Goal: Contribute content: Add original content to the website for others to see

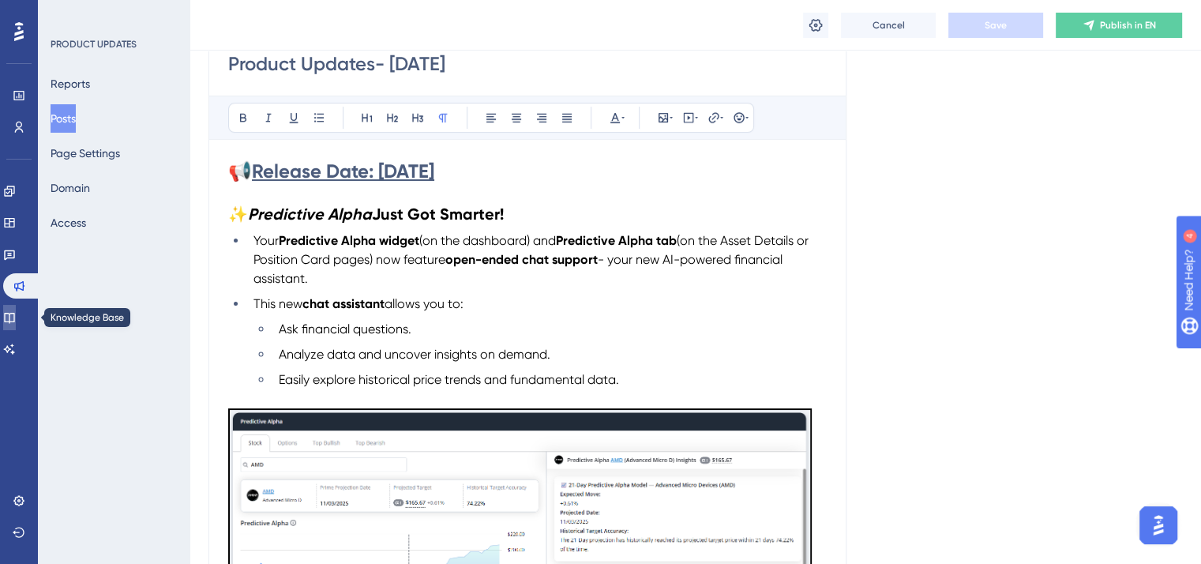
click at [16, 317] on icon at bounding box center [9, 317] width 13 height 13
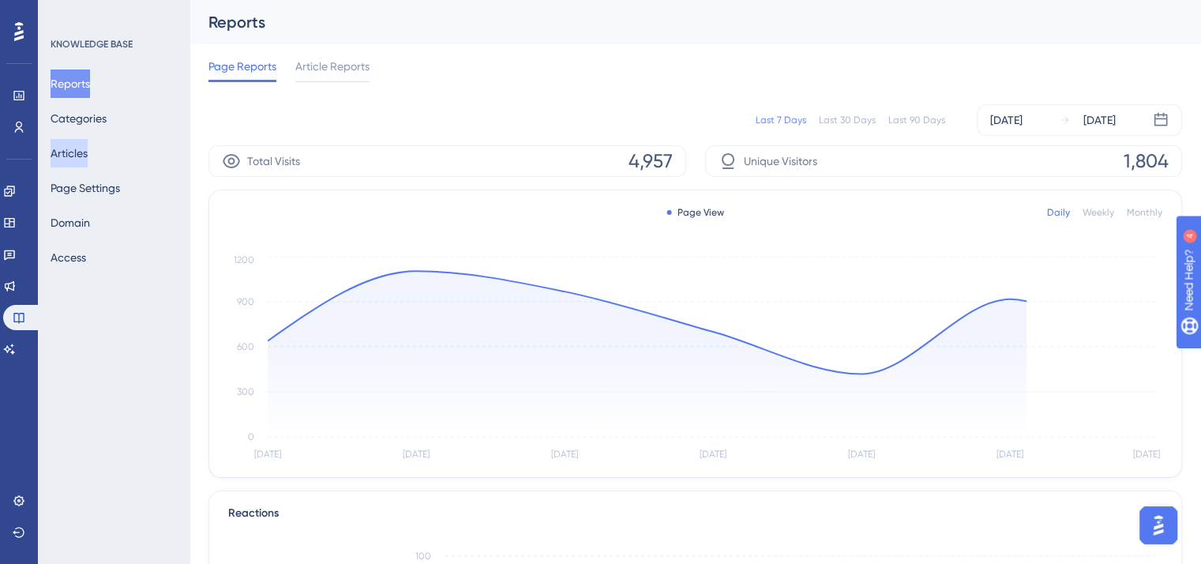
click at [88, 146] on button "Articles" at bounding box center [69, 153] width 37 height 28
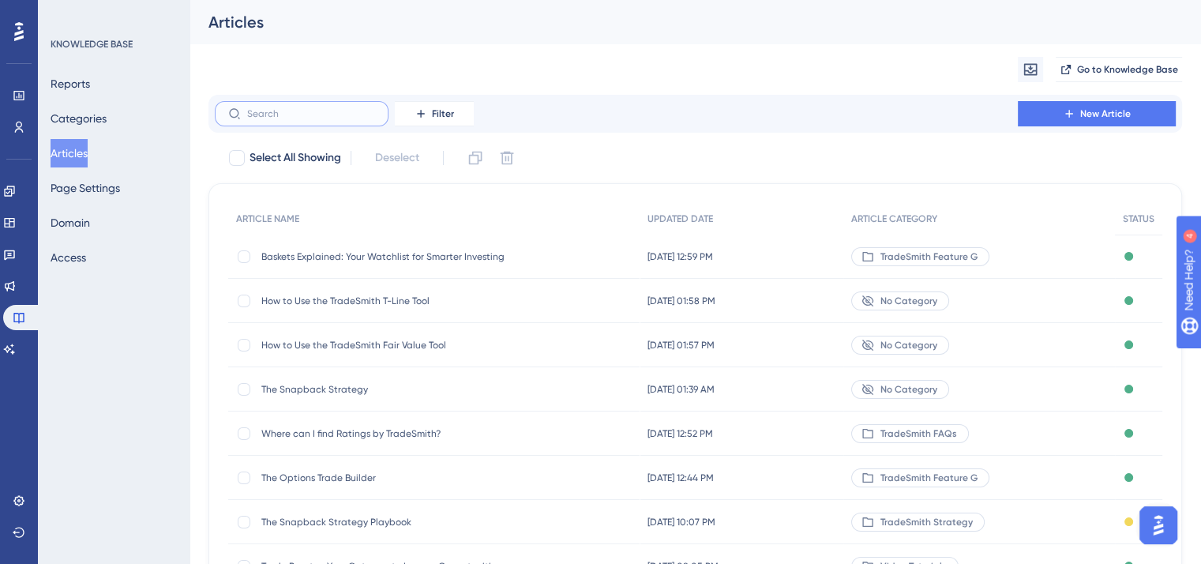
click at [298, 111] on input "text" at bounding box center [311, 113] width 128 height 11
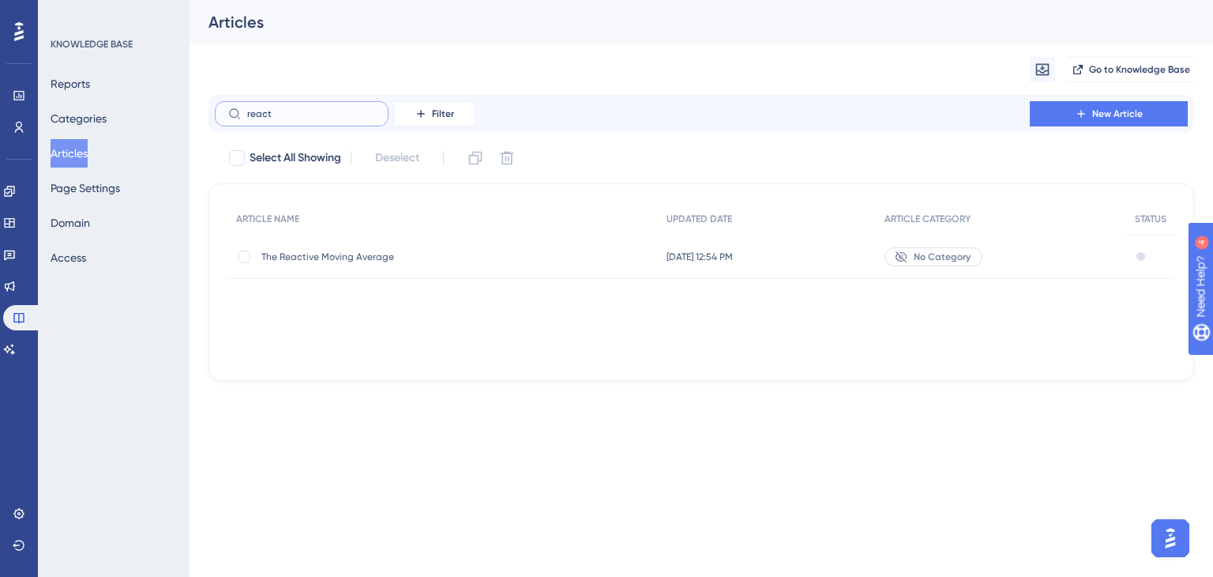
type input "react"
click at [344, 262] on span "The Reactive Moving Average" at bounding box center [387, 256] width 253 height 13
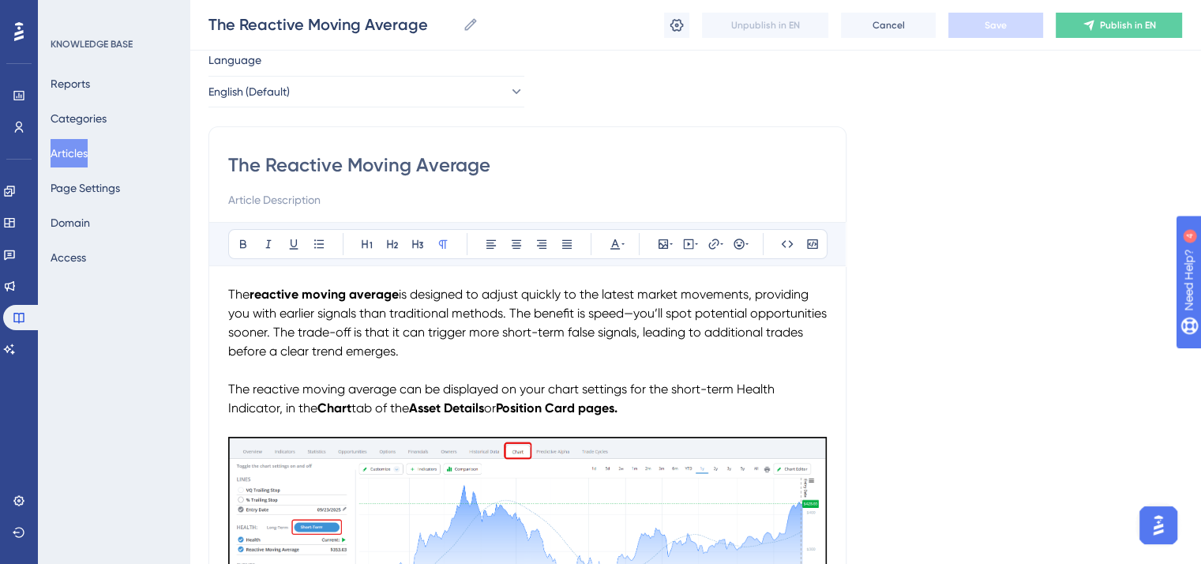
scroll to position [47, 0]
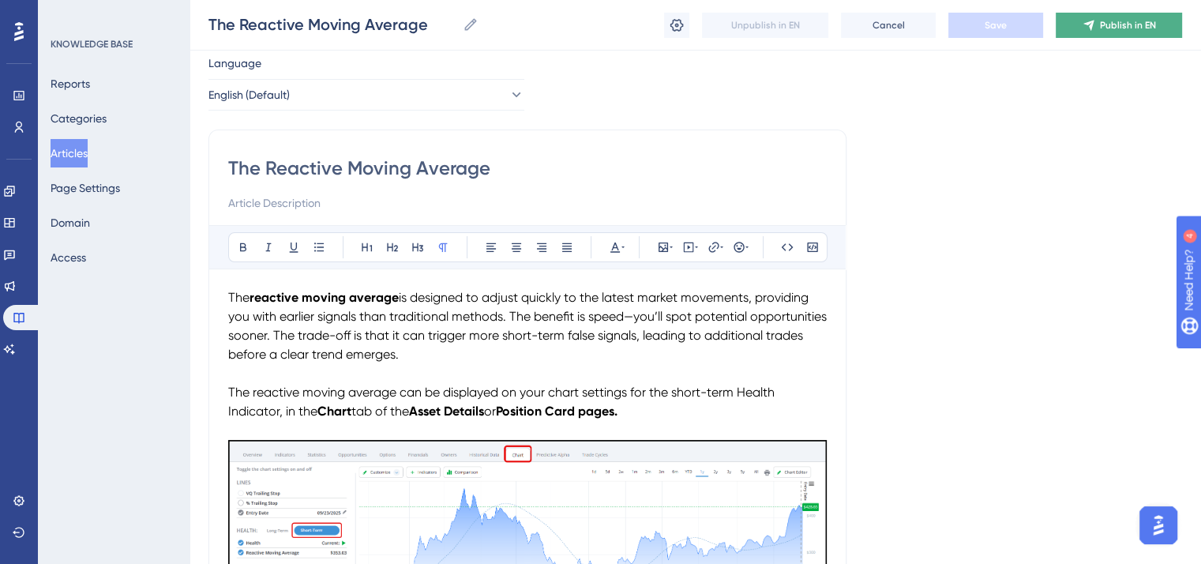
click at [1106, 30] on span "Publish in EN" at bounding box center [1128, 25] width 56 height 13
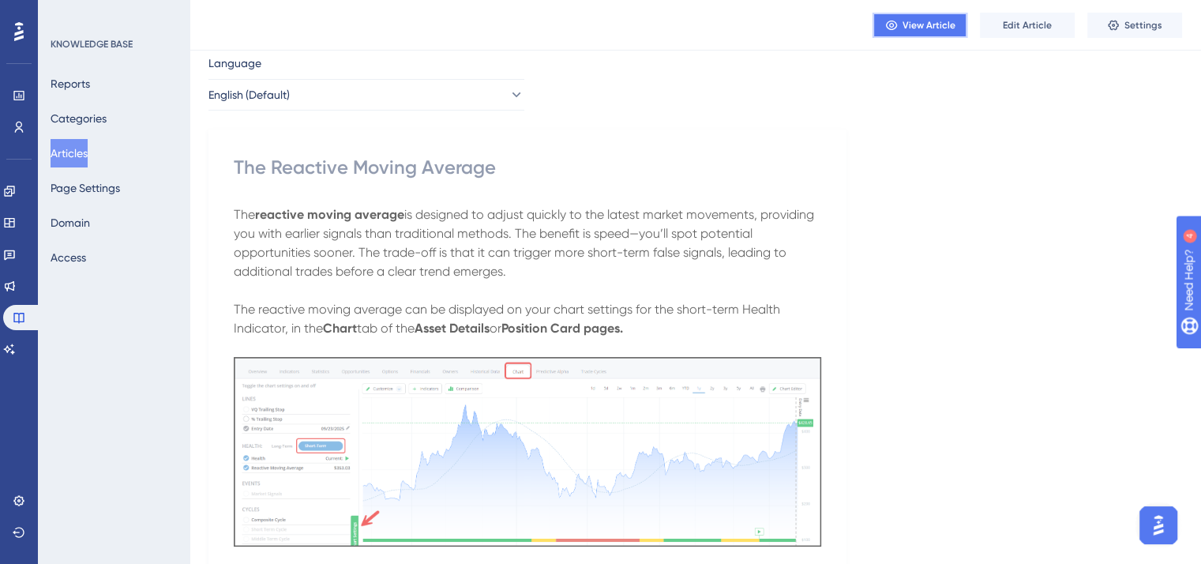
click at [930, 23] on span "View Article" at bounding box center [929, 25] width 53 height 13
click at [76, 159] on button "Articles" at bounding box center [69, 153] width 37 height 28
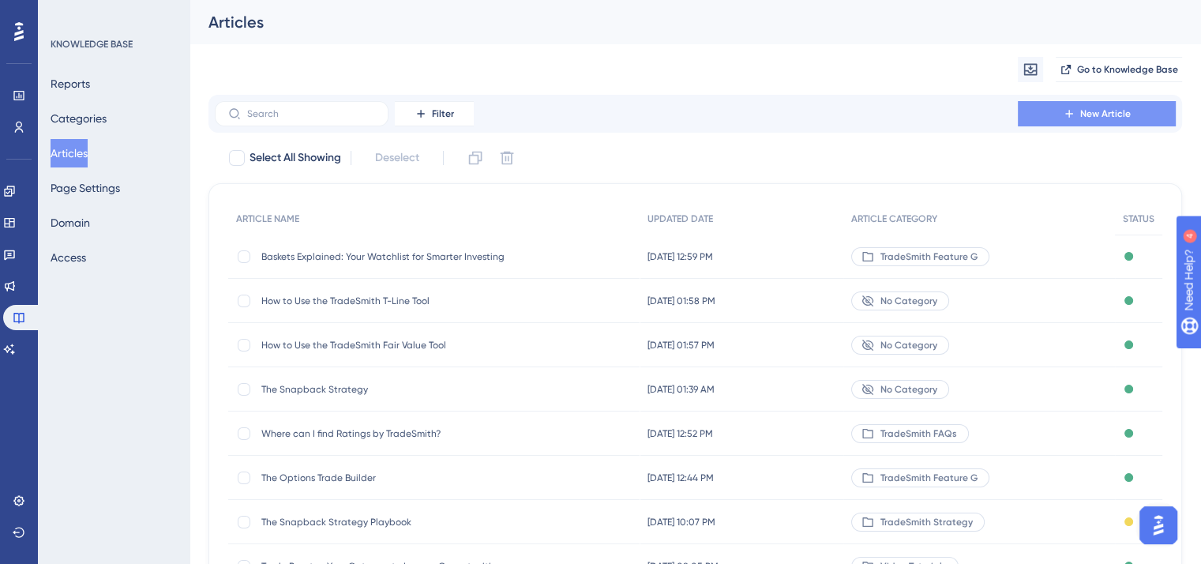
click at [1084, 116] on span "New Article" at bounding box center [1105, 113] width 51 height 13
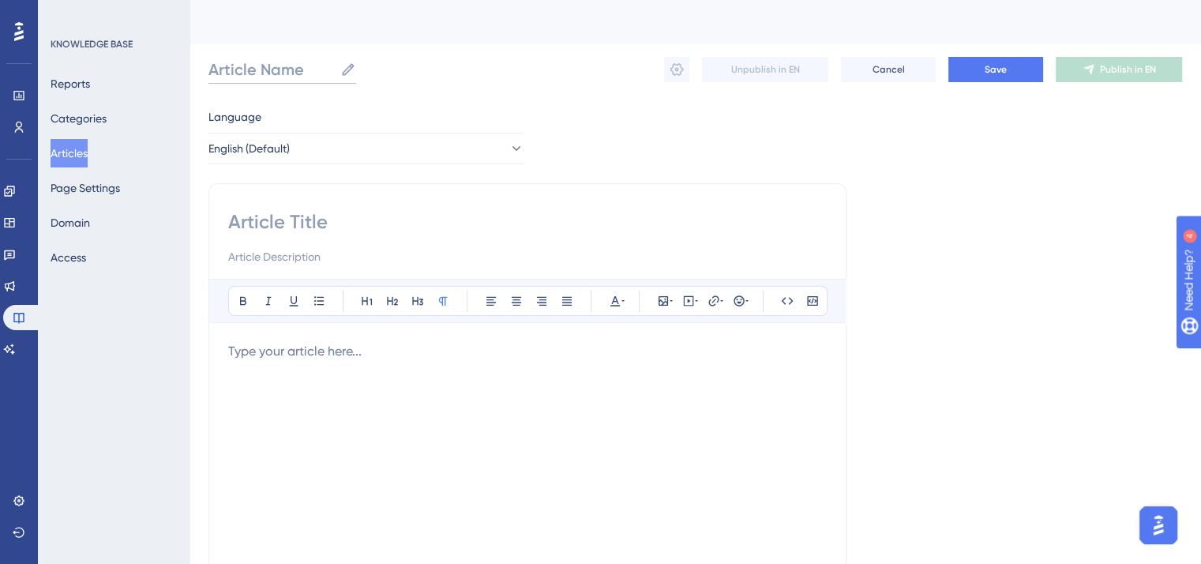
click at [285, 58] on input "Article Name" at bounding box center [271, 69] width 126 height 22
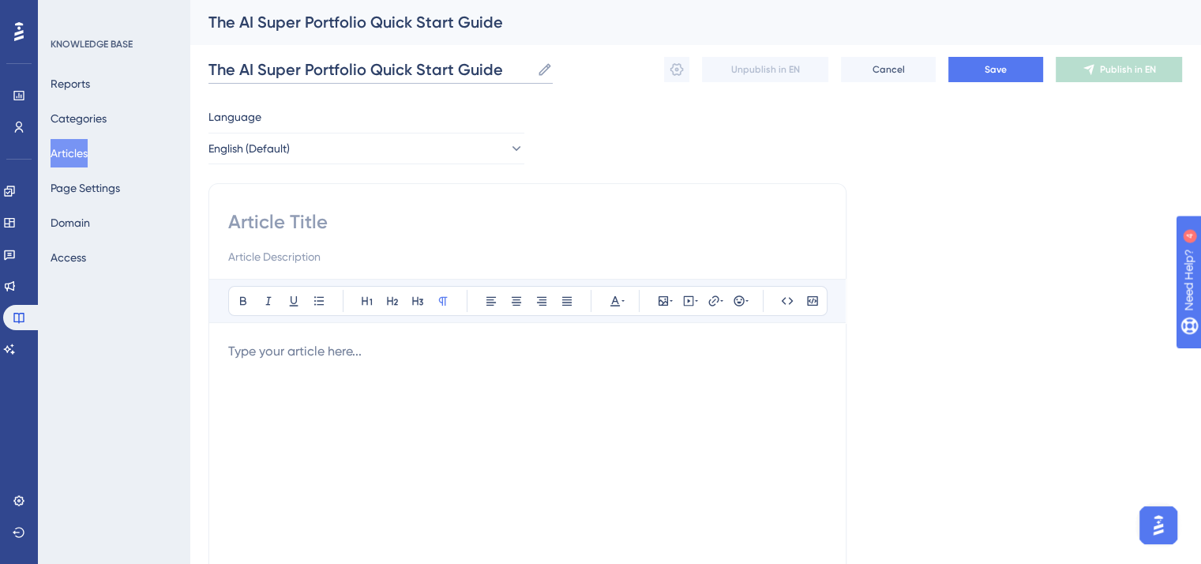
click at [415, 63] on input "The AI Super Portfolio Quick Start Guide" at bounding box center [369, 69] width 322 height 22
type input "The AI Super Portfolio Quick-Start Guide"
click at [276, 225] on input at bounding box center [527, 221] width 599 height 25
type input "The AI Super Portfolio Quick-Start Guide"
click at [265, 355] on p "To enrich screen reader interactions, please activate Accessibility in Grammarl…" at bounding box center [527, 351] width 599 height 19
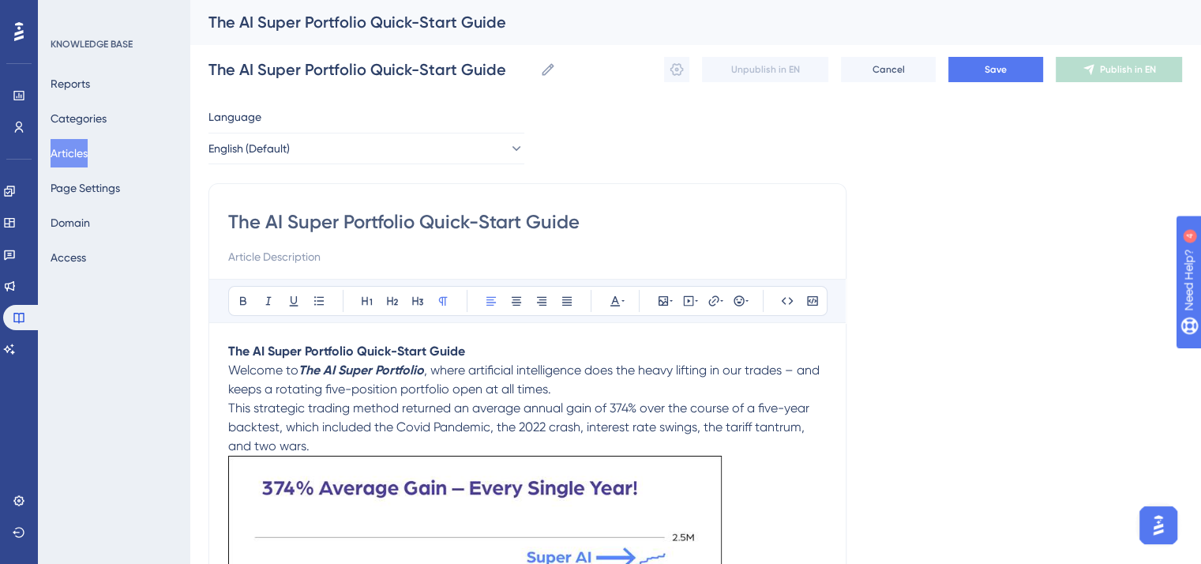
click at [231, 346] on strong "The AI Super Portfolio Quick-Start Guide" at bounding box center [346, 351] width 237 height 15
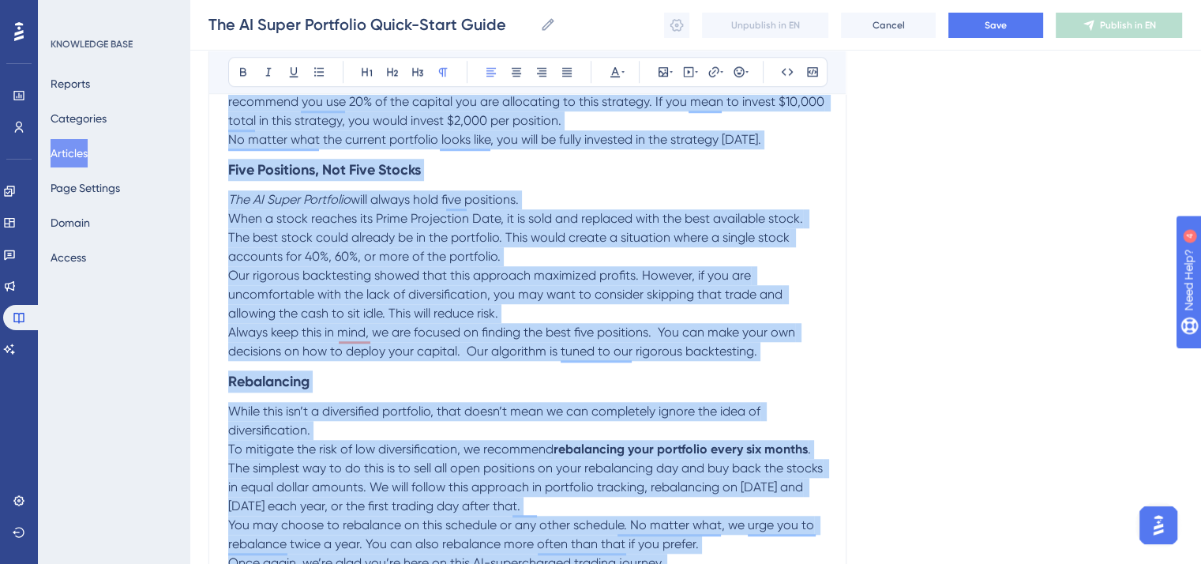
scroll to position [1529, 0]
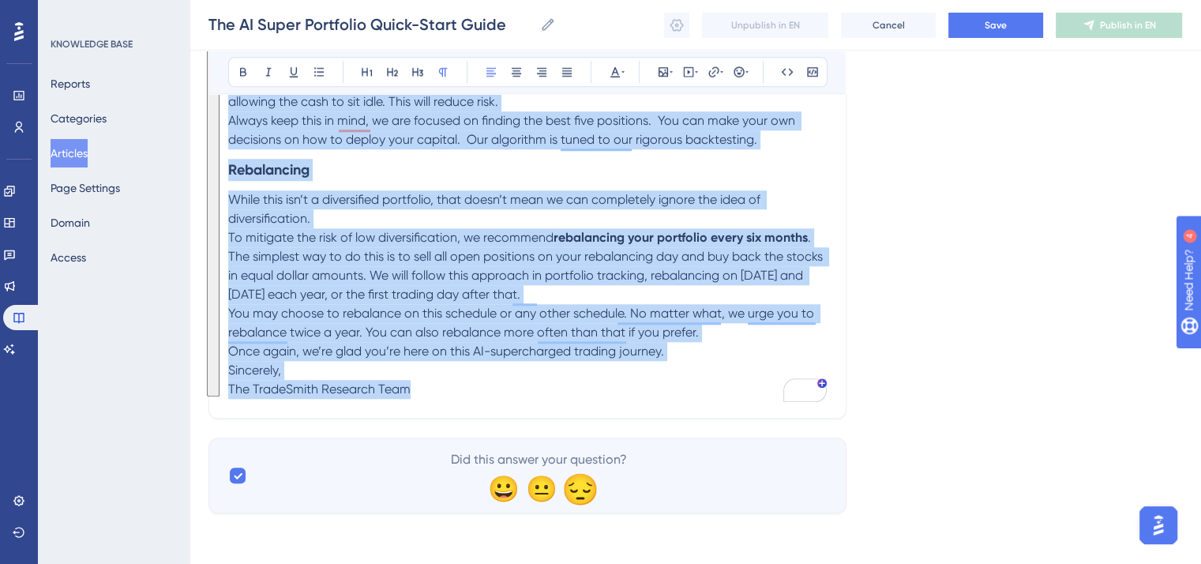
drag, startPoint x: 231, startPoint y: 346, endPoint x: 590, endPoint y: 490, distance: 387.3
click at [616, 73] on icon at bounding box center [615, 72] width 13 height 13
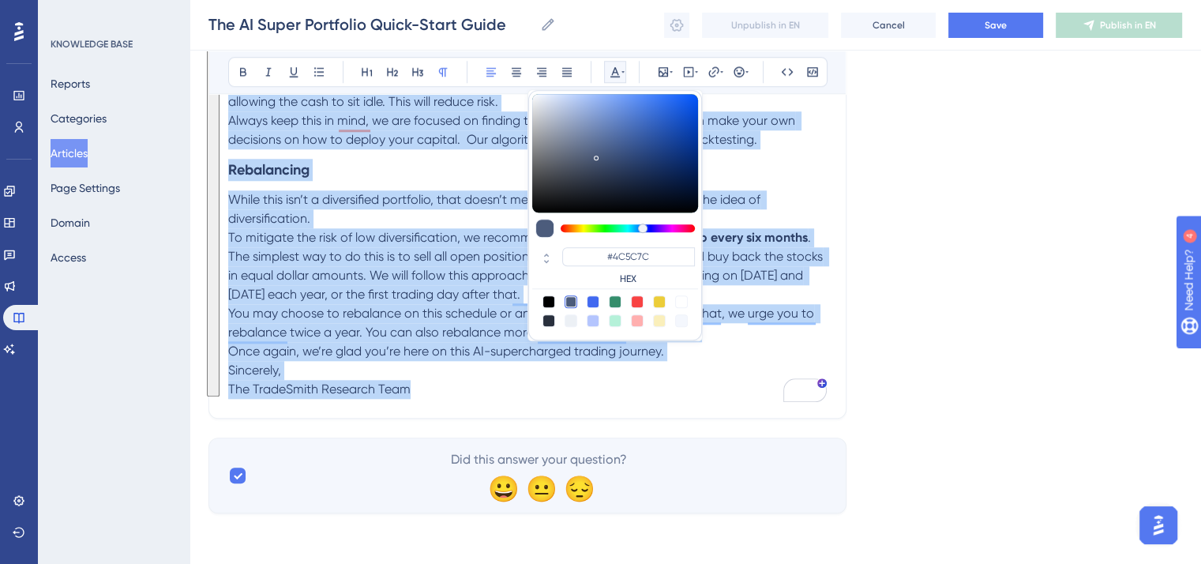
click at [548, 296] on div at bounding box center [549, 301] width 13 height 13
type input "#000000"
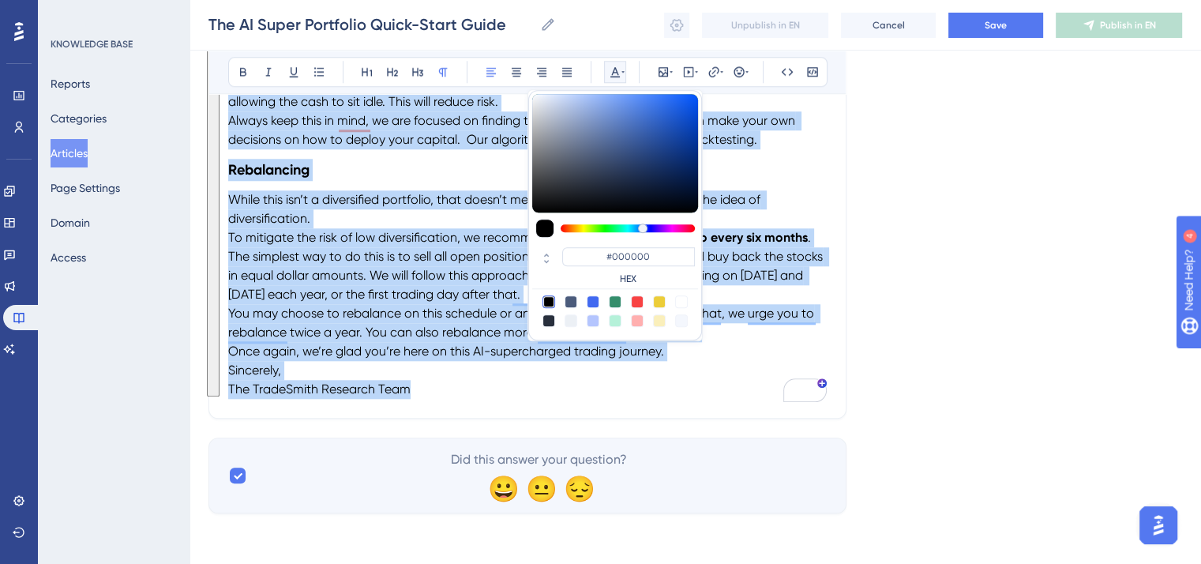
click at [468, 390] on p "The TradeSmith Research Team" at bounding box center [527, 389] width 599 height 19
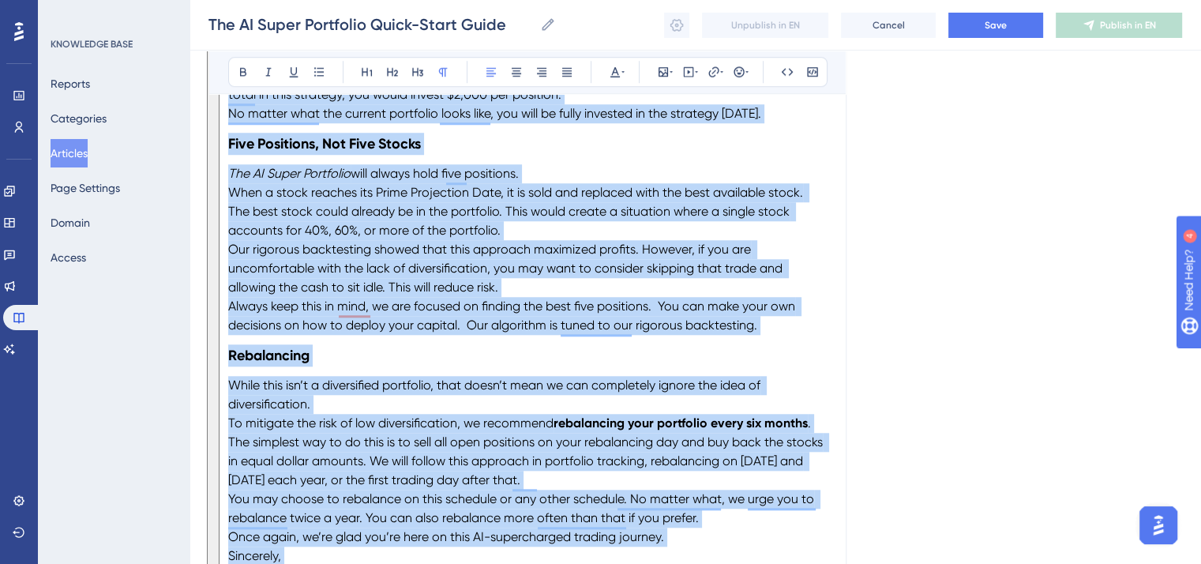
scroll to position [1134, 0]
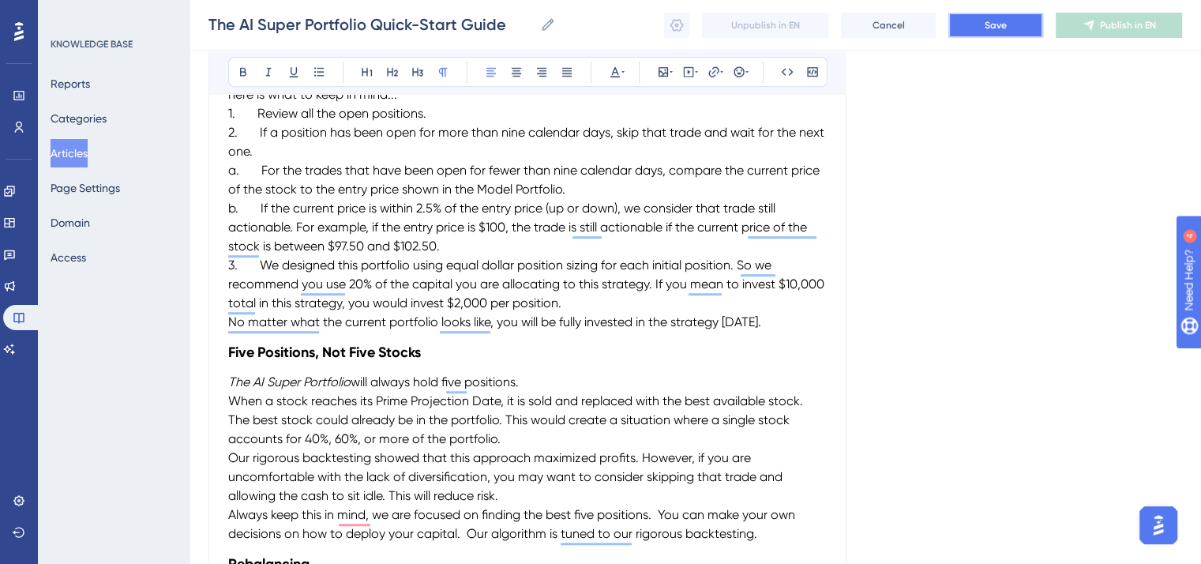
click at [994, 13] on button "Save" at bounding box center [995, 25] width 95 height 25
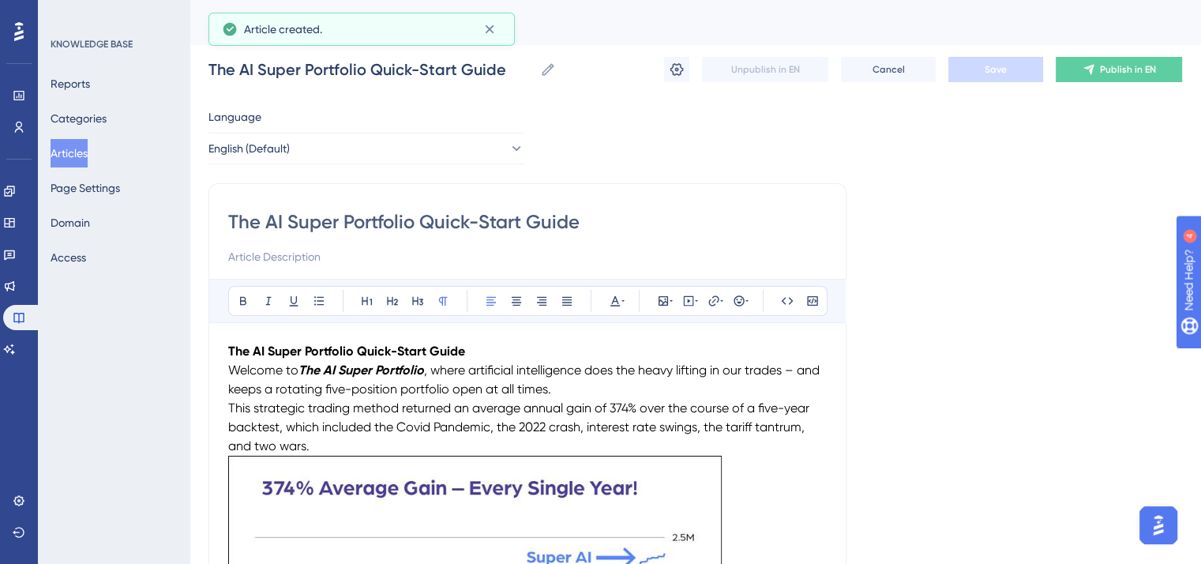
scroll to position [79, 0]
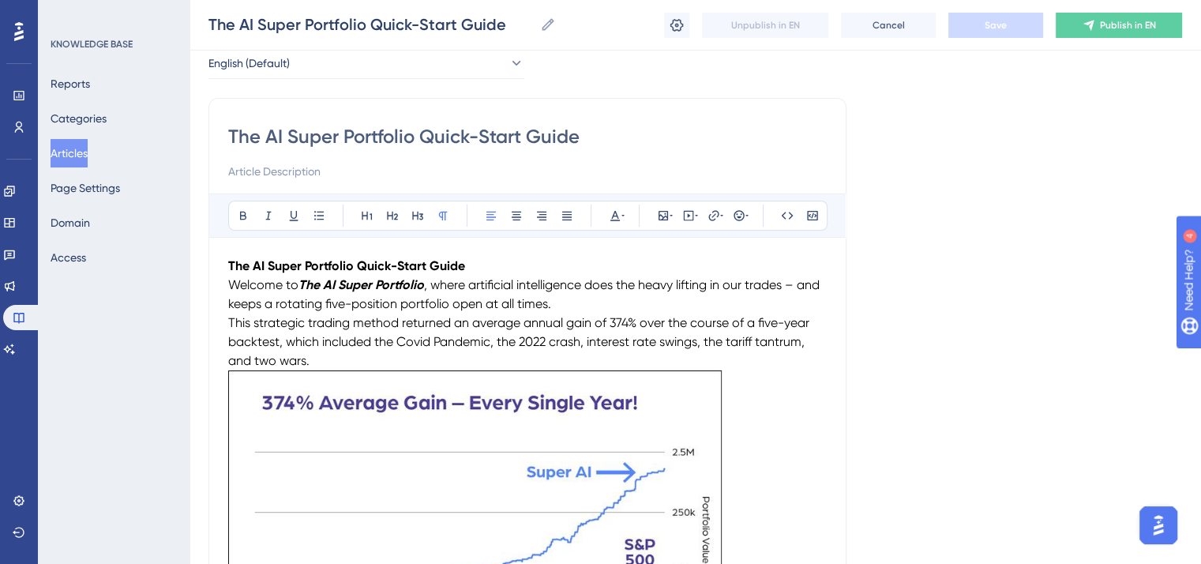
click at [231, 283] on span "Welcome to" at bounding box center [263, 284] width 70 height 15
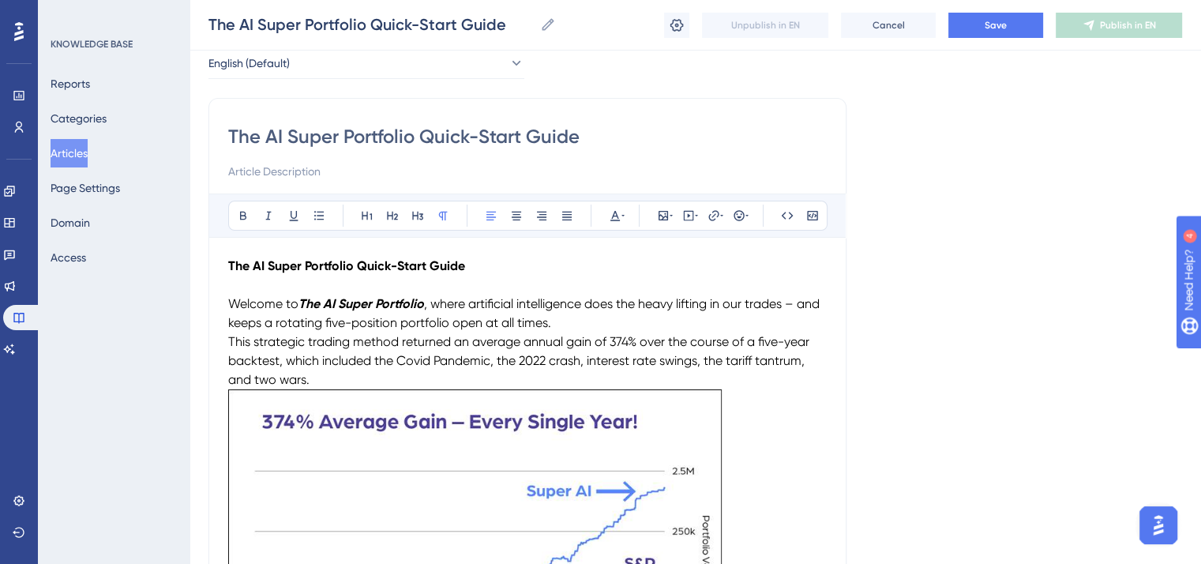
click at [317, 375] on p "This strategic trading method returned an average annual gain of 374% over the …" at bounding box center [527, 360] width 599 height 57
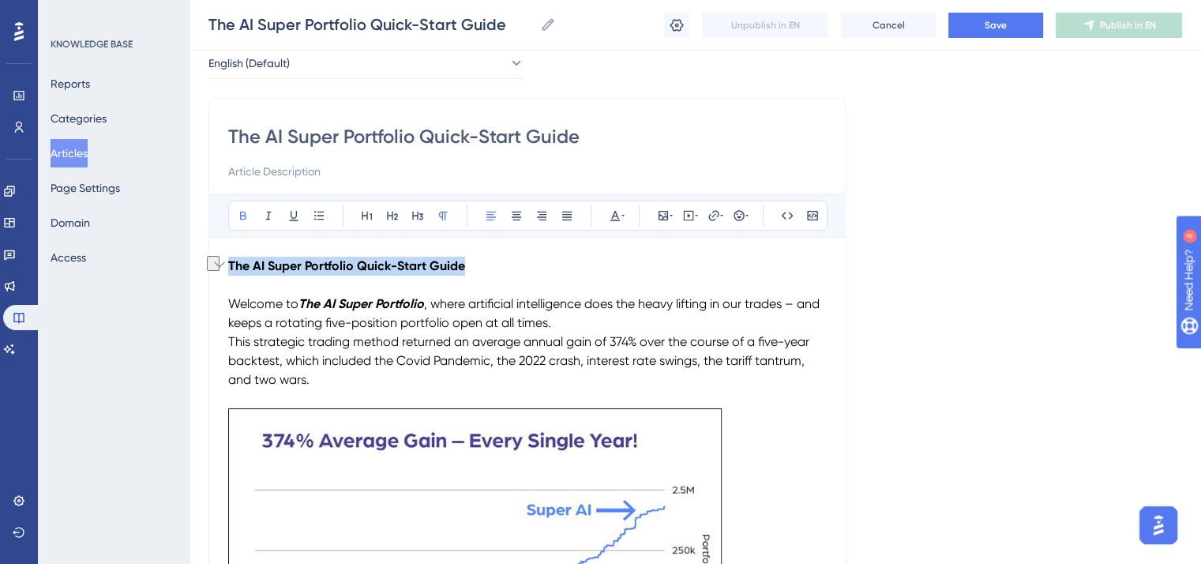
drag, startPoint x: 470, startPoint y: 264, endPoint x: 225, endPoint y: 269, distance: 244.9
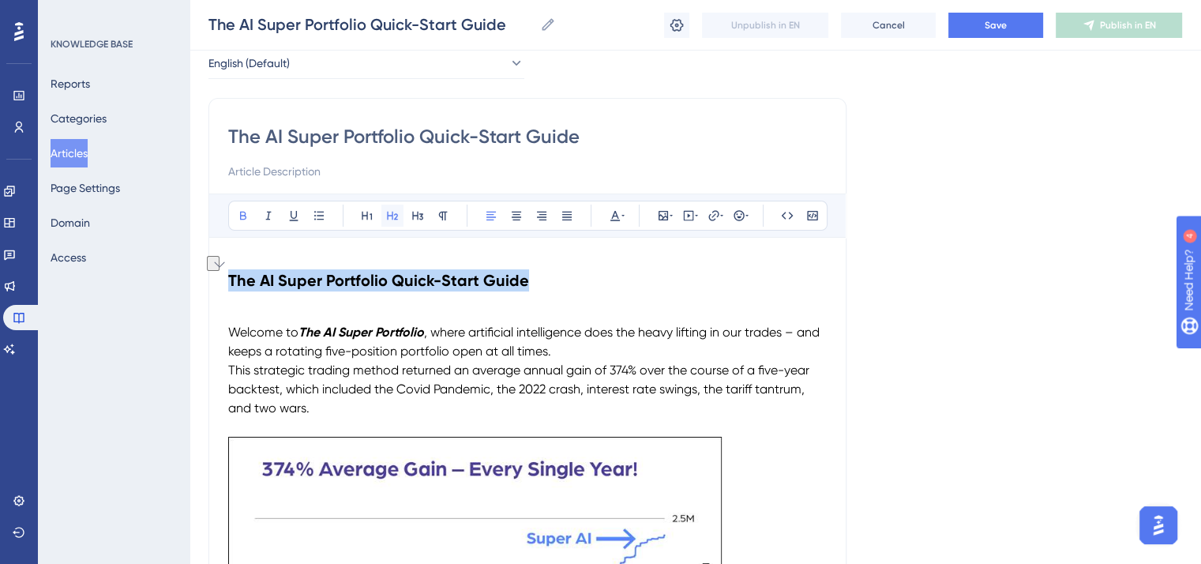
scroll to position [107, 0]
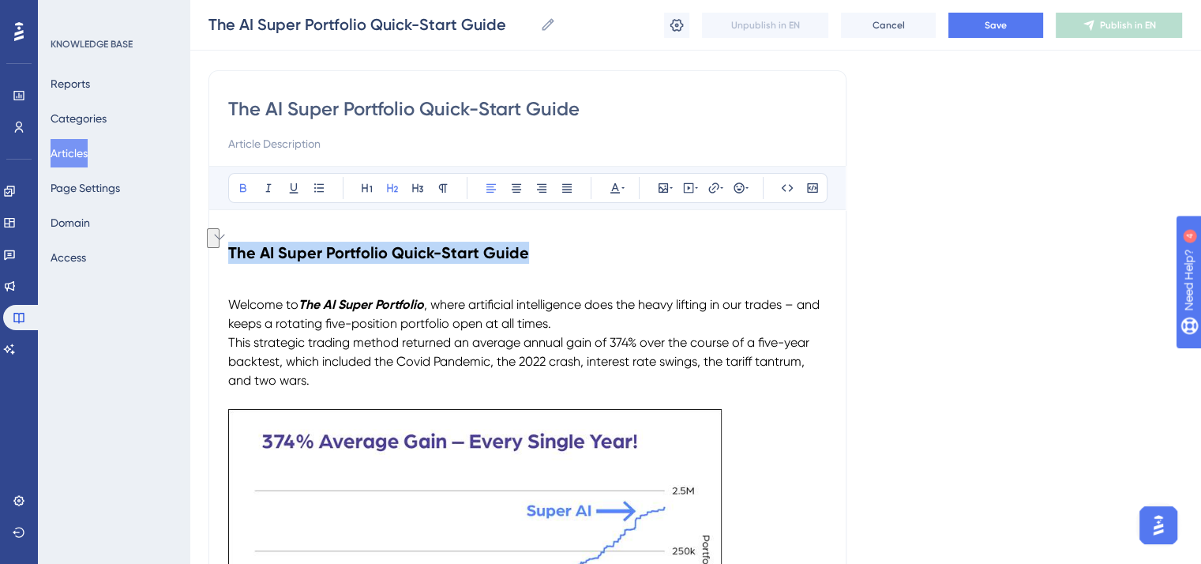
click at [553, 257] on h2 "The AI Super Portfolio Quick-Start Guide" at bounding box center [527, 252] width 599 height 47
drag, startPoint x: 550, startPoint y: 245, endPoint x: 227, endPoint y: 257, distance: 322.4
click at [228, 257] on h2 "The AI Super Portfolio Quick-Start Guide" at bounding box center [527, 252] width 599 height 47
click at [617, 184] on icon at bounding box center [615, 188] width 13 height 13
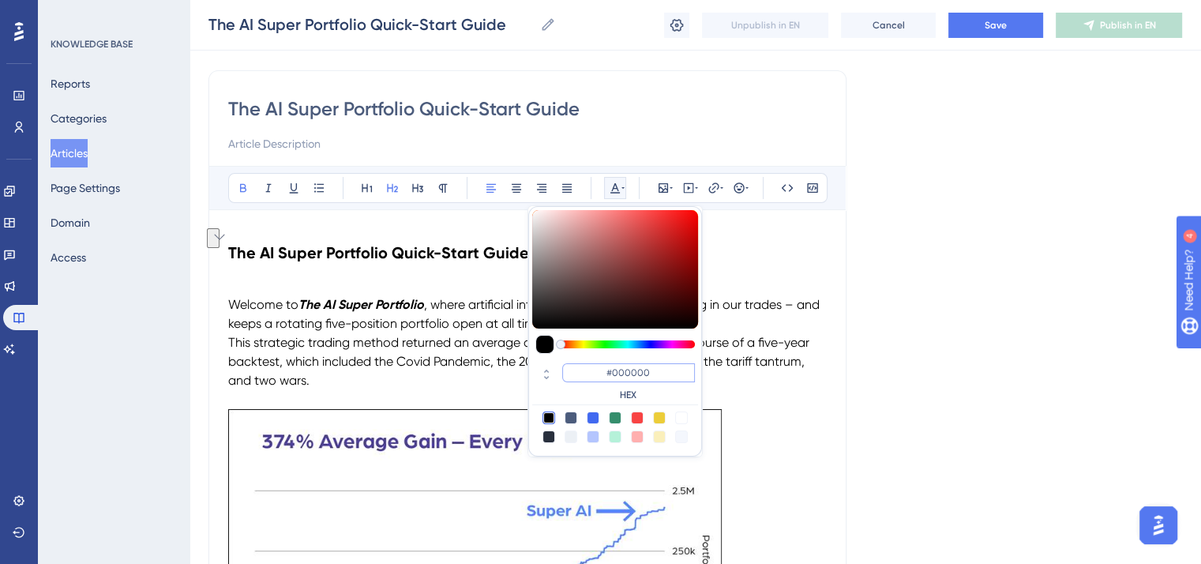
drag, startPoint x: 663, startPoint y: 367, endPoint x: 604, endPoint y: 370, distance: 59.3
click at [604, 370] on input "#000000" at bounding box center [628, 372] width 133 height 19
paste input "5268"
type input "#052680"
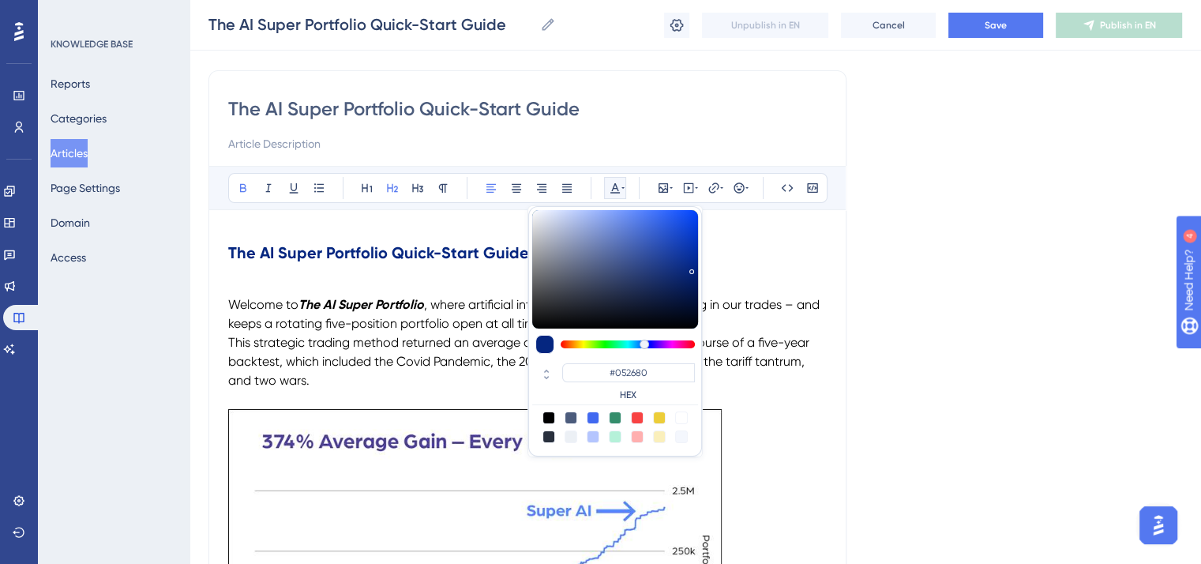
click at [350, 302] on strong "The AI Super Portfolio" at bounding box center [362, 304] width 126 height 15
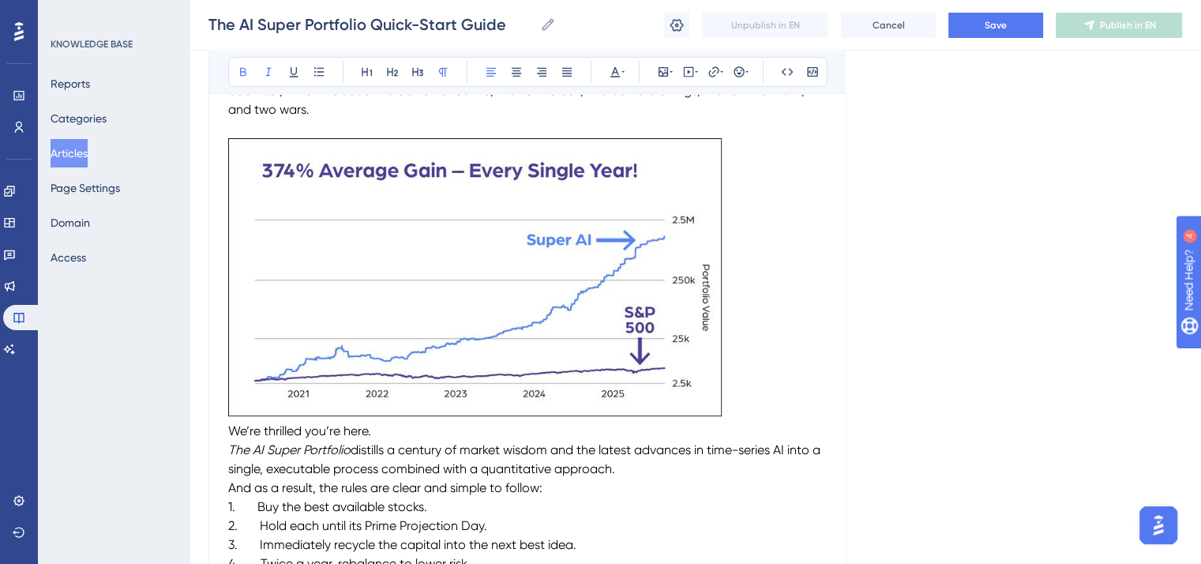
scroll to position [423, 0]
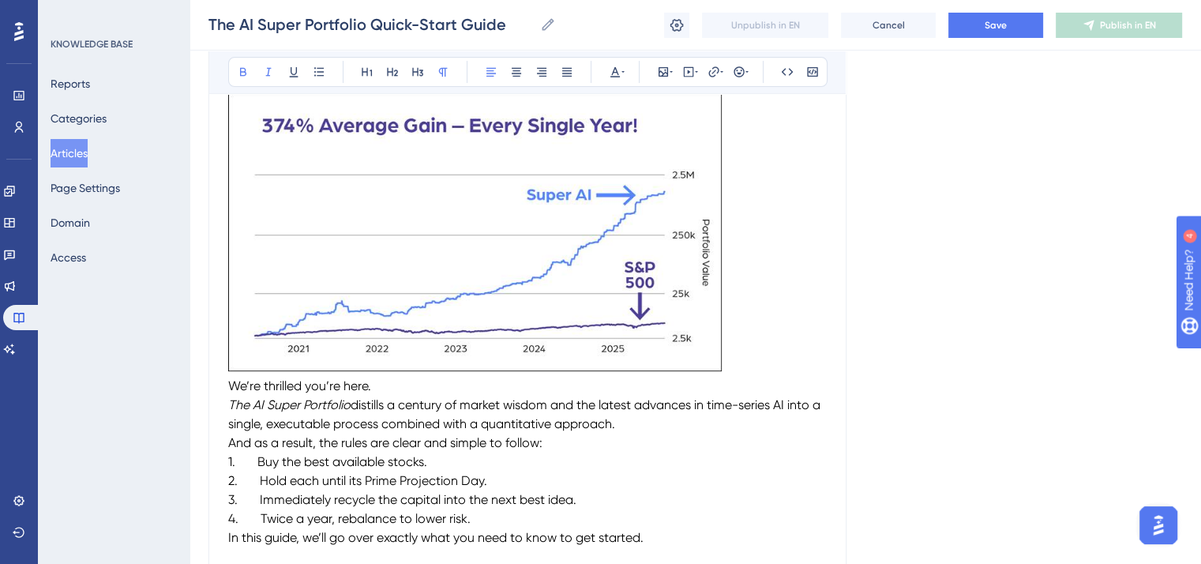
click at [543, 260] on img "To enrich screen reader interactions, please activate Accessibility in Grammarl…" at bounding box center [475, 232] width 494 height 278
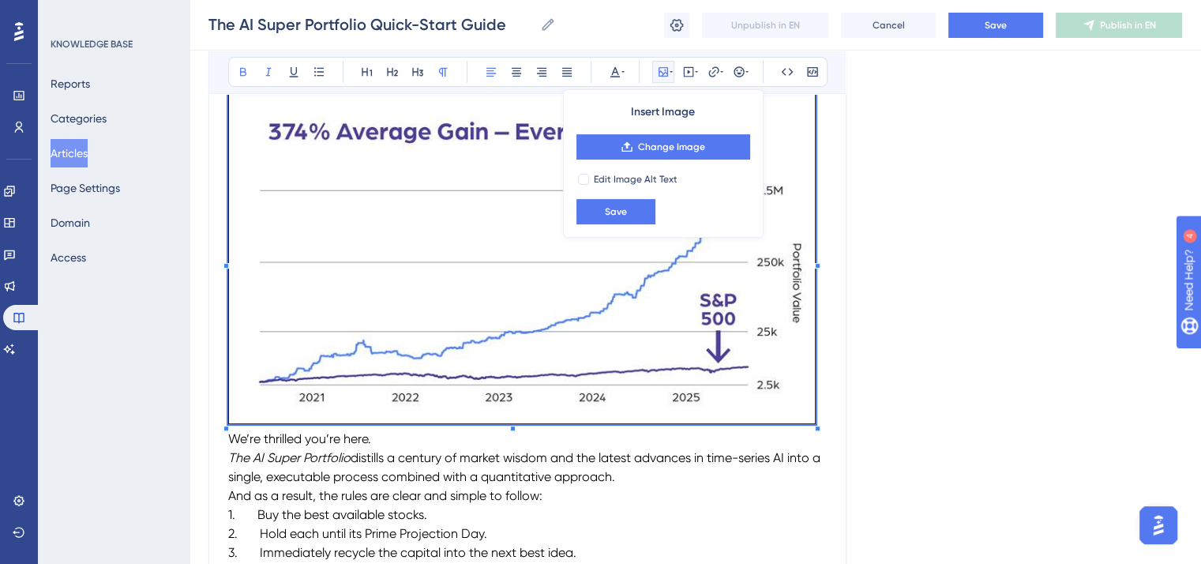
click at [817, 428] on div "To enrich screen reader interactions, please activate Accessibility in Grammarl…" at bounding box center [818, 429] width 6 height 6
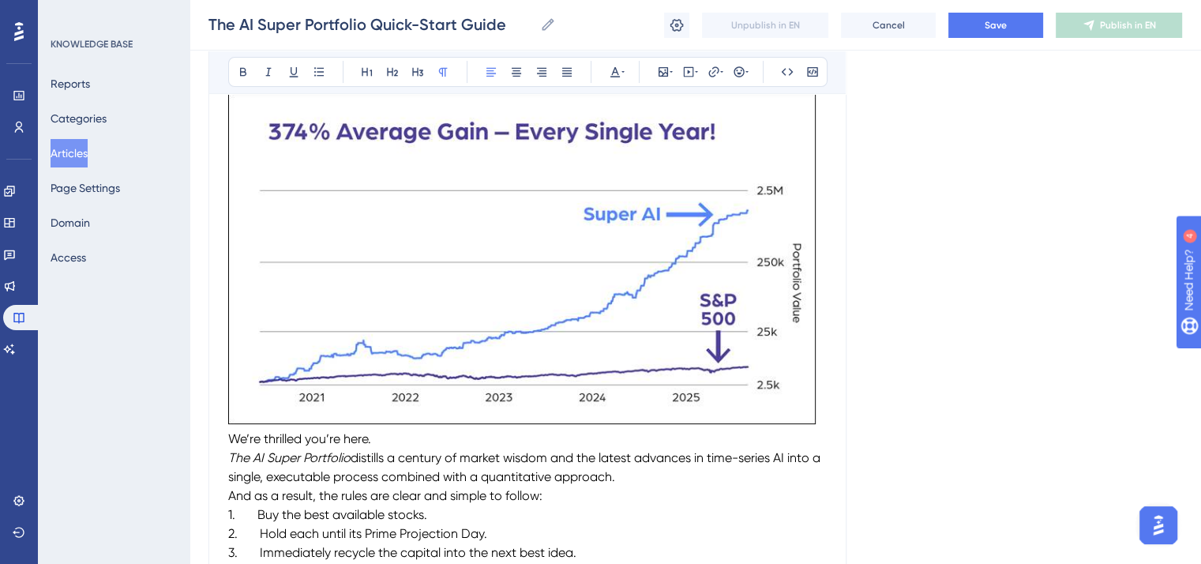
click at [802, 445] on p "We’re thrilled you’re here." at bounding box center [527, 439] width 599 height 19
click at [995, 19] on span "Save" at bounding box center [996, 25] width 22 height 13
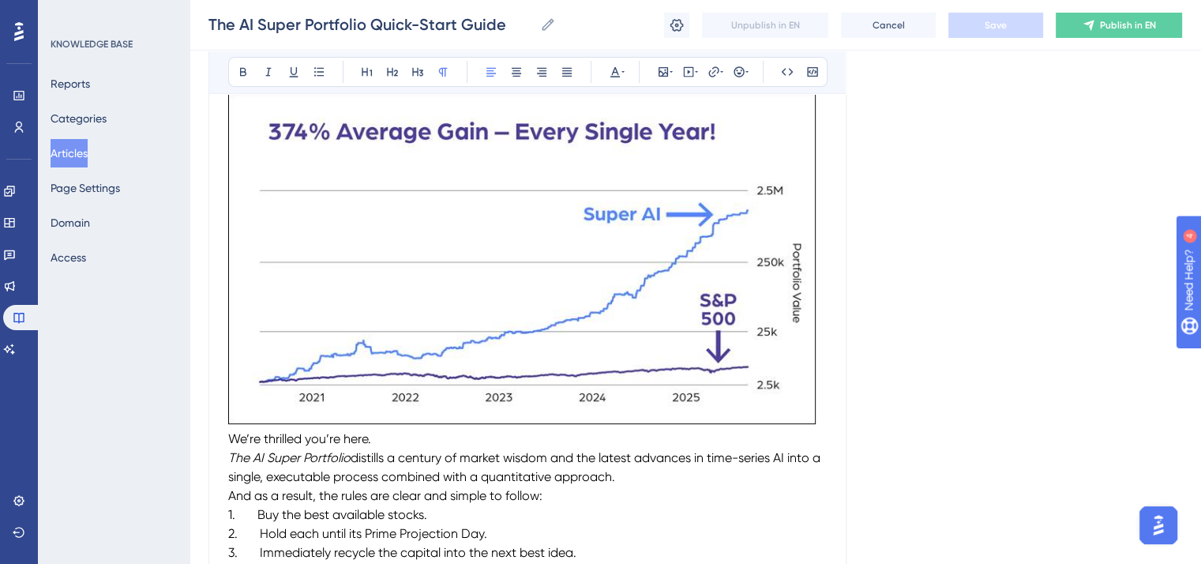
scroll to position [580, 0]
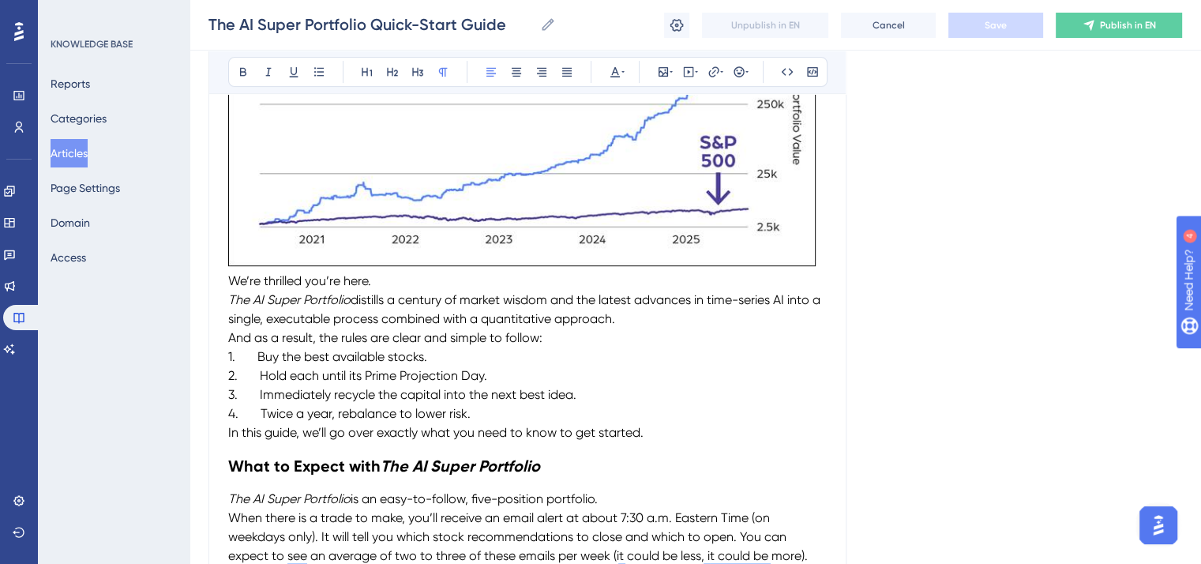
click at [231, 277] on span "We’re thrilled you’re here." at bounding box center [299, 280] width 143 height 15
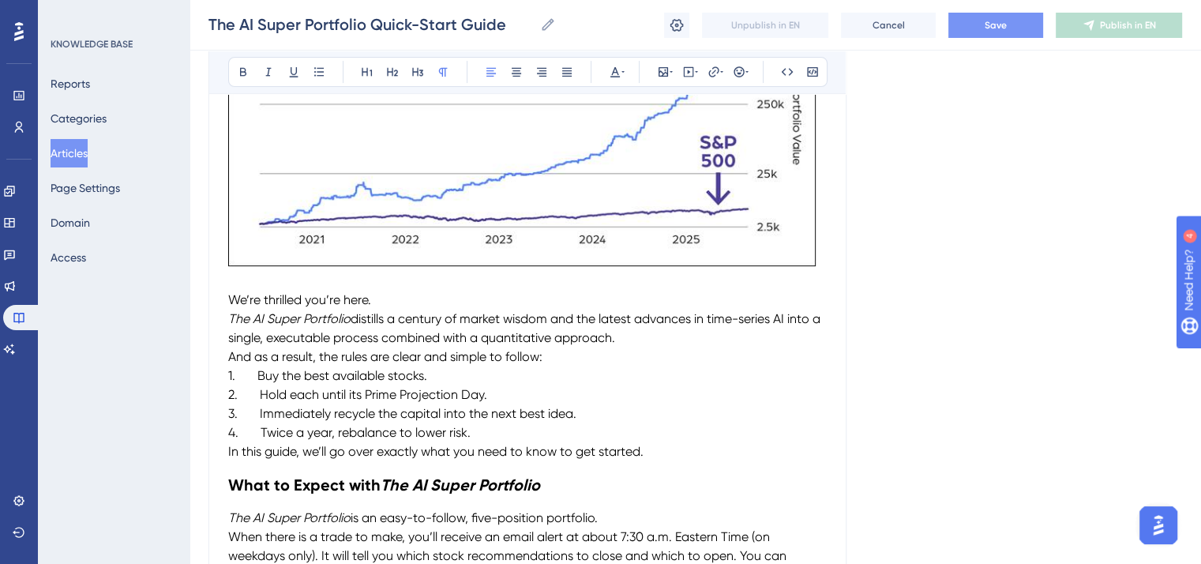
click at [379, 298] on p "We’re thrilled you’re here." at bounding box center [527, 300] width 599 height 19
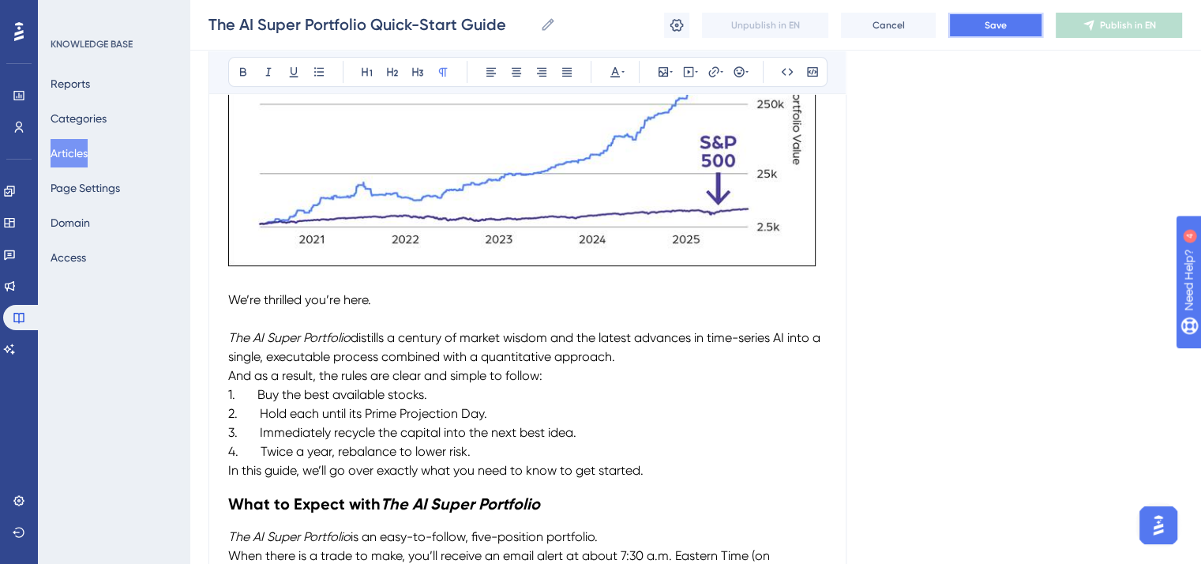
click at [986, 30] on span "Save" at bounding box center [996, 25] width 22 height 13
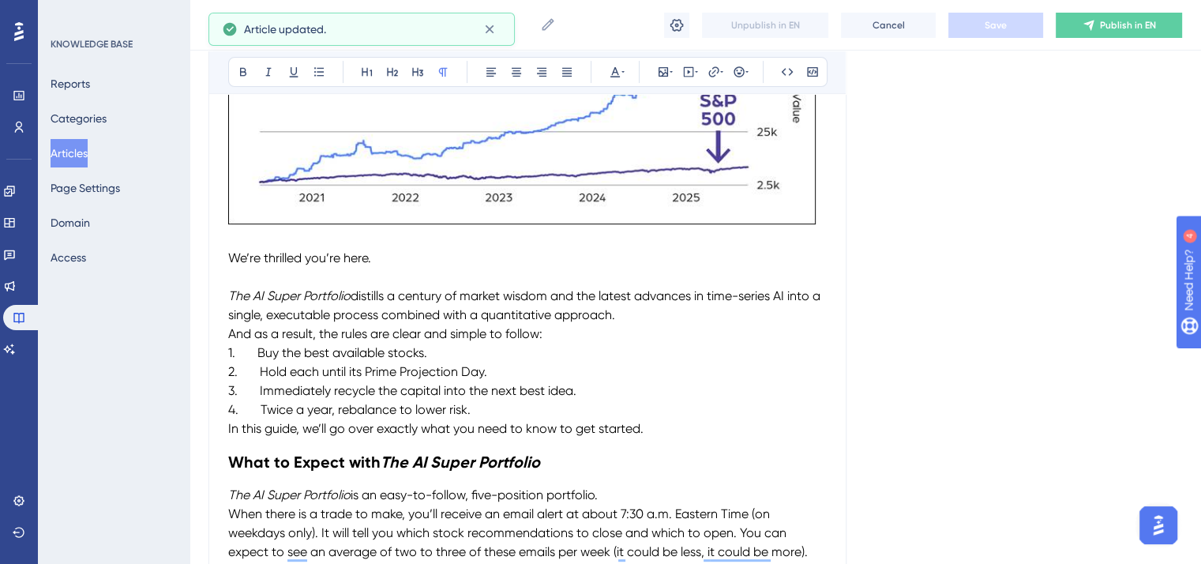
scroll to position [738, 0]
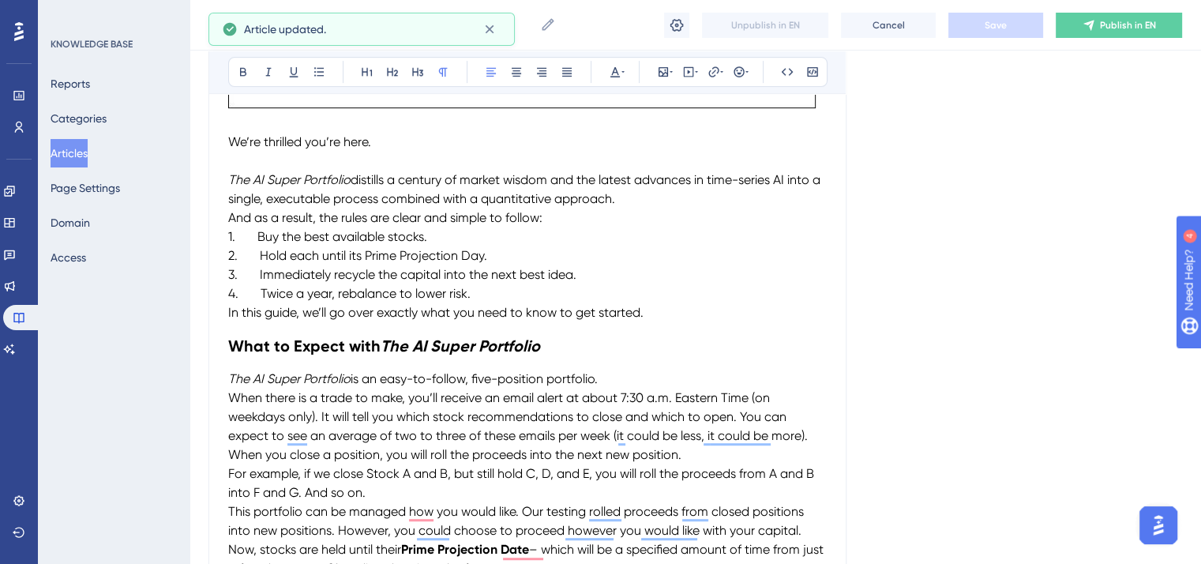
click at [228, 217] on span "And as a result, the rules are clear and simple to follow:" at bounding box center [385, 217] width 314 height 15
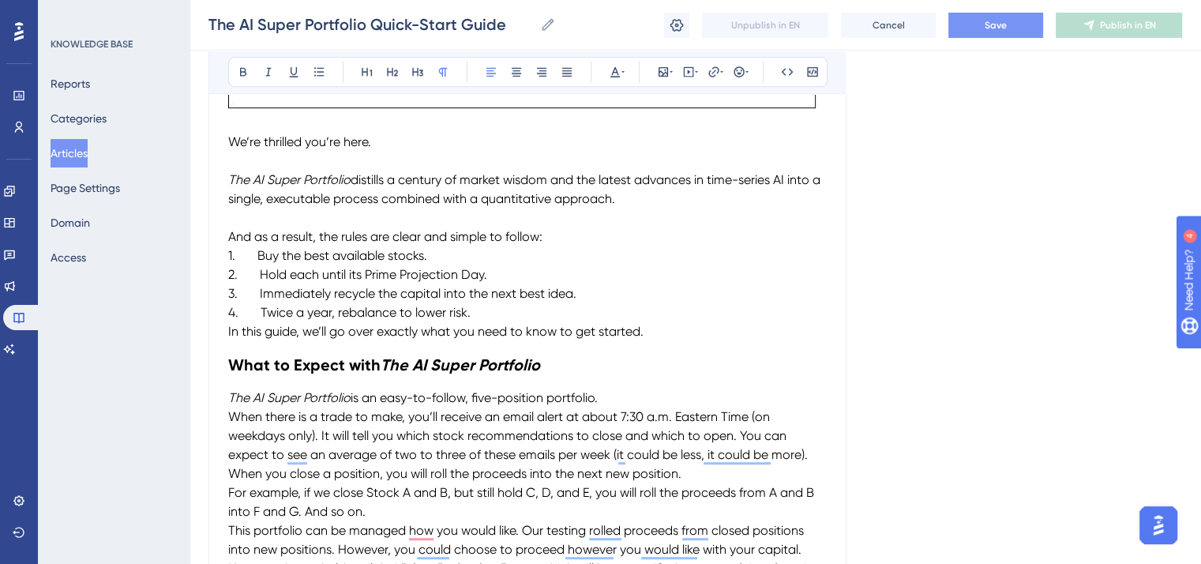
click at [550, 232] on p "And as a result, the rules are clear and simple to follow:" at bounding box center [527, 236] width 599 height 19
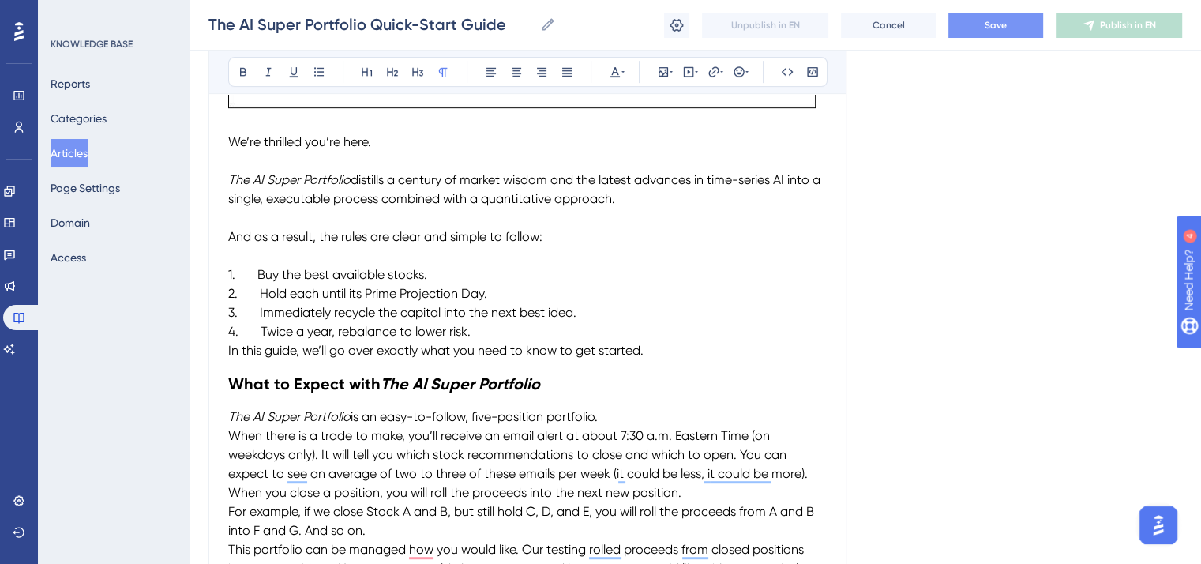
click at [227, 350] on div "The AI Super Portfolio Quick-Start Guide Bold Italic Underline Bullet Point Hea…" at bounding box center [527, 420] width 638 height 1965
click at [228, 351] on span "In this guide, we’ll go over exactly what you need to know to get started." at bounding box center [435, 350] width 415 height 15
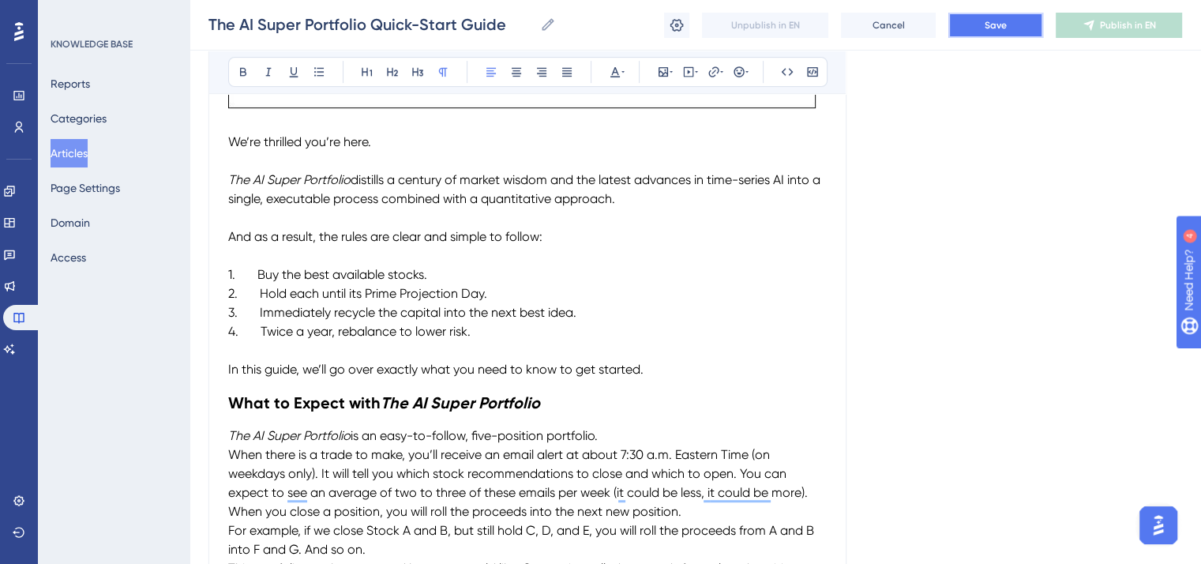
click at [982, 25] on button "Save" at bounding box center [995, 25] width 95 height 25
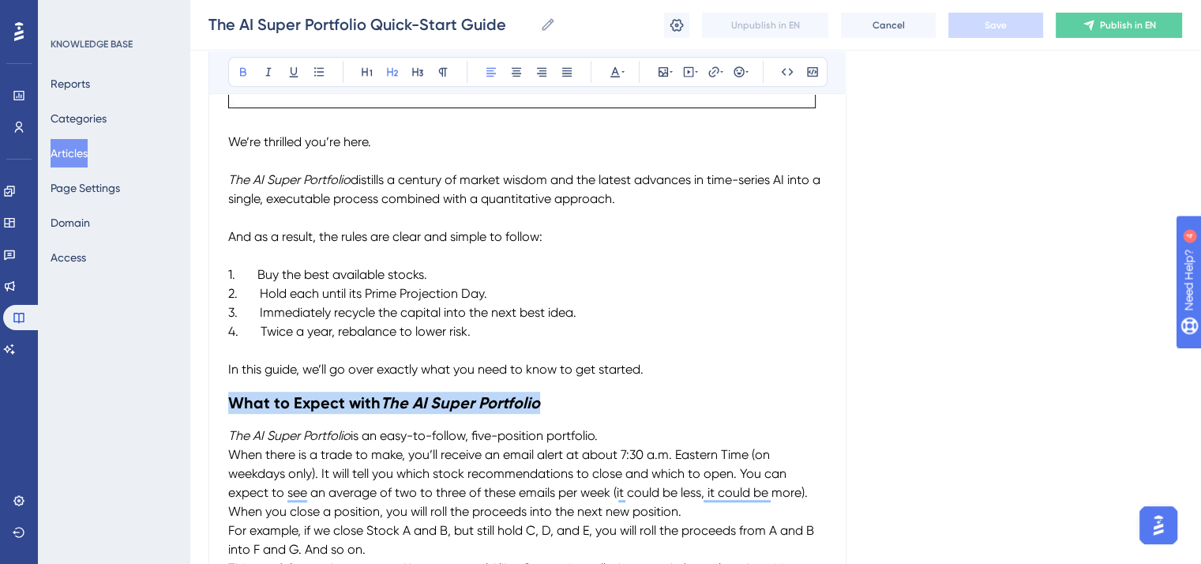
drag, startPoint x: 546, startPoint y: 404, endPoint x: 233, endPoint y: 405, distance: 312.7
click at [233, 405] on h2 "What to Expect with The AI Super Portfolio" at bounding box center [527, 402] width 599 height 47
click at [616, 70] on icon at bounding box center [614, 72] width 9 height 10
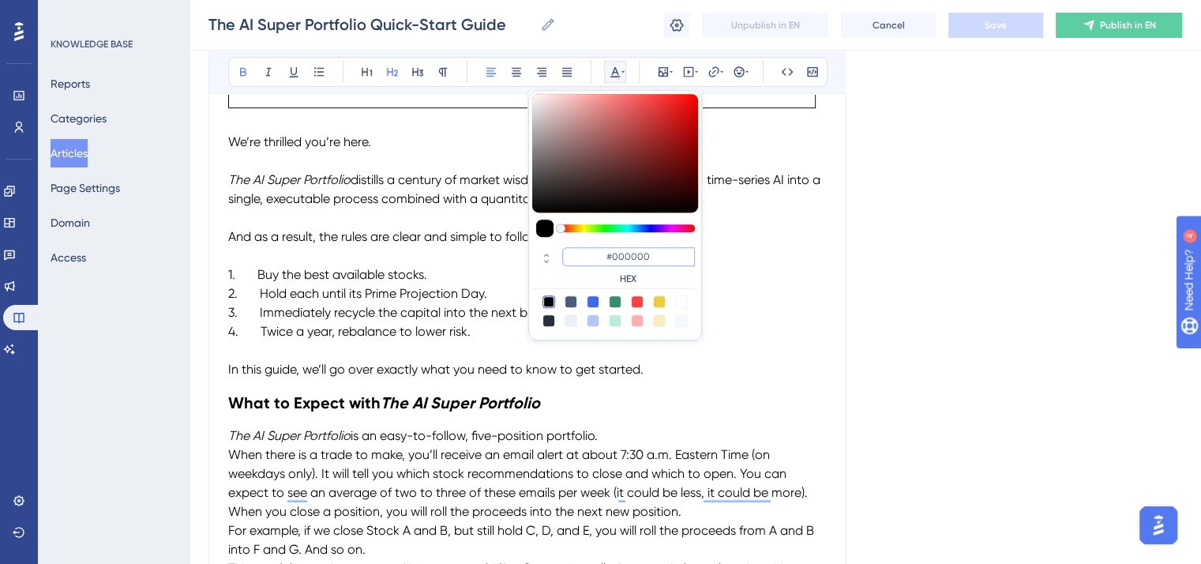
drag, startPoint x: 655, startPoint y: 260, endPoint x: 601, endPoint y: 259, distance: 54.5
click at [601, 259] on input "#000000" at bounding box center [628, 256] width 133 height 19
paste input "5268"
type input "#052680"
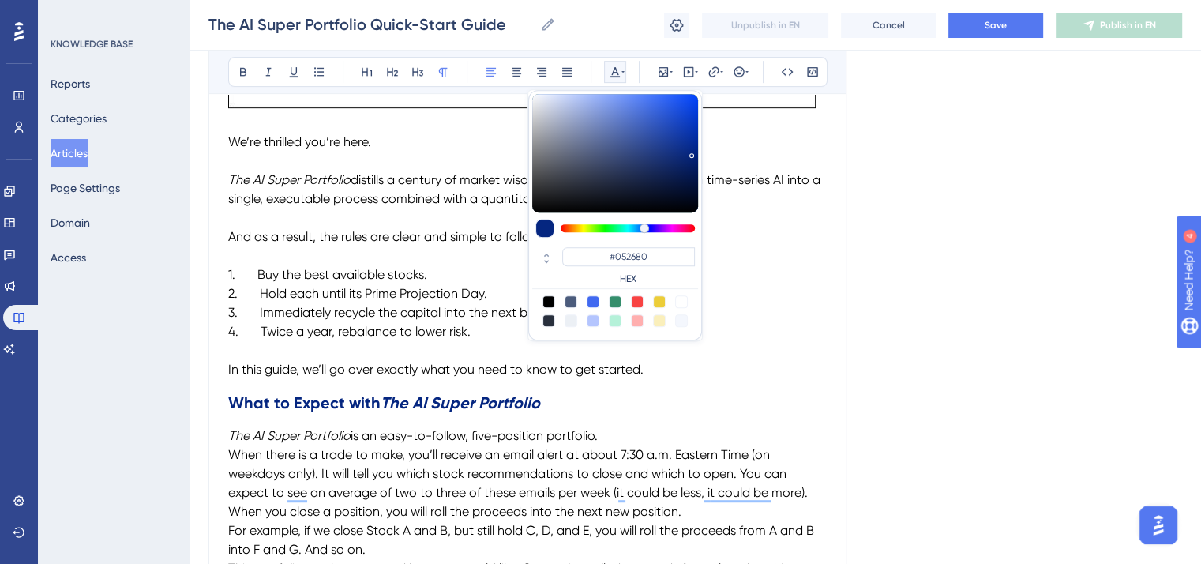
click at [577, 443] on p "The AI Super Portfolio is an easy-to-follow, five-position portfolio." at bounding box center [527, 435] width 599 height 19
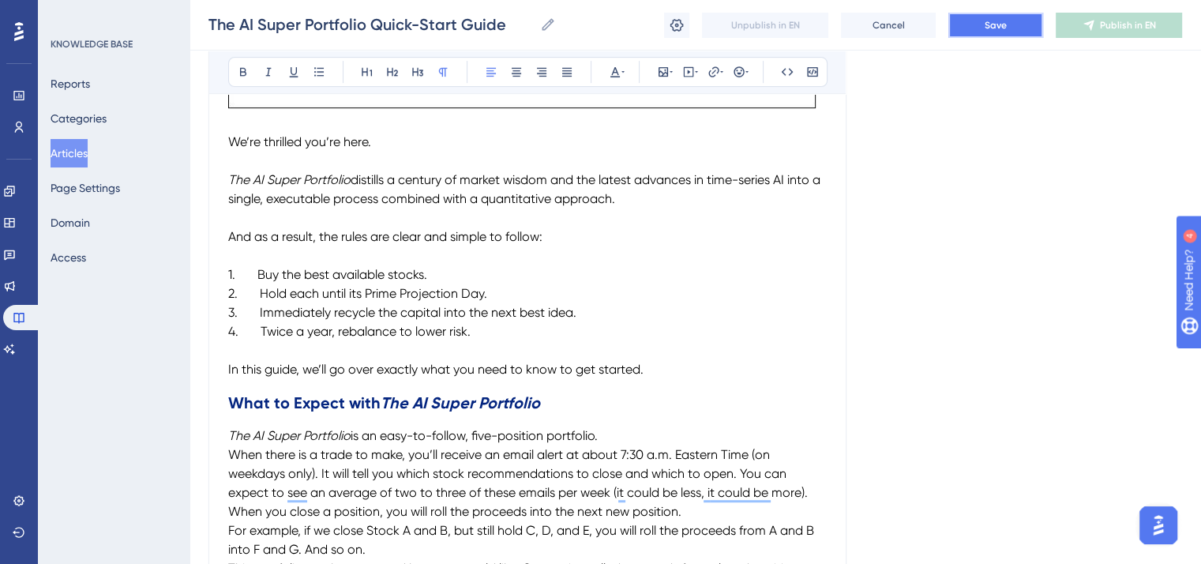
click at [969, 18] on button "Save" at bounding box center [995, 25] width 95 height 25
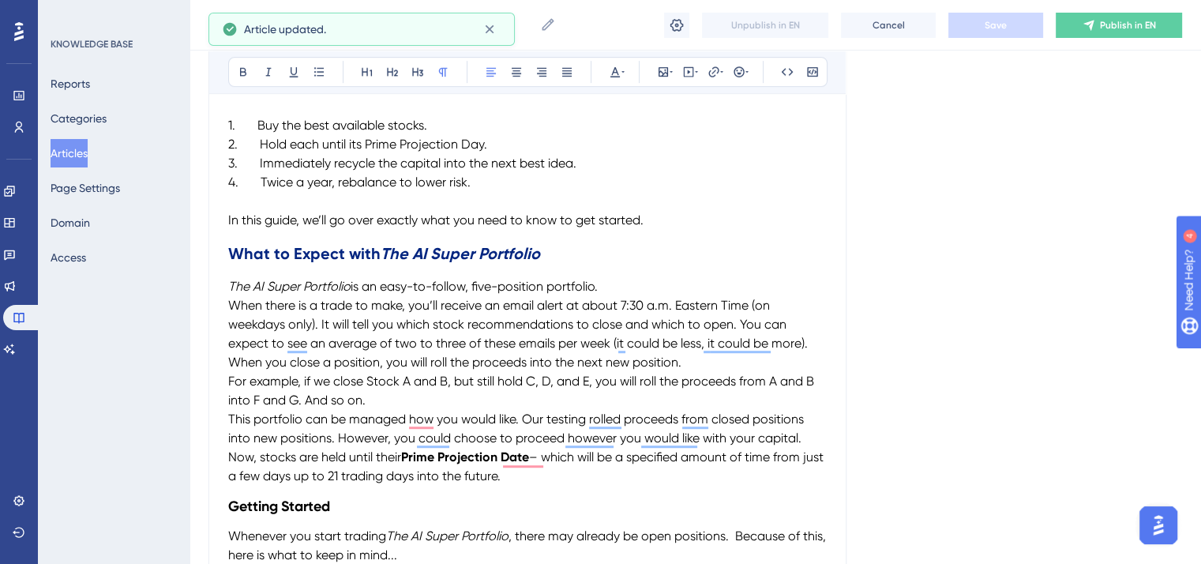
scroll to position [896, 0]
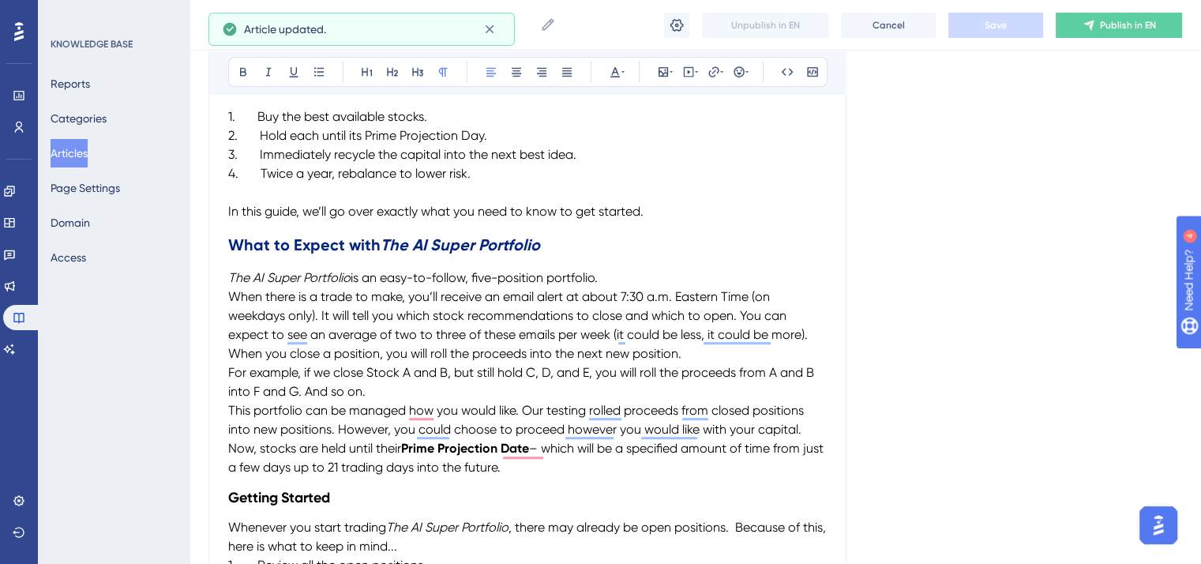
click at [228, 292] on span "When there is a trade to make, you’ll receive an email alert at about 7:30 a.m.…" at bounding box center [518, 315] width 580 height 53
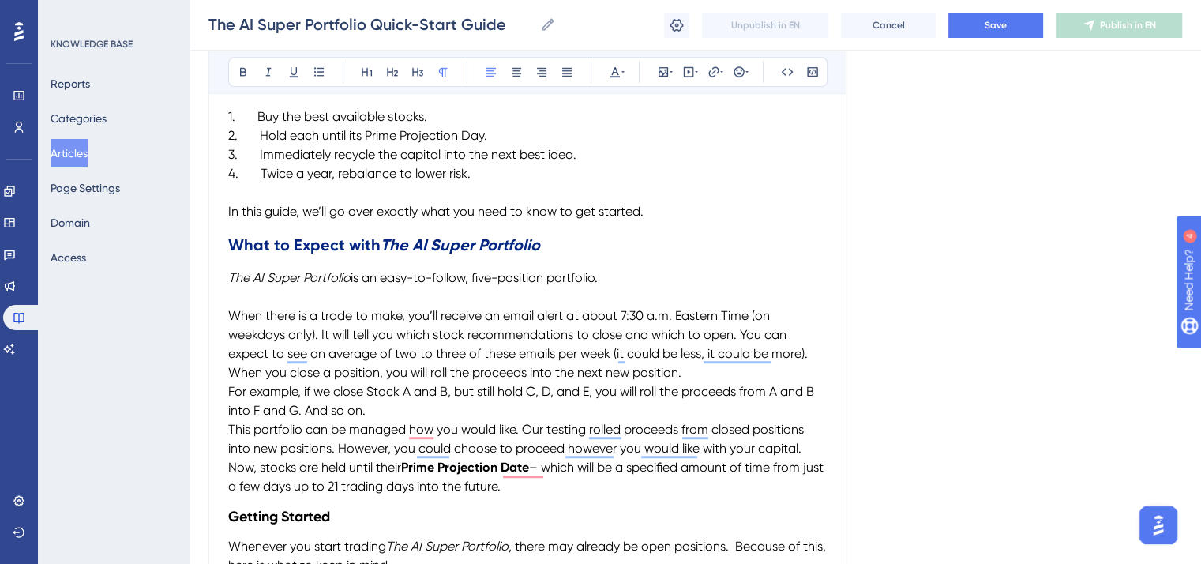
click at [228, 367] on span "When you close a position, you will roll the proceeds into the next new positio…" at bounding box center [454, 372] width 453 height 15
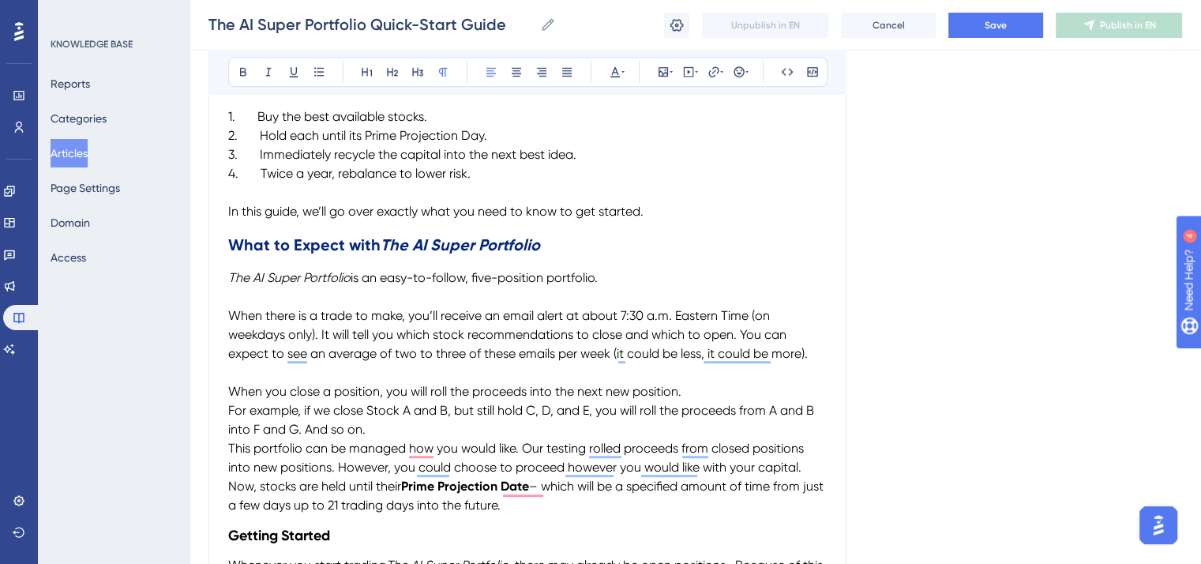
click at [228, 404] on span "For example, if we close Stock A and B, but still hold C, D, and E, you will ro…" at bounding box center [522, 420] width 589 height 34
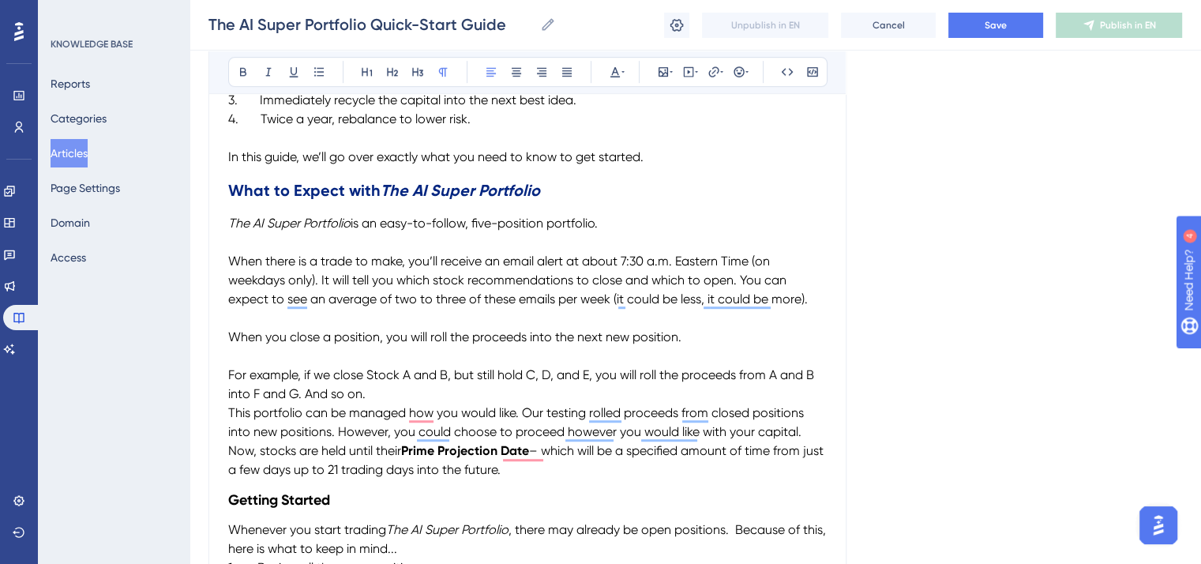
scroll to position [975, 0]
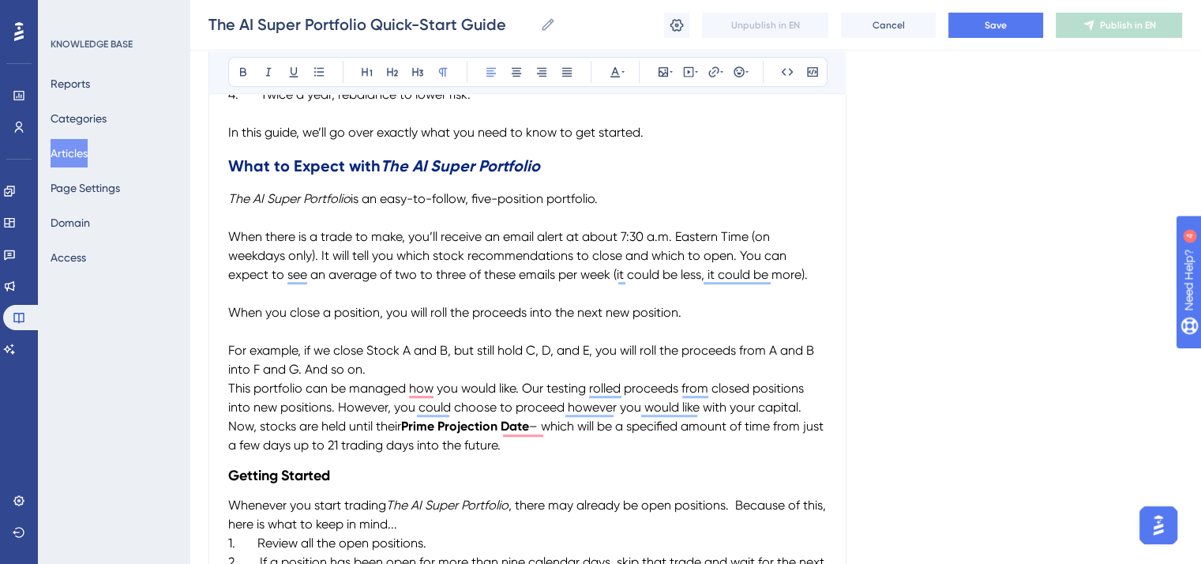
click at [230, 384] on span "This portfolio can be managed how you would like. Our testing rolled proceeds f…" at bounding box center [517, 398] width 579 height 34
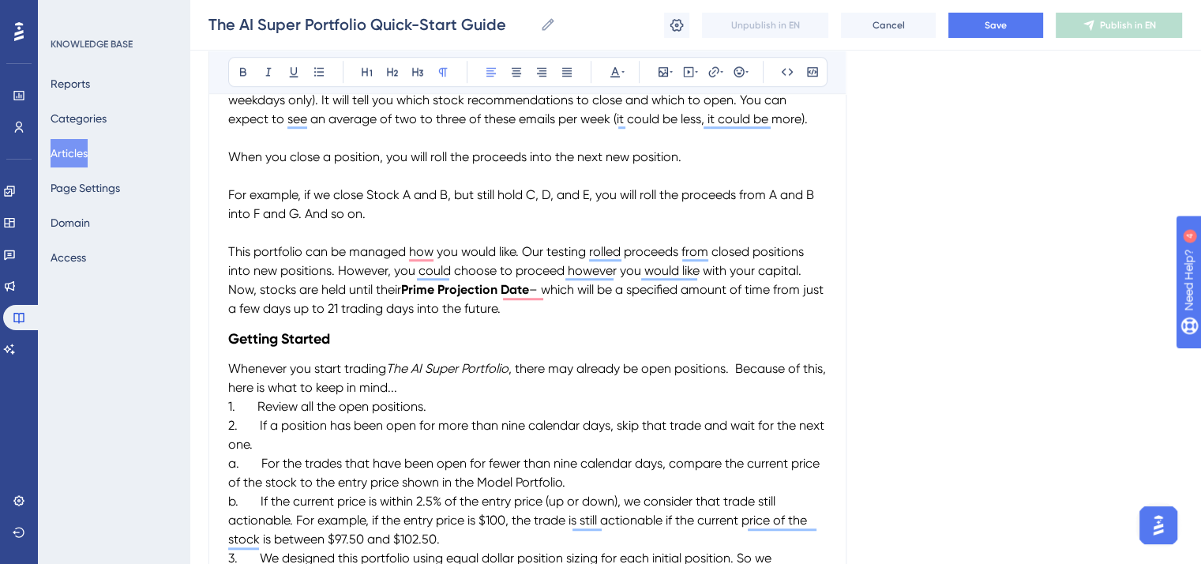
scroll to position [1133, 0]
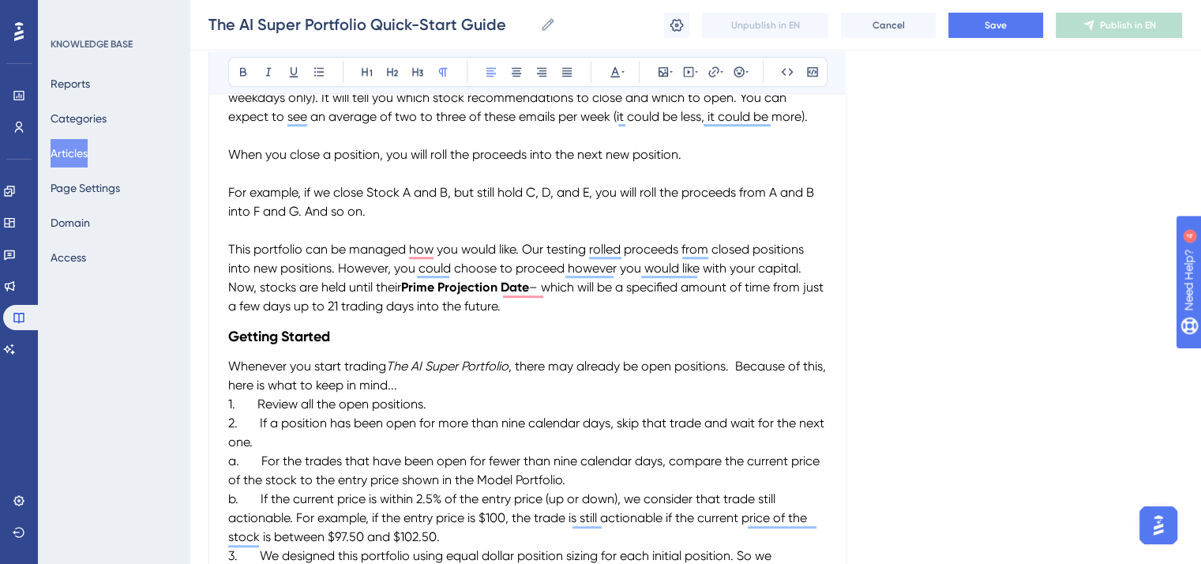
click at [231, 288] on span "Now, stocks are held until their" at bounding box center [314, 287] width 173 height 15
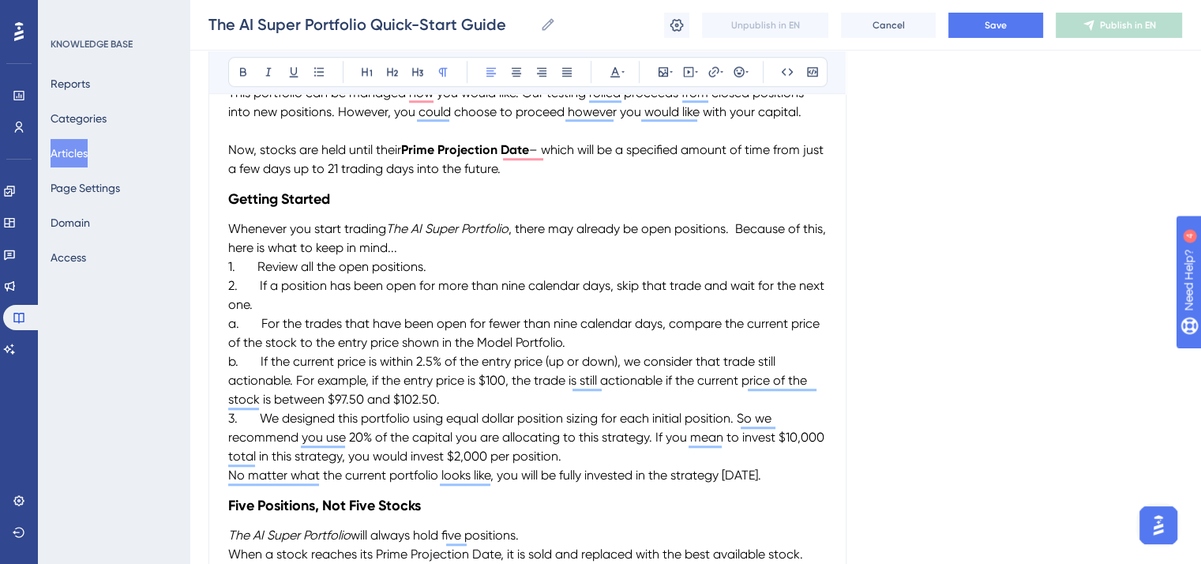
scroll to position [1291, 0]
drag, startPoint x: 330, startPoint y: 197, endPoint x: 224, endPoint y: 197, distance: 105.8
click at [610, 74] on icon at bounding box center [615, 72] width 13 height 13
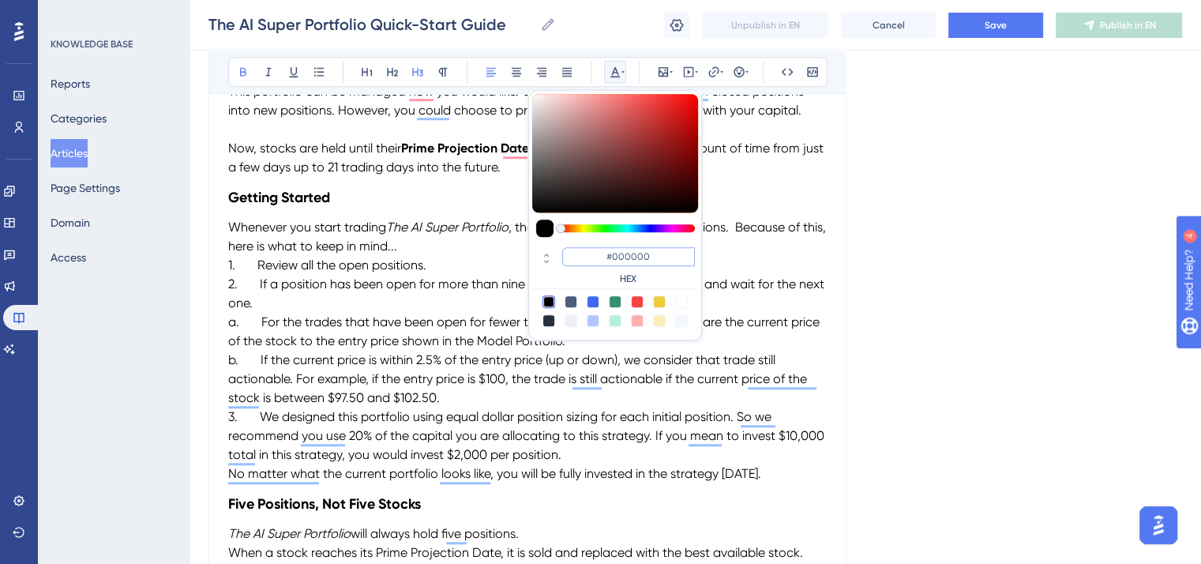
drag, startPoint x: 656, startPoint y: 260, endPoint x: 588, endPoint y: 254, distance: 69.0
click at [588, 254] on input "#000000" at bounding box center [628, 256] width 133 height 19
paste input "5268"
type input "#052680"
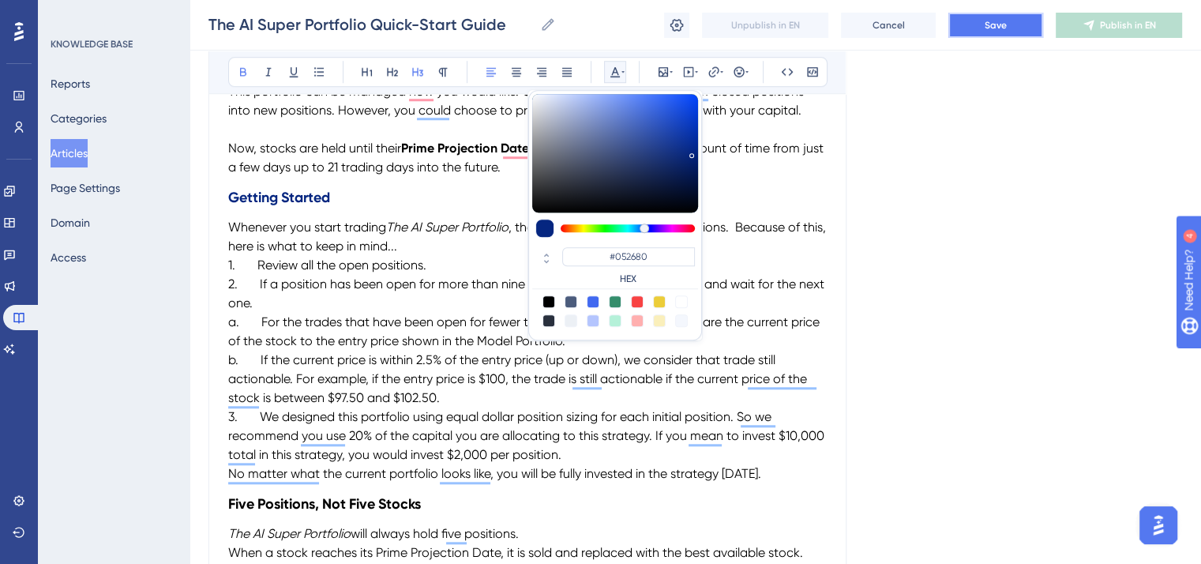
click at [987, 29] on span "Save" at bounding box center [996, 25] width 22 height 13
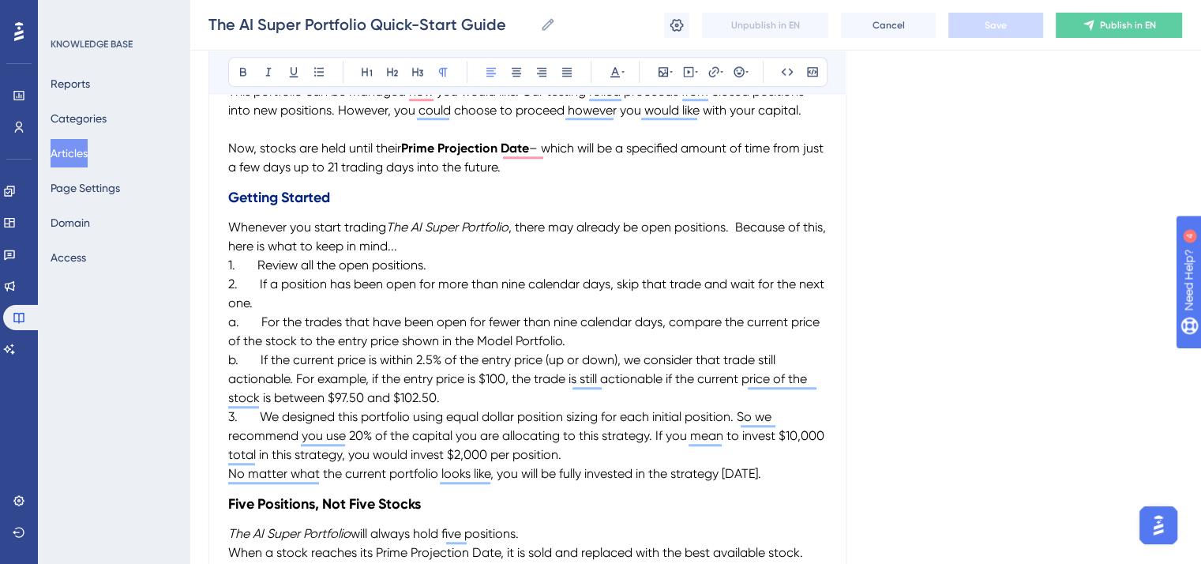
click at [230, 261] on span "1. Review all the open positions." at bounding box center [327, 264] width 198 height 15
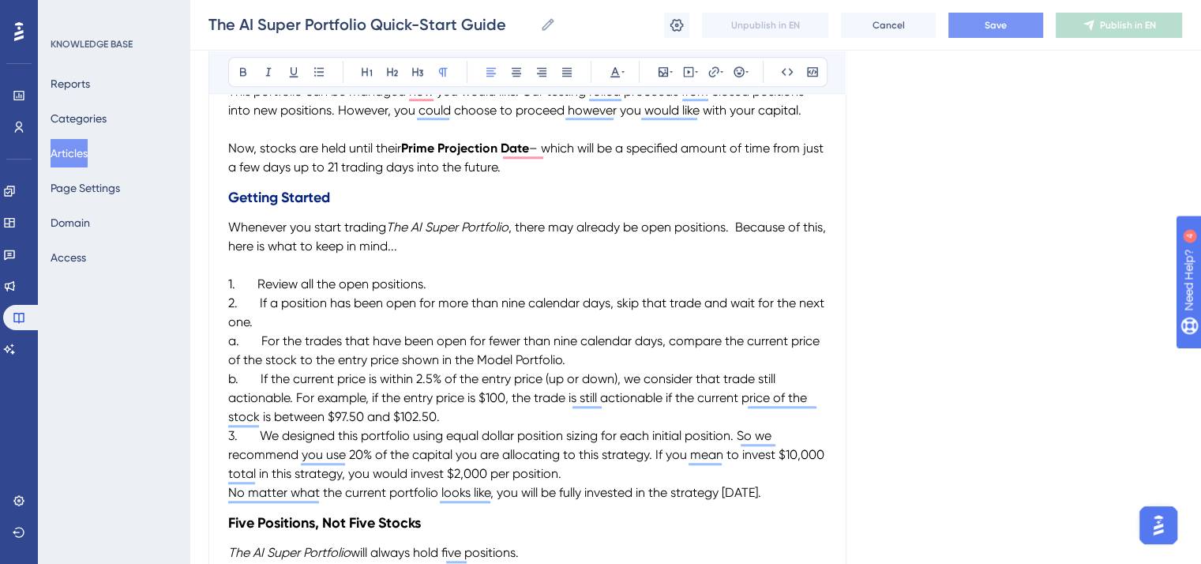
click at [261, 338] on span "a. For the trades that have been open for fewer than nine calendar days, compar…" at bounding box center [525, 350] width 595 height 34
click at [230, 339] on span "a. For the trades that have been open for fewer than nine calendar days, compar…" at bounding box center [525, 350] width 595 height 34
click at [293, 336] on span "a. For the trades that have been open for fewer than nine calendar days, compar…" at bounding box center [541, 350] width 563 height 34
click at [262, 377] on span "b. If the current price is within 2.5% of the entry price (up or down), we cons…" at bounding box center [519, 397] width 582 height 53
click at [229, 377] on span "b. If the current price is within 2.5% of the entry price (up or down), we cons…" at bounding box center [527, 397] width 599 height 53
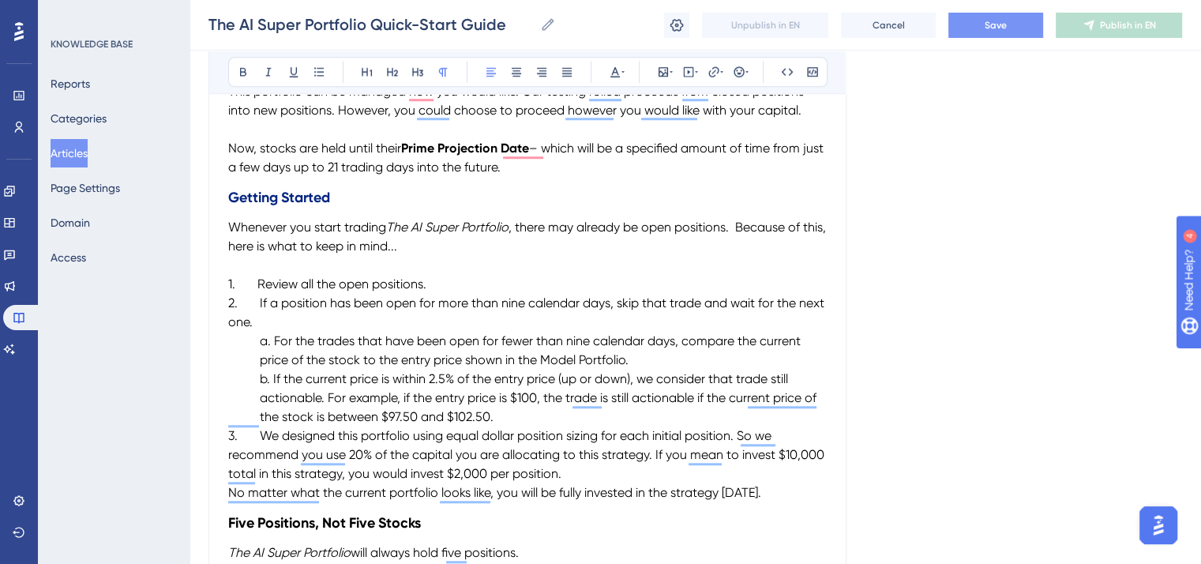
scroll to position [1370, 0]
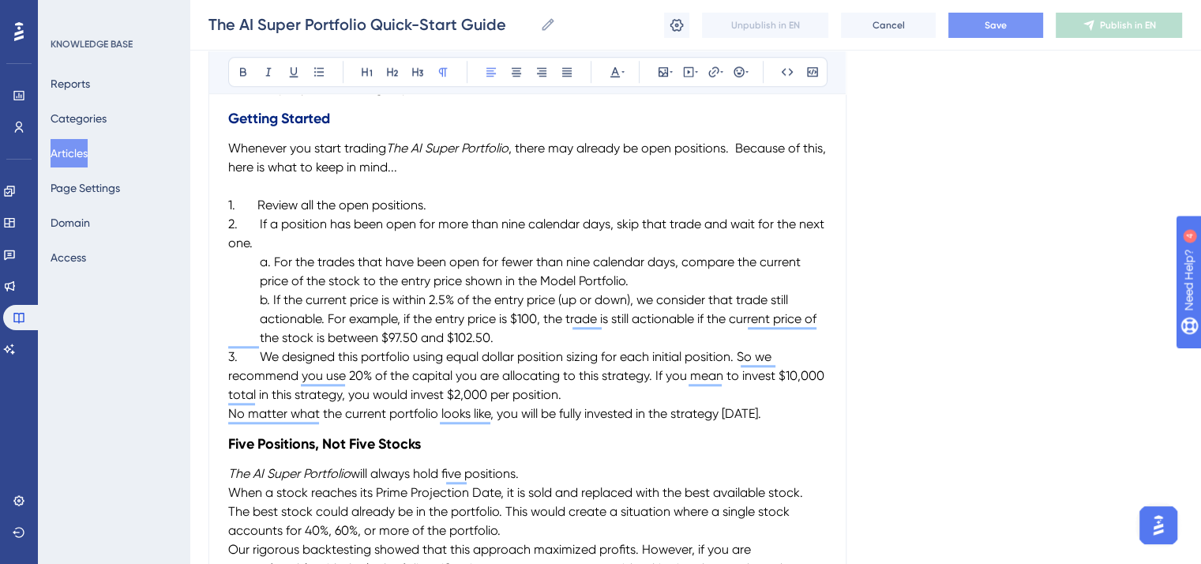
click at [256, 203] on span "1. Review all the open positions." at bounding box center [327, 204] width 198 height 15
click at [258, 225] on span "2. If a position has been open for more than nine calendar days, skip that trad…" at bounding box center [527, 233] width 599 height 34
click at [258, 353] on span "3. We designed this portfolio using equal dollar position sizing for each initi…" at bounding box center [527, 375] width 599 height 53
click at [471, 430] on h3 "Five Positions, Not Five Stocks" at bounding box center [527, 443] width 599 height 41
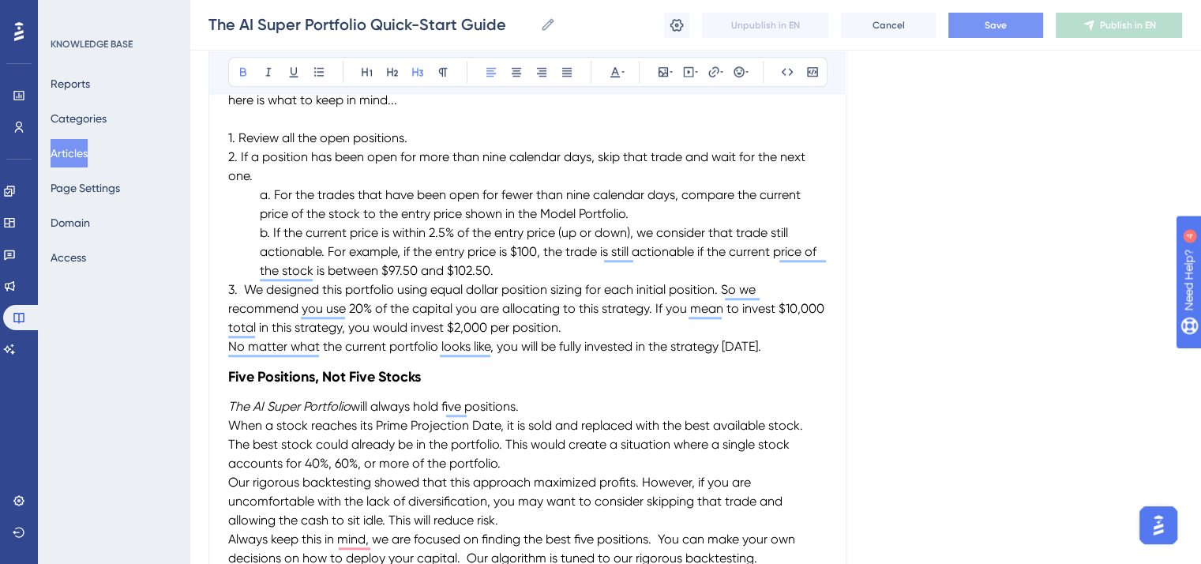
scroll to position [1528, 0]
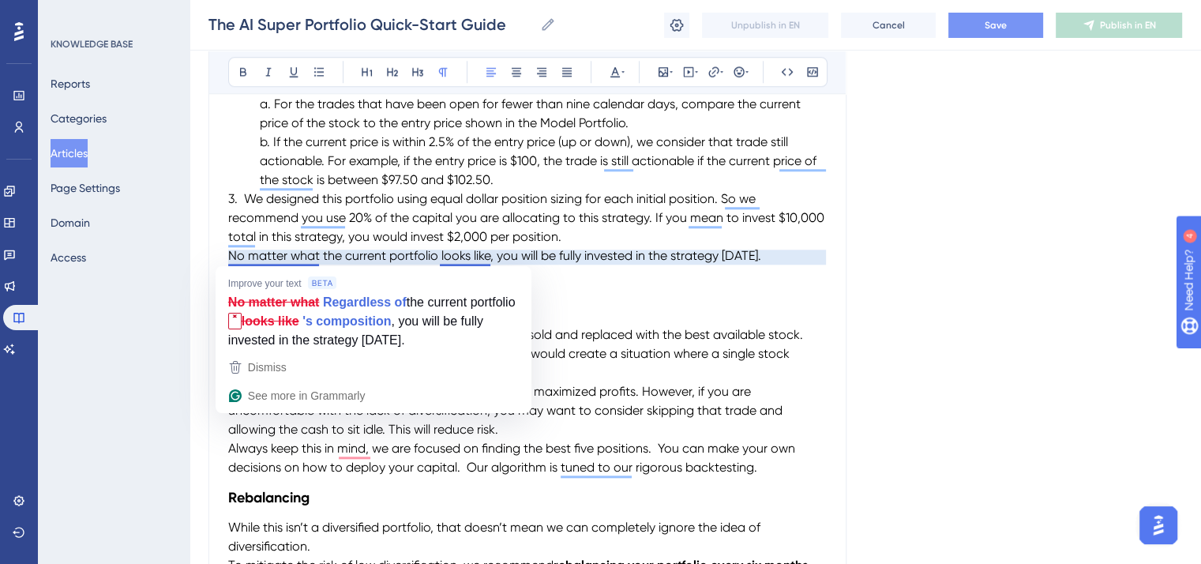
click at [230, 251] on span "No matter what the current portfolio looks like, you will be fully invested in …" at bounding box center [494, 255] width 533 height 15
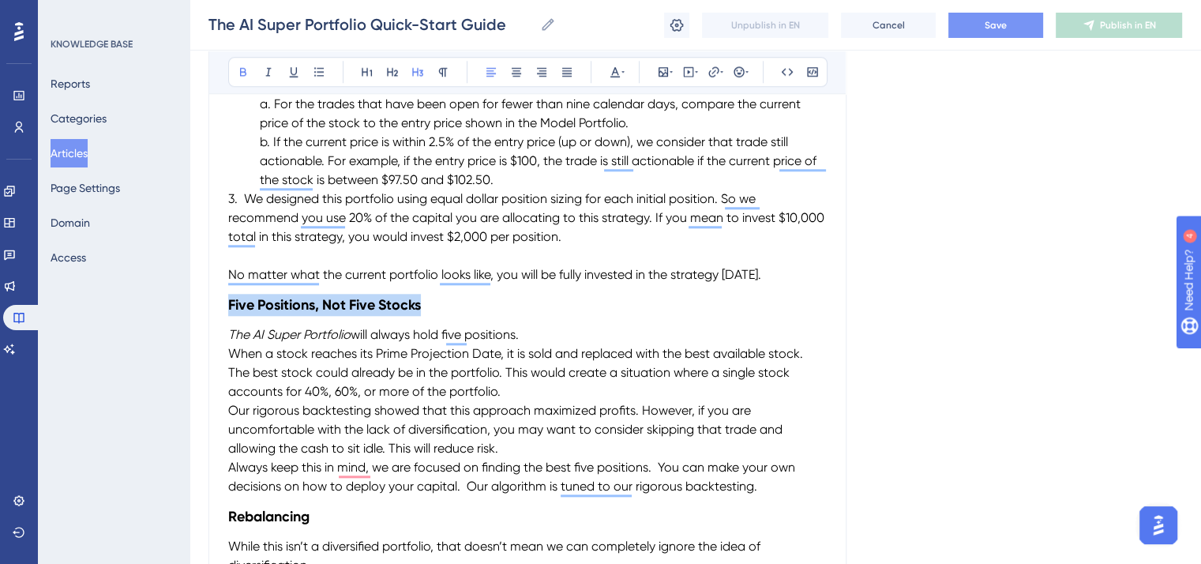
drag, startPoint x: 426, startPoint y: 306, endPoint x: 227, endPoint y: 304, distance: 198.2
click at [228, 304] on h3 "Five Positions, Not Five Stocks" at bounding box center [527, 304] width 599 height 41
click at [612, 73] on icon at bounding box center [614, 72] width 9 height 10
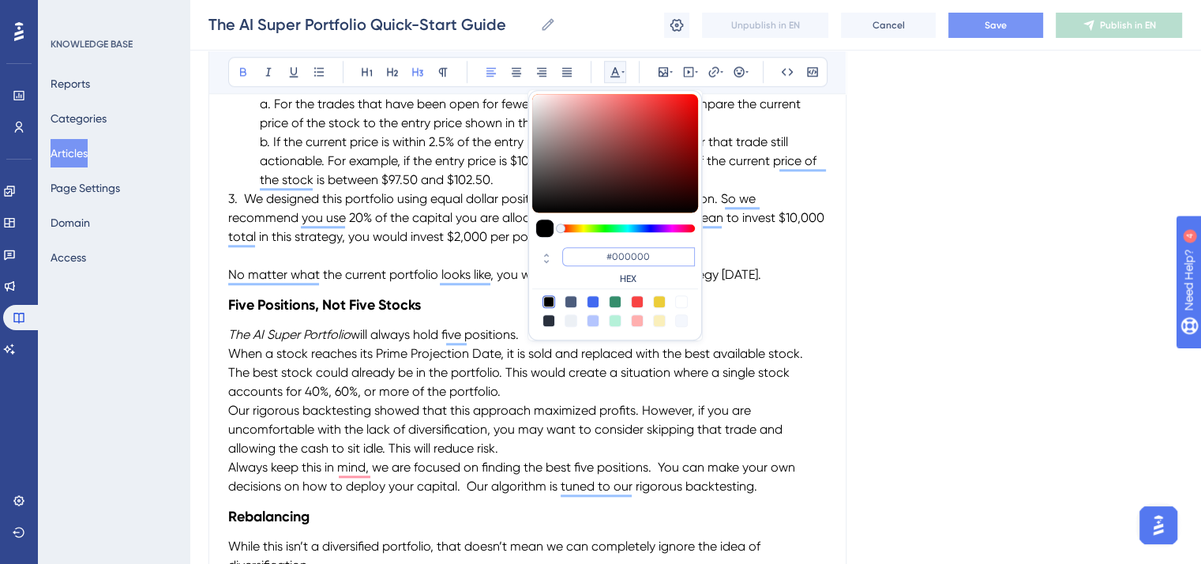
drag, startPoint x: 632, startPoint y: 260, endPoint x: 604, endPoint y: 260, distance: 27.6
click at [604, 260] on input "#000000" at bounding box center [628, 256] width 133 height 19
paste input "5268"
type input "#052680"
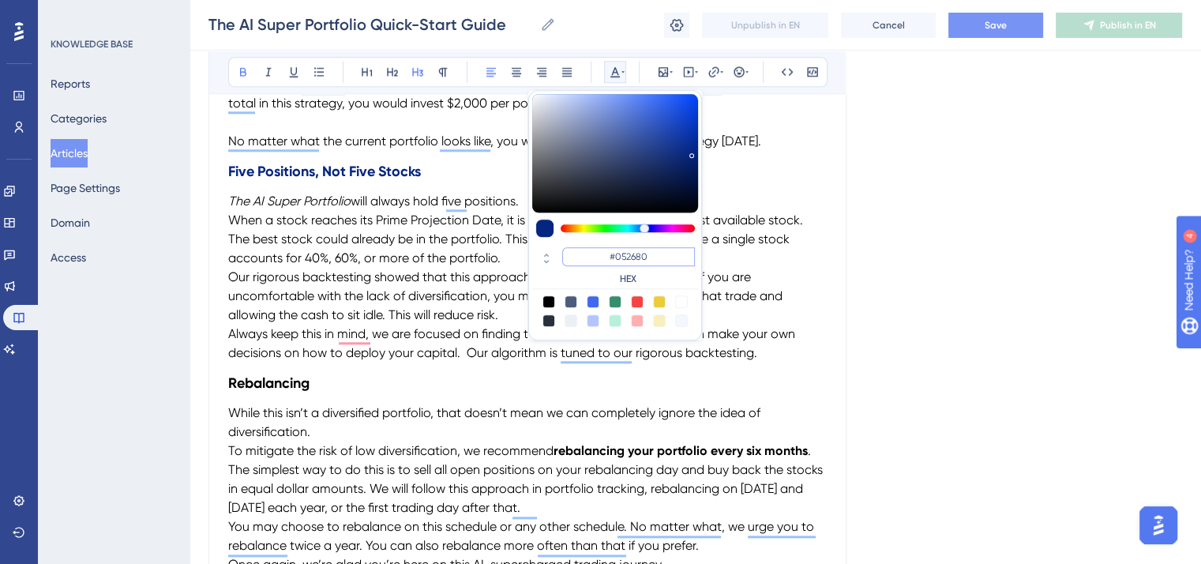
scroll to position [1686, 0]
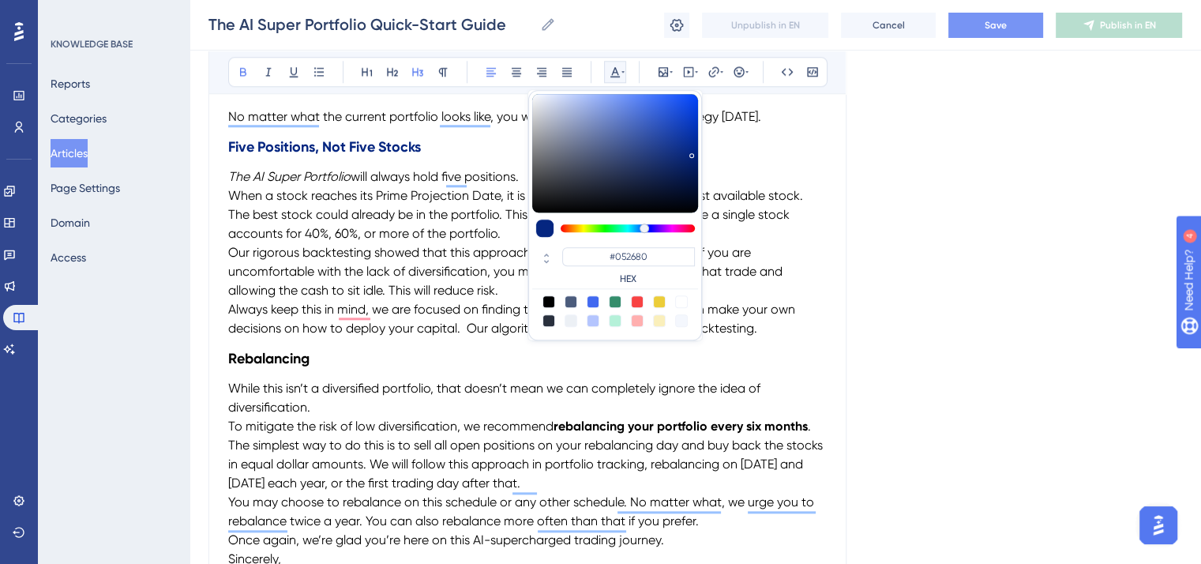
click at [339, 365] on h3 "Rebalancing" at bounding box center [527, 358] width 599 height 41
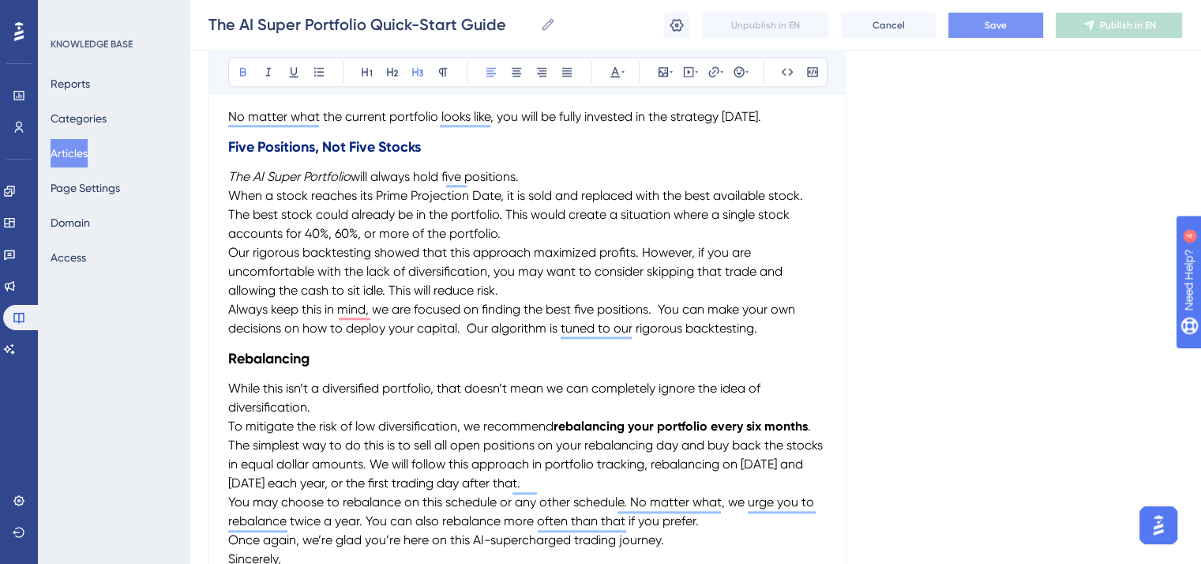
click at [230, 196] on span "When a stock reaches its Prime Projection Date, it is sold and replaced with th…" at bounding box center [517, 214] width 578 height 53
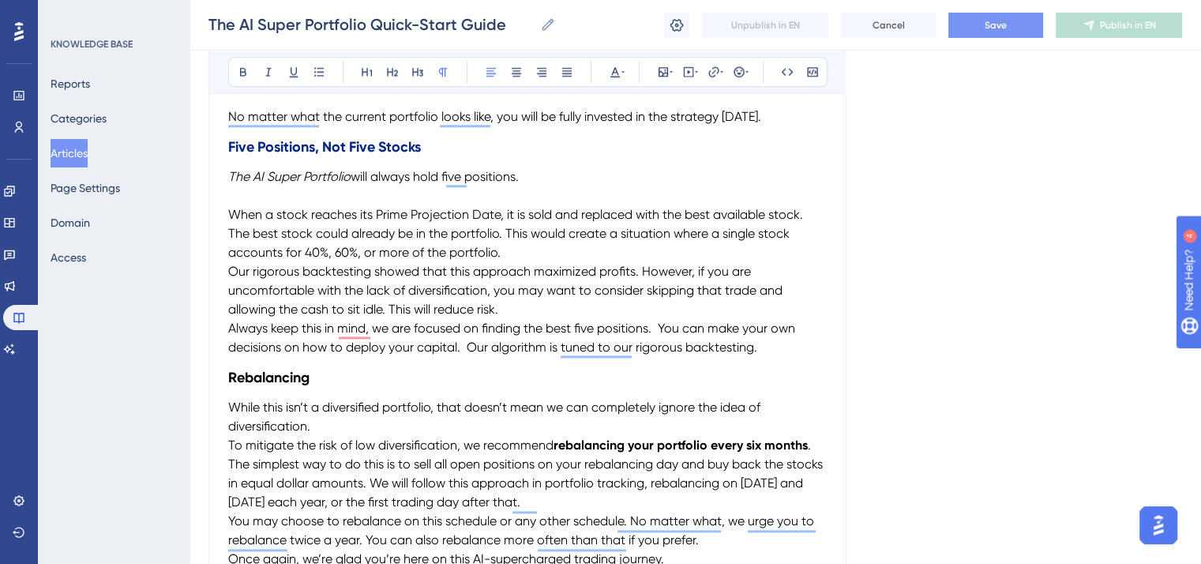
click at [229, 270] on span "Our rigorous backtesting showed that this approach maximized profits. However, …" at bounding box center [507, 290] width 558 height 53
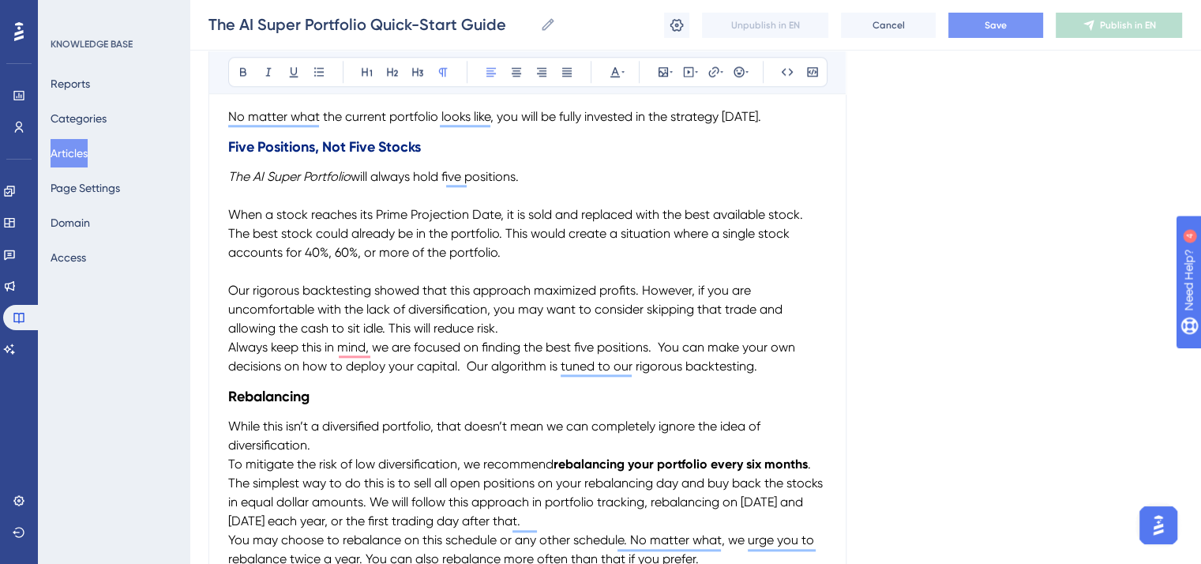
click at [228, 351] on span "Always keep this in mind, we are focused on finding the best five positions. Yo…" at bounding box center [513, 357] width 570 height 34
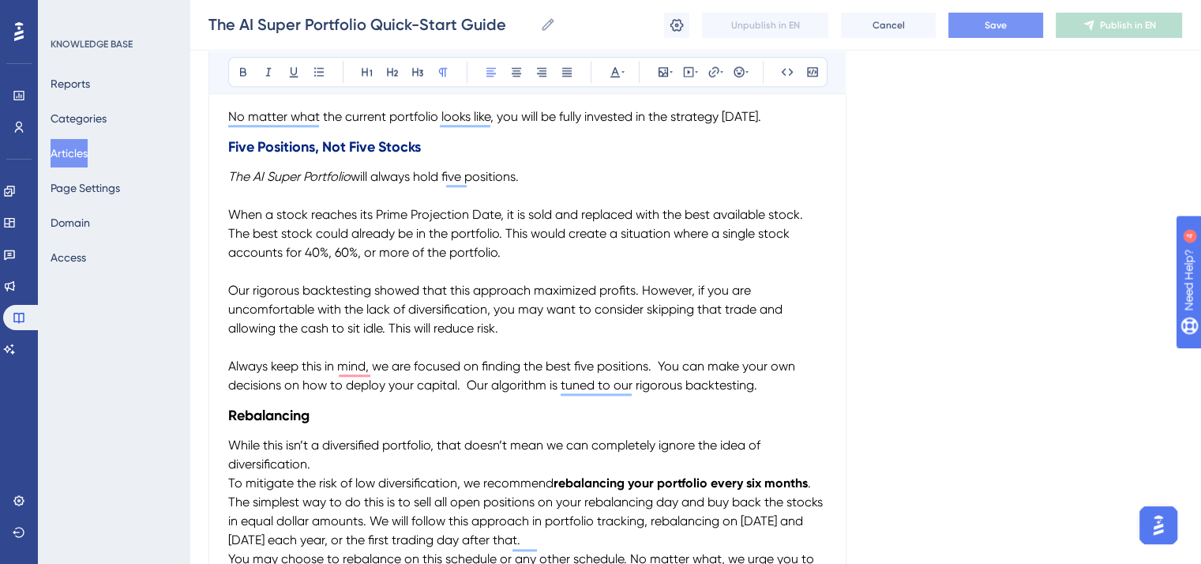
click at [985, 28] on span "Save" at bounding box center [996, 25] width 22 height 13
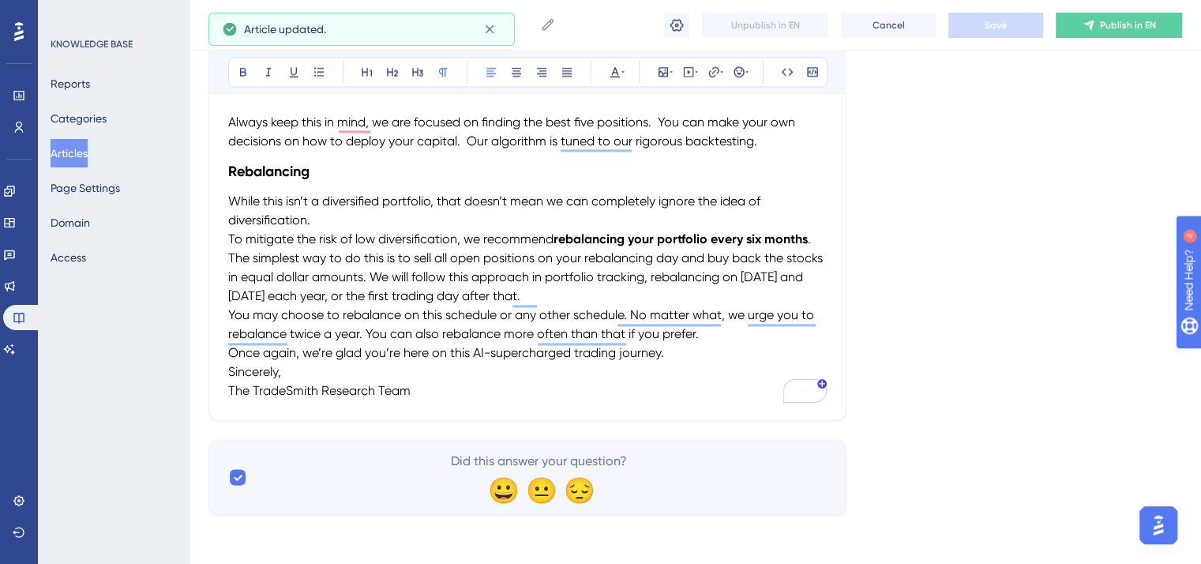
scroll to position [1933, 0]
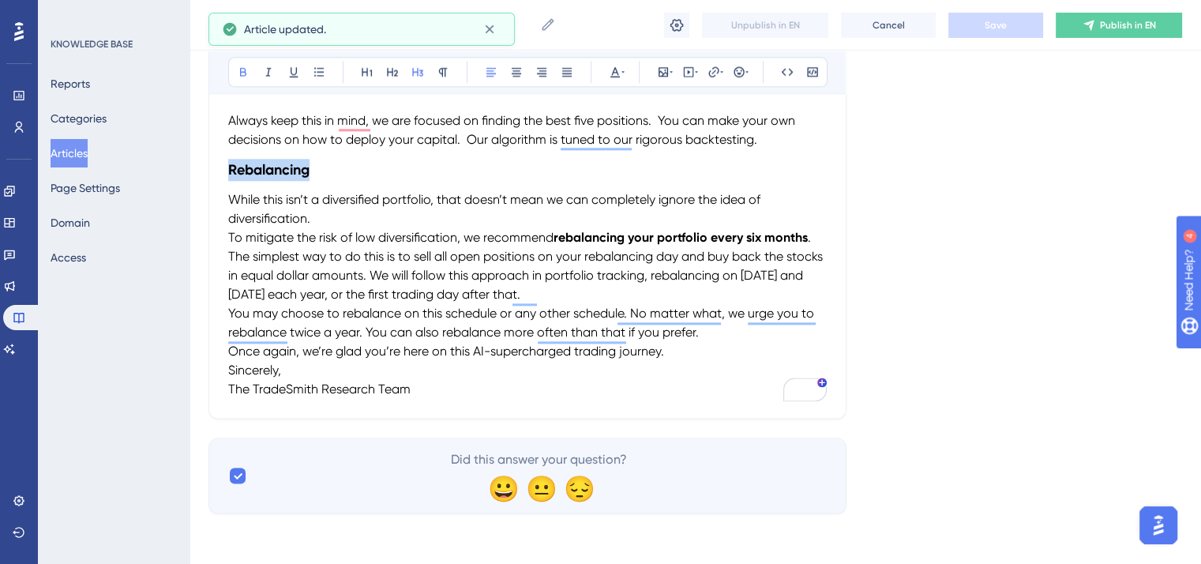
drag, startPoint x: 322, startPoint y: 168, endPoint x: 222, endPoint y: 168, distance: 100.3
click at [618, 73] on icon at bounding box center [614, 72] width 9 height 10
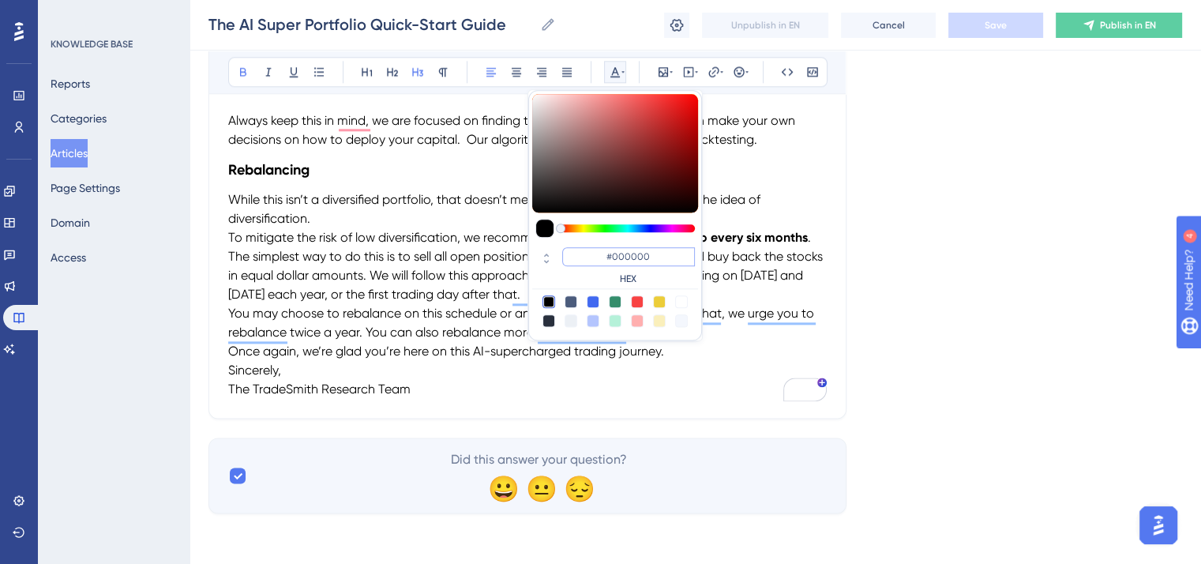
drag, startPoint x: 667, startPoint y: 254, endPoint x: 603, endPoint y: 254, distance: 63.2
click at [603, 254] on input "#000000" at bounding box center [628, 256] width 133 height 19
paste input "5268"
type input "#052680"
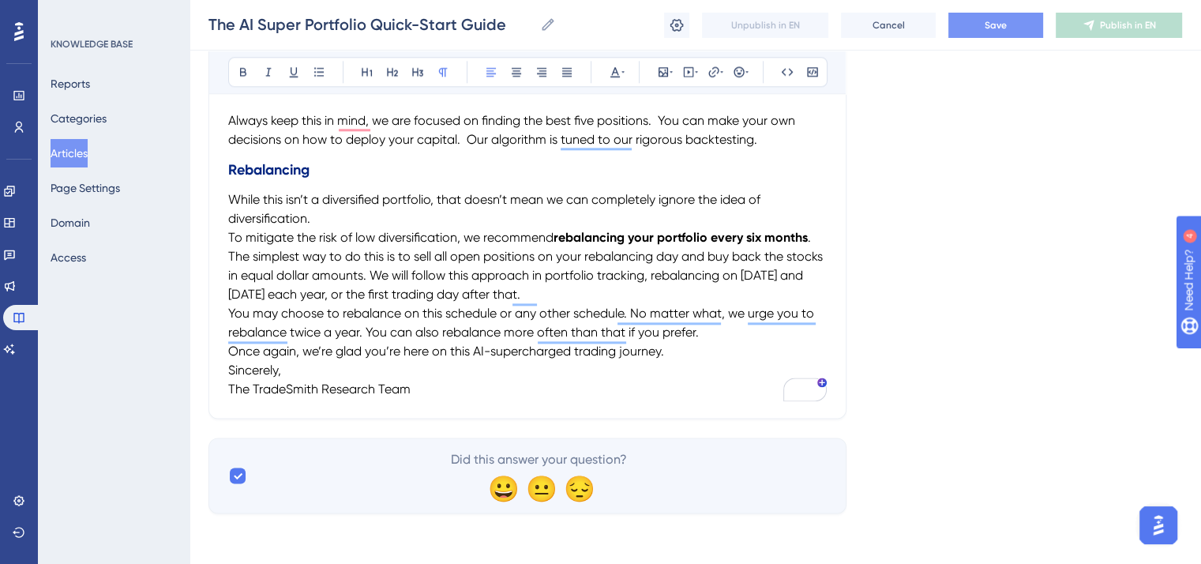
click at [231, 235] on span "To mitigate the risk of low diversification, we recommend" at bounding box center [390, 237] width 325 height 15
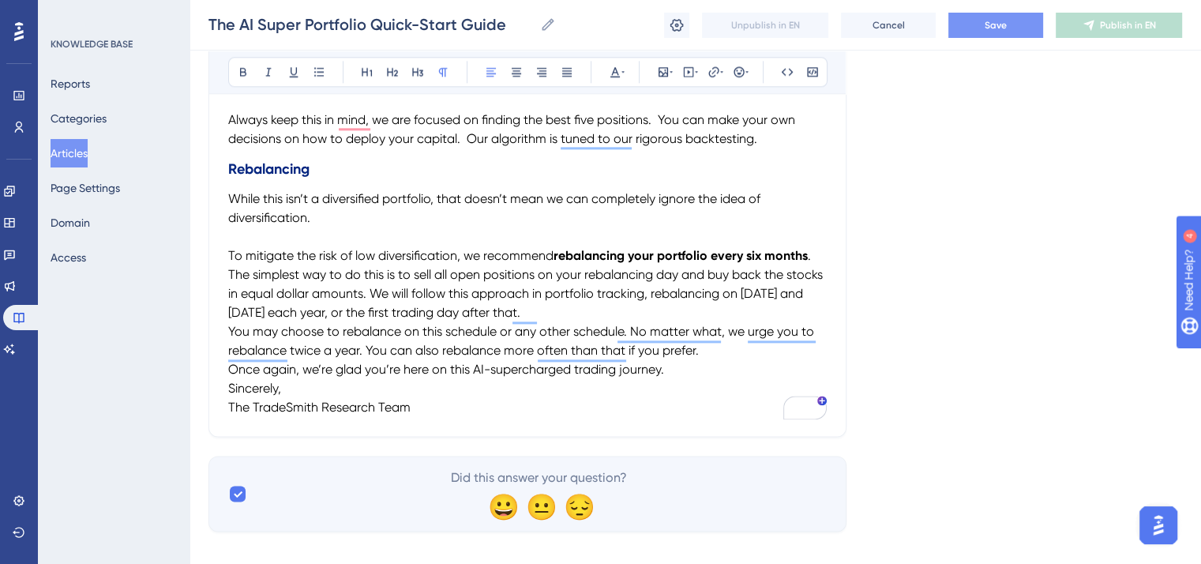
click at [230, 273] on span "The simplest way to do this is to sell all open positions on your rebalancing d…" at bounding box center [527, 293] width 598 height 53
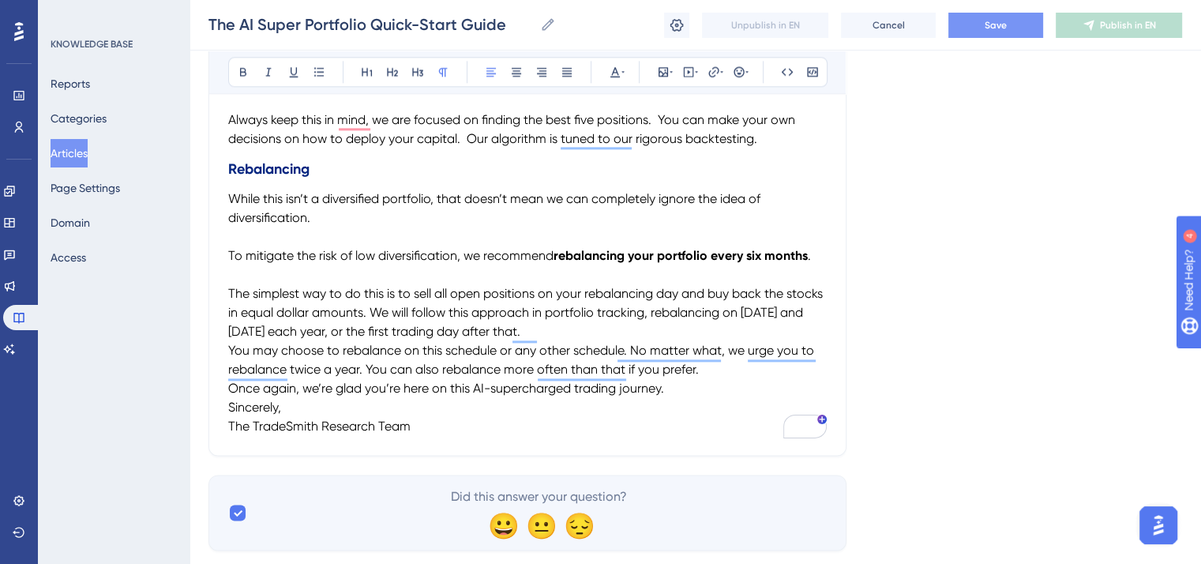
click at [228, 347] on span "You may choose to rebalance on this schedule or any other schedule. No matter w…" at bounding box center [522, 360] width 589 height 34
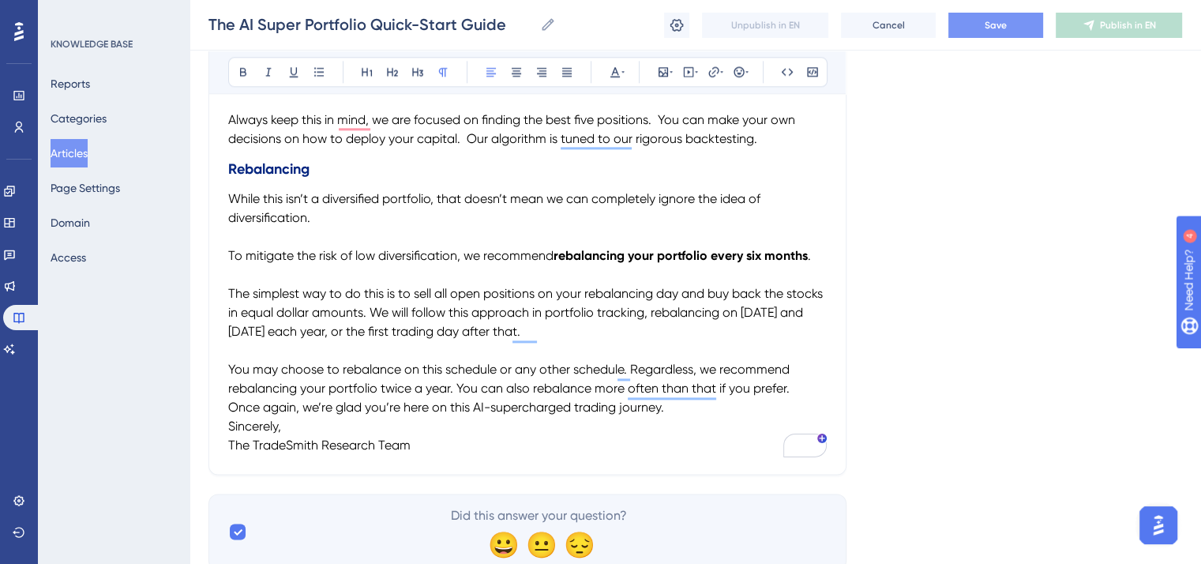
click at [231, 406] on span "Once again, we’re glad you’re here on this AI-supercharged trading journey." at bounding box center [446, 407] width 436 height 15
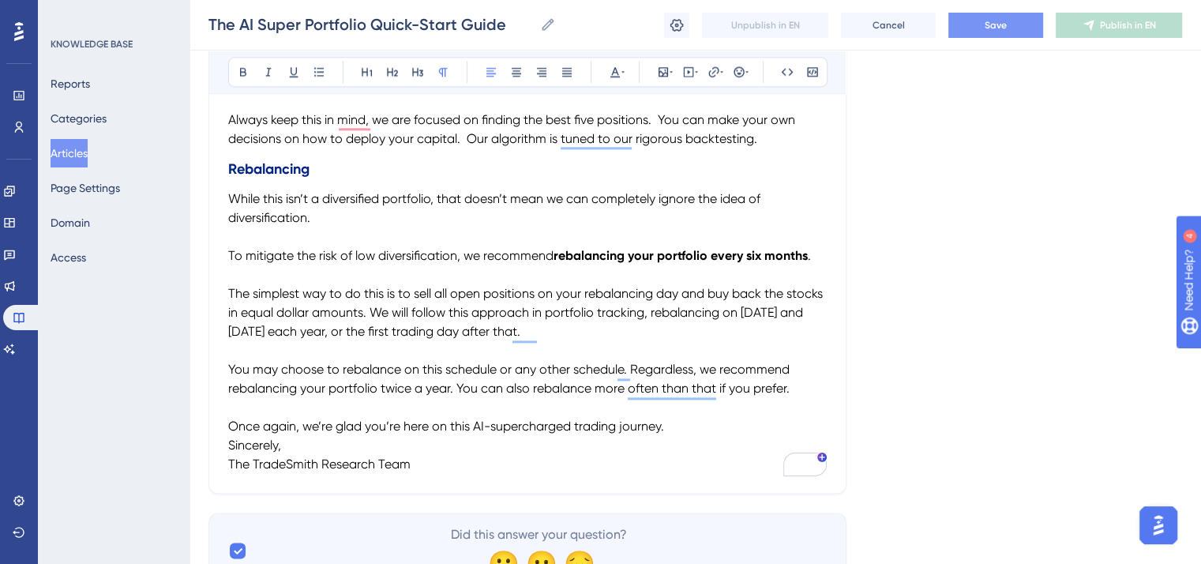
click at [229, 445] on span "Sincerely," at bounding box center [254, 445] width 53 height 15
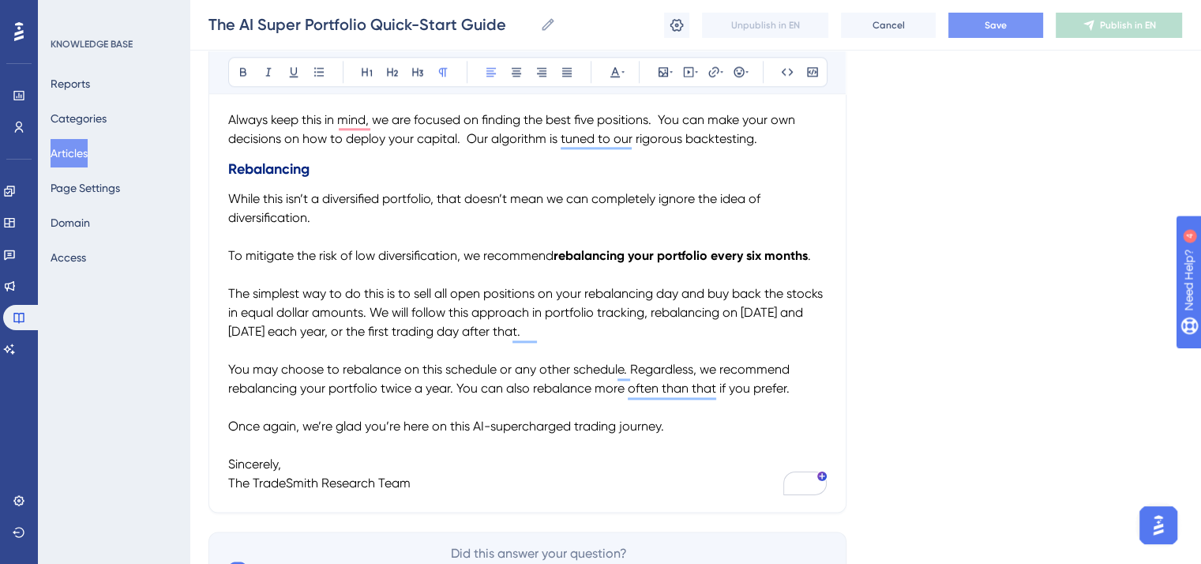
click at [294, 484] on span "The TradeSmith Research Team" at bounding box center [319, 482] width 182 height 15
click at [293, 484] on span "The TradeSmith Research Team" at bounding box center [319, 482] width 182 height 15
click at [268, 70] on icon at bounding box center [269, 72] width 6 height 9
click at [532, 444] on p "To enrich screen reader interactions, please activate Accessibility in Grammarl…" at bounding box center [527, 445] width 599 height 19
click at [996, 24] on span "Save" at bounding box center [996, 25] width 22 height 13
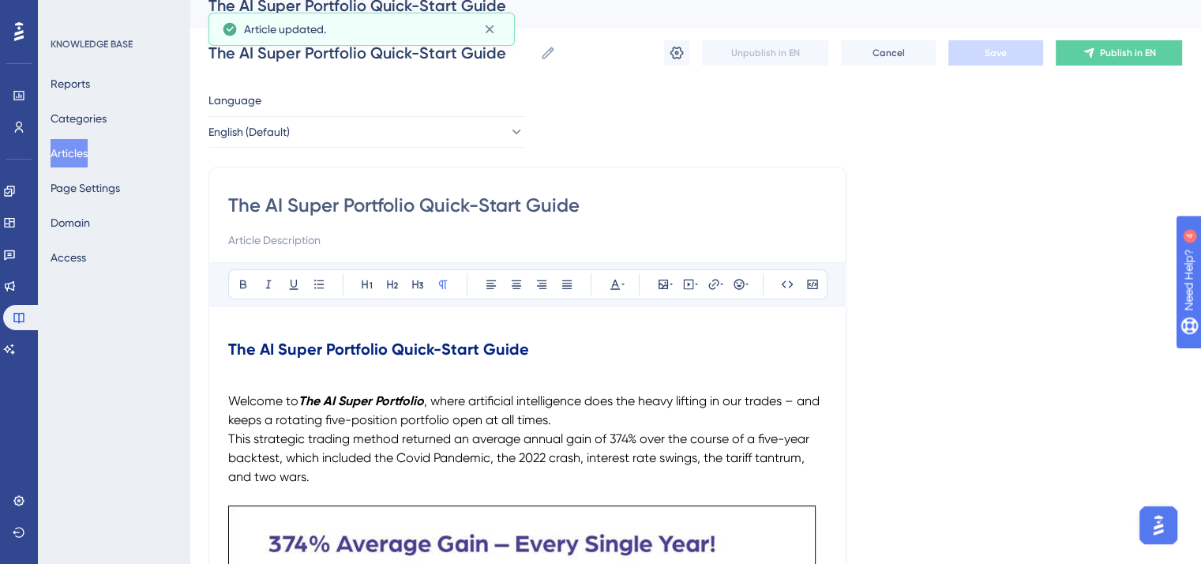
scroll to position [0, 0]
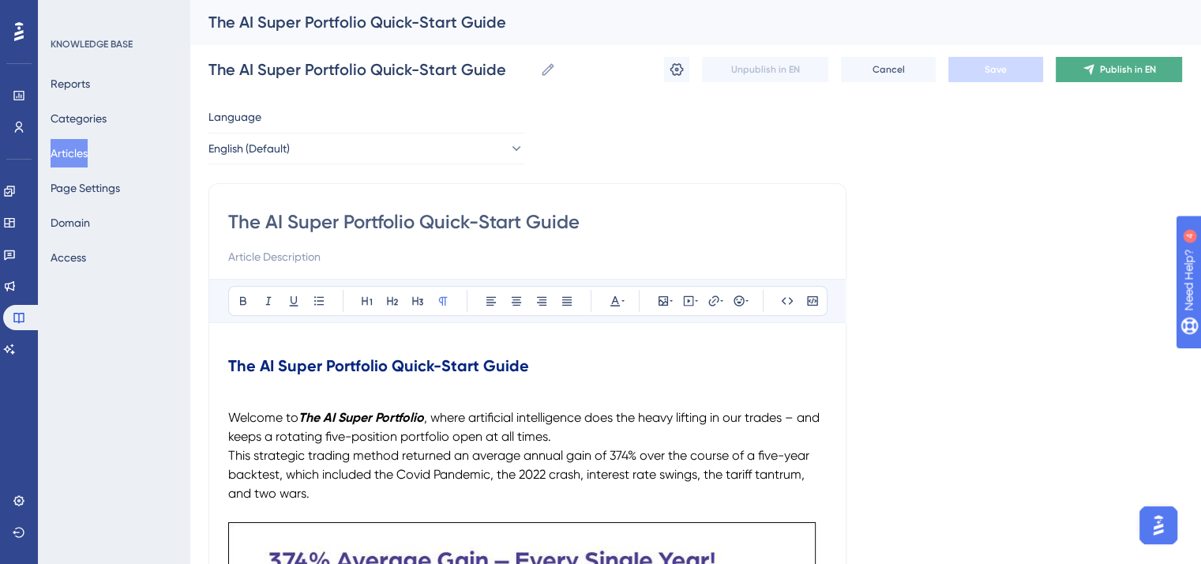
click at [1129, 69] on span "Publish in EN" at bounding box center [1128, 69] width 56 height 13
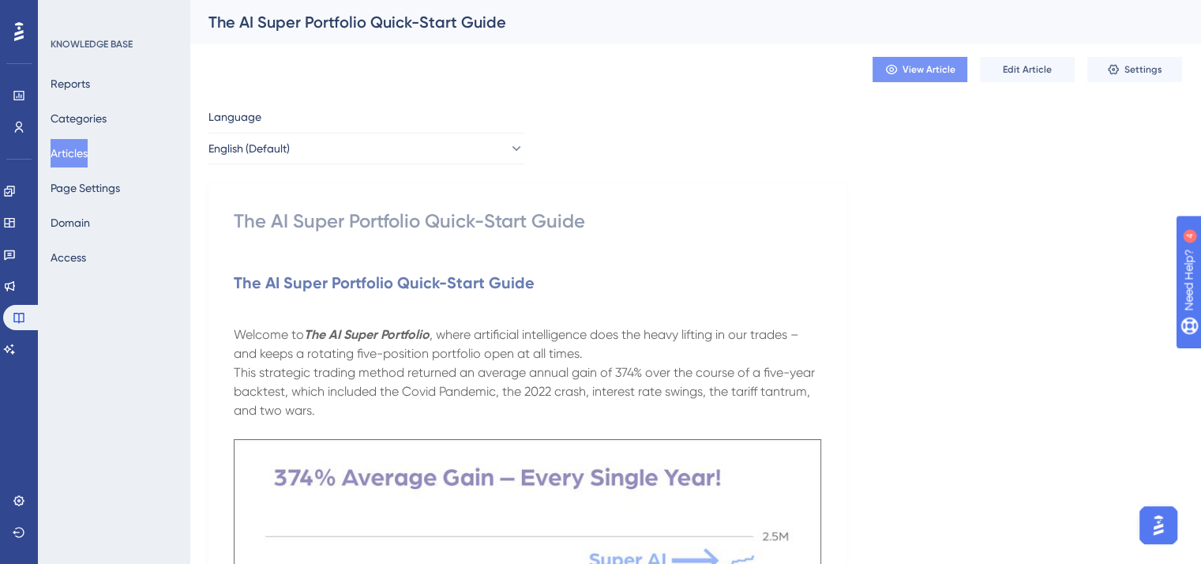
click at [922, 66] on span "View Article" at bounding box center [929, 69] width 53 height 13
click at [1018, 73] on span "Edit Article" at bounding box center [1027, 69] width 49 height 13
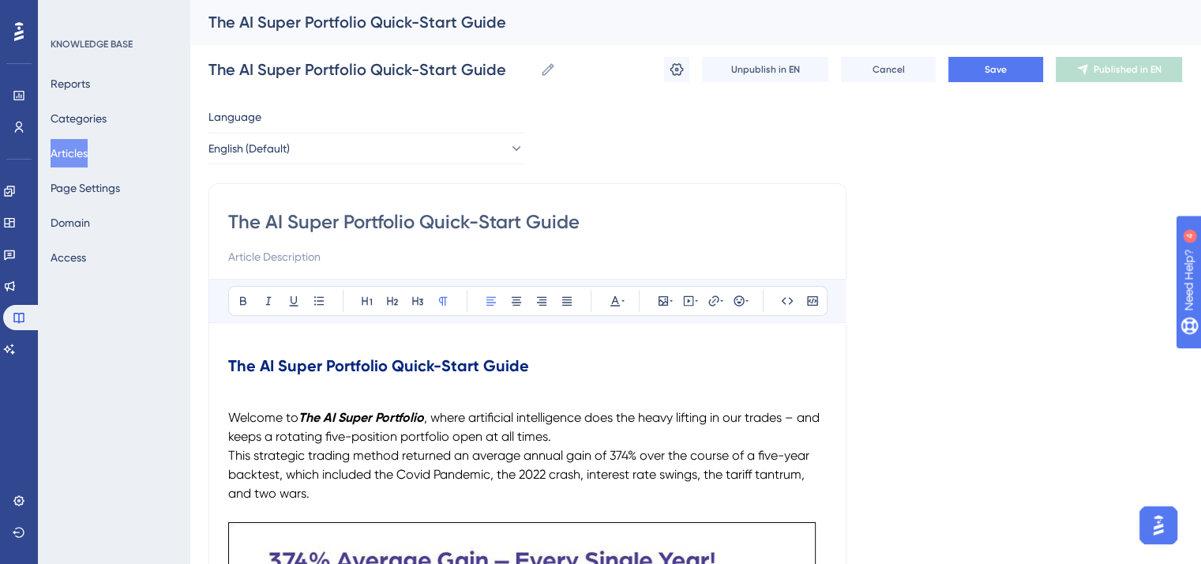
click at [231, 410] on span "Welcome to" at bounding box center [263, 417] width 70 height 15
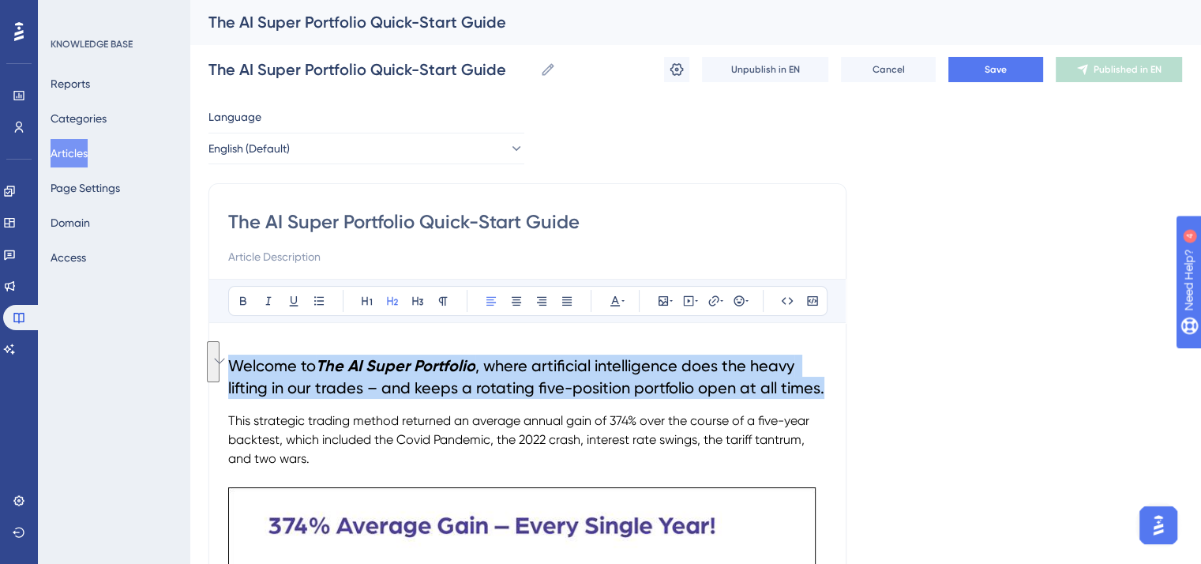
drag, startPoint x: 825, startPoint y: 393, endPoint x: 223, endPoint y: 351, distance: 603.2
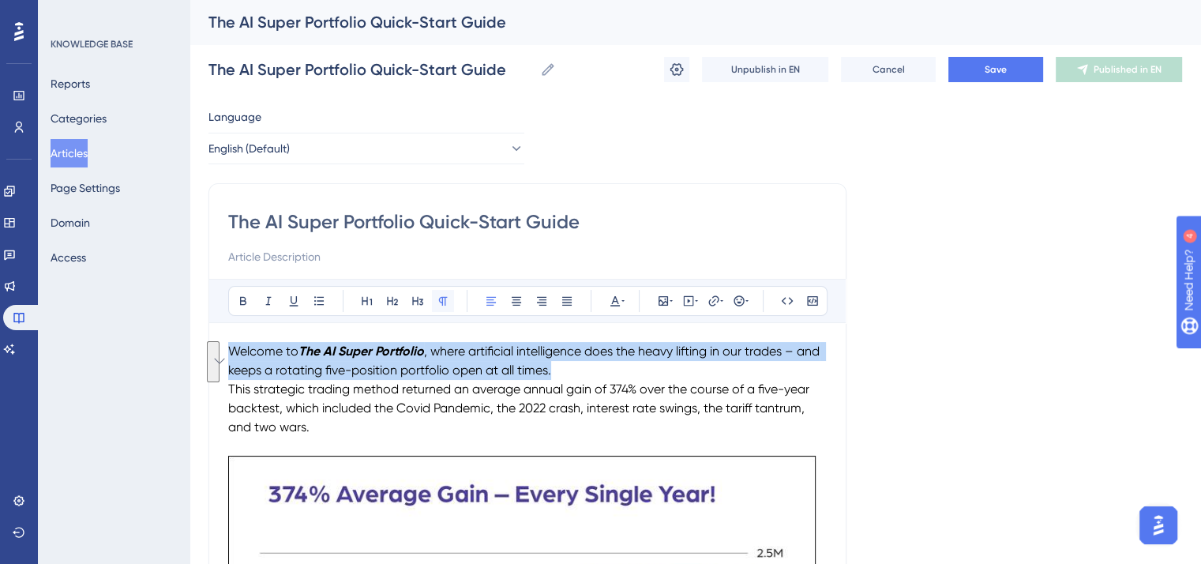
click at [438, 298] on icon at bounding box center [443, 301] width 13 height 13
click at [663, 370] on p "Welcome to The AI Super Portfolio , where artificial intelligence does the heav…" at bounding box center [527, 361] width 599 height 38
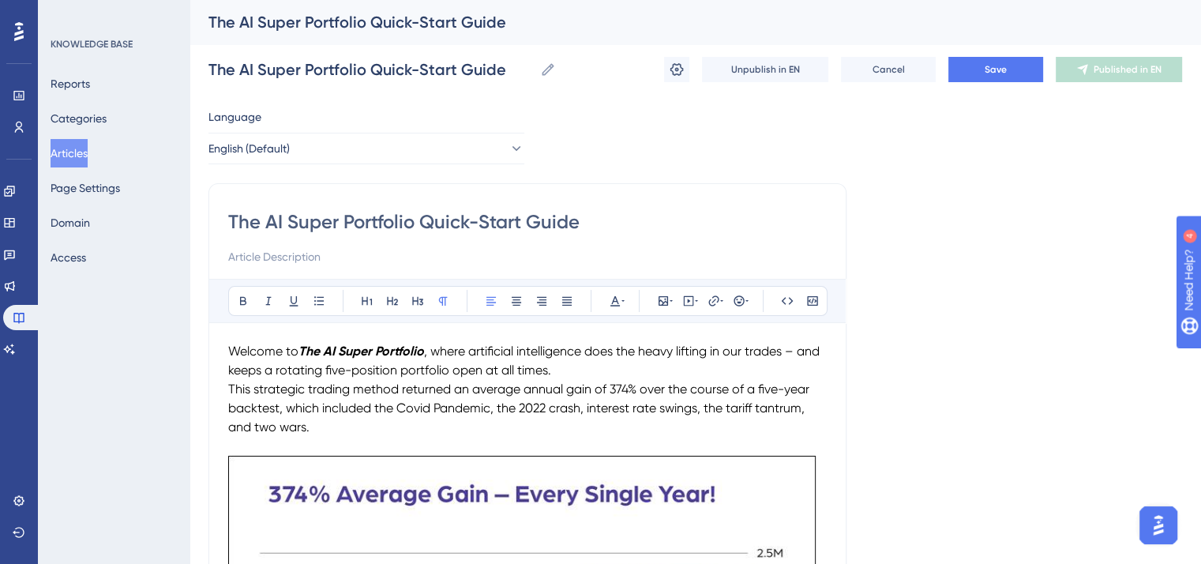
click at [231, 385] on span "This strategic trading method returned an average annual gain of 374% over the …" at bounding box center [520, 407] width 584 height 53
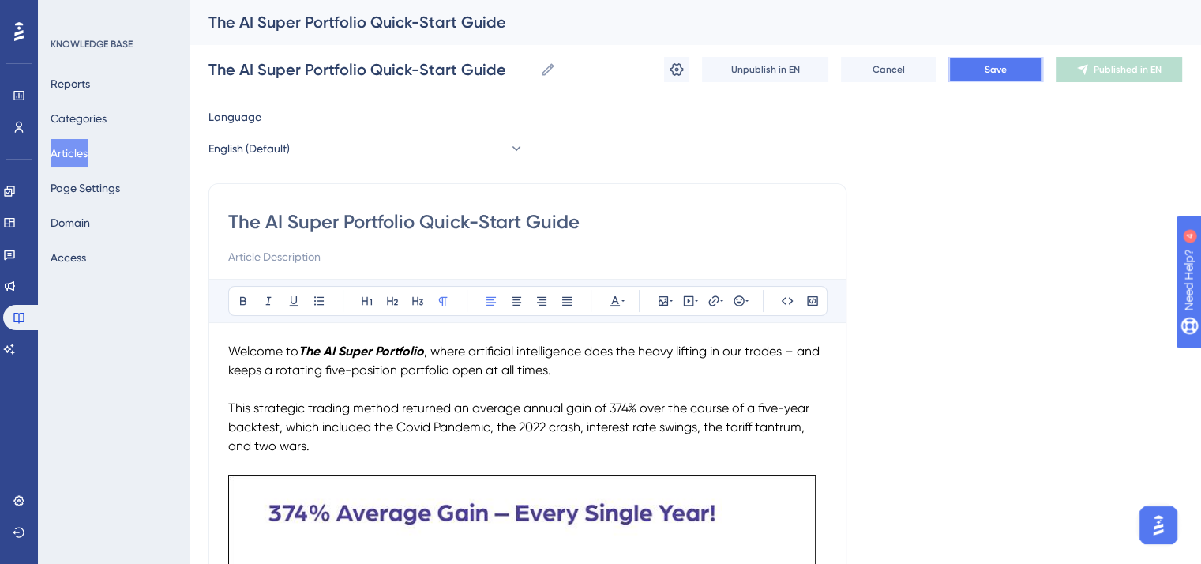
click at [986, 69] on span "Save" at bounding box center [996, 69] width 22 height 13
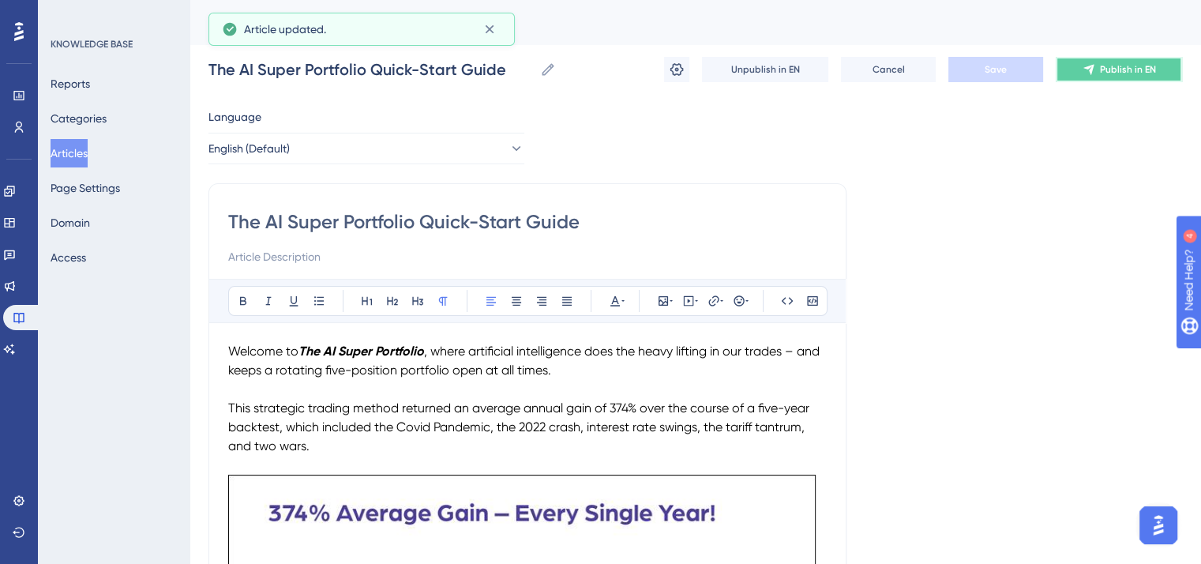
click at [1091, 70] on icon at bounding box center [1089, 70] width 10 height 10
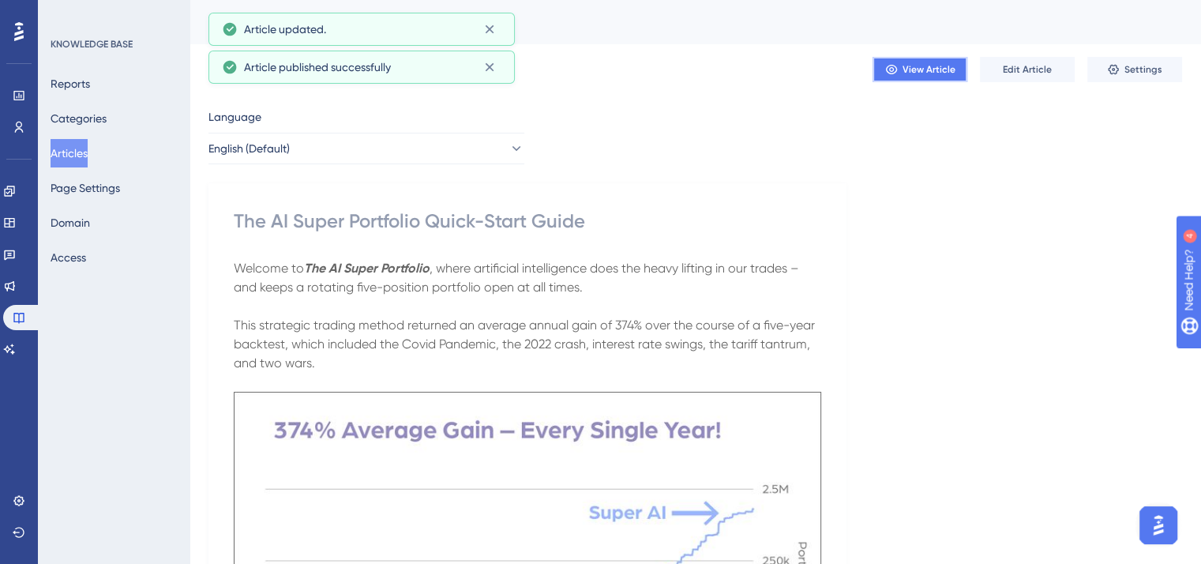
click at [918, 66] on span "View Article" at bounding box center [929, 69] width 53 height 13
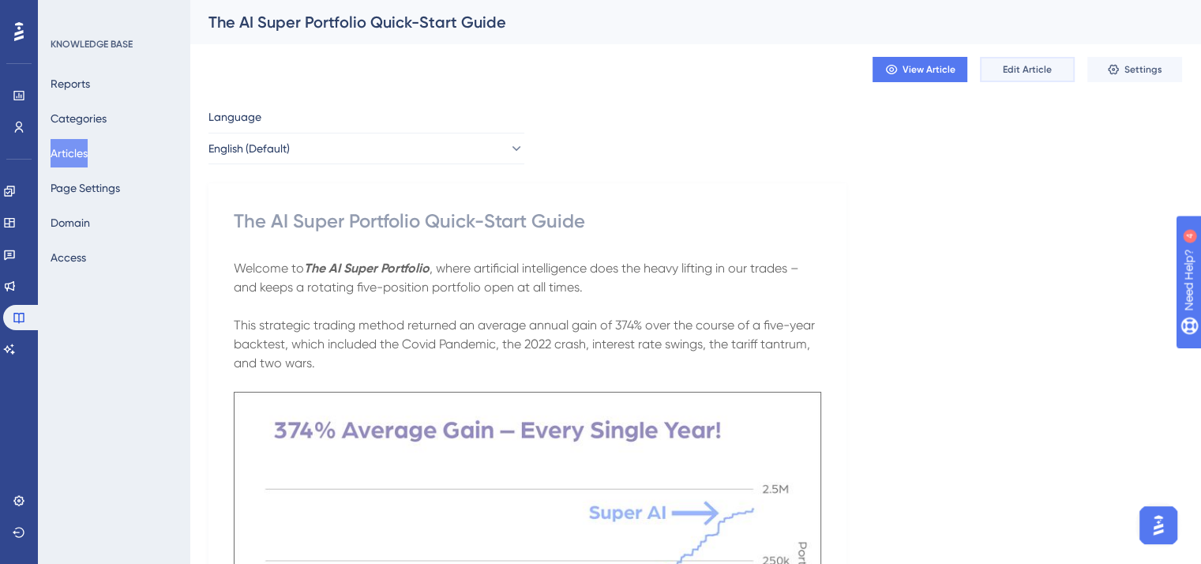
click at [1011, 63] on span "Edit Article" at bounding box center [1027, 69] width 49 height 13
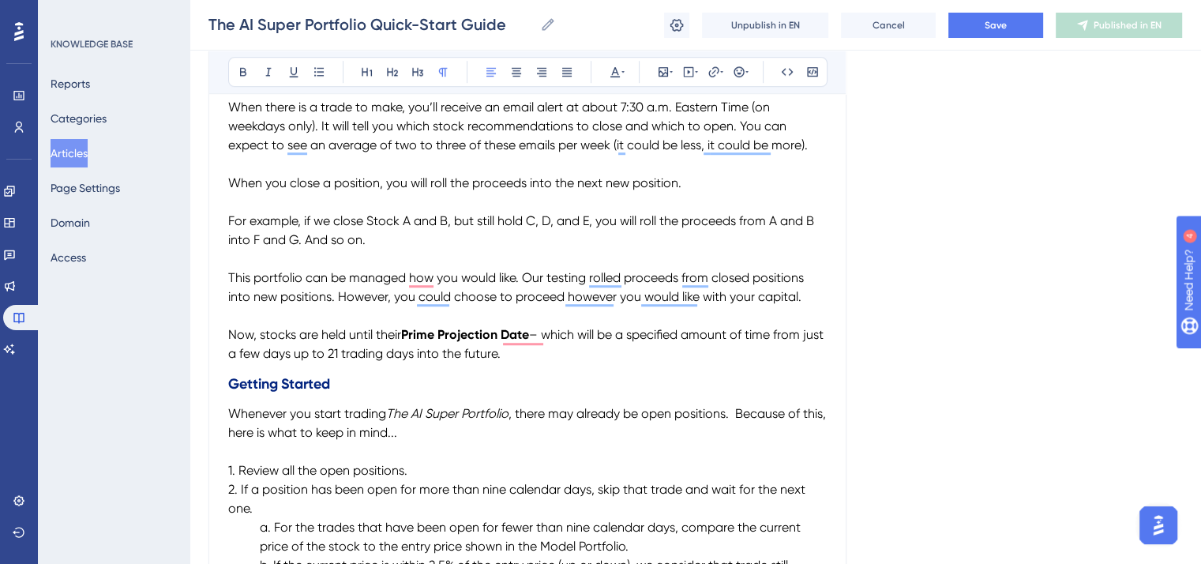
scroll to position [1032, 0]
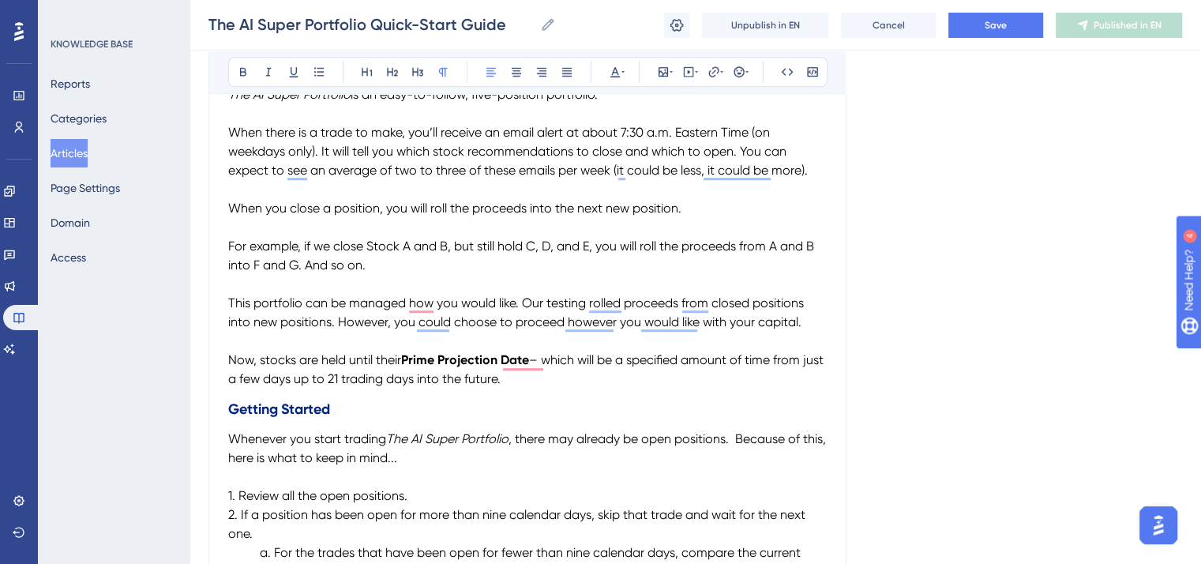
click at [742, 435] on span ", there may already be open positions. Because of this, here is what to keep in…" at bounding box center [528, 448] width 601 height 34
click at [999, 19] on span "Save" at bounding box center [996, 25] width 22 height 13
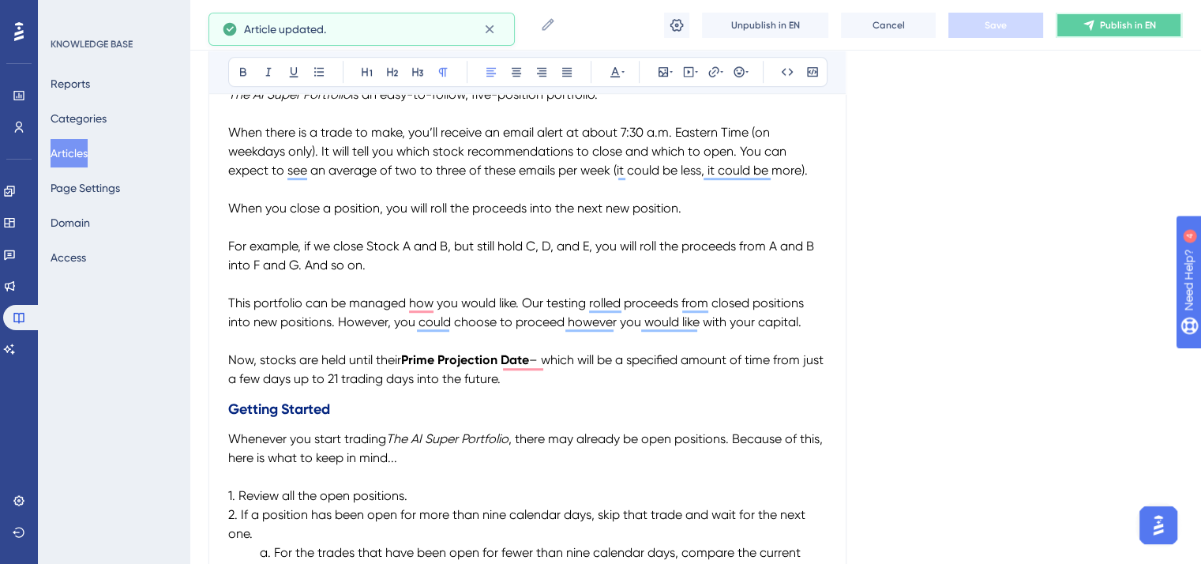
click at [1115, 26] on span "Publish in EN" at bounding box center [1128, 25] width 56 height 13
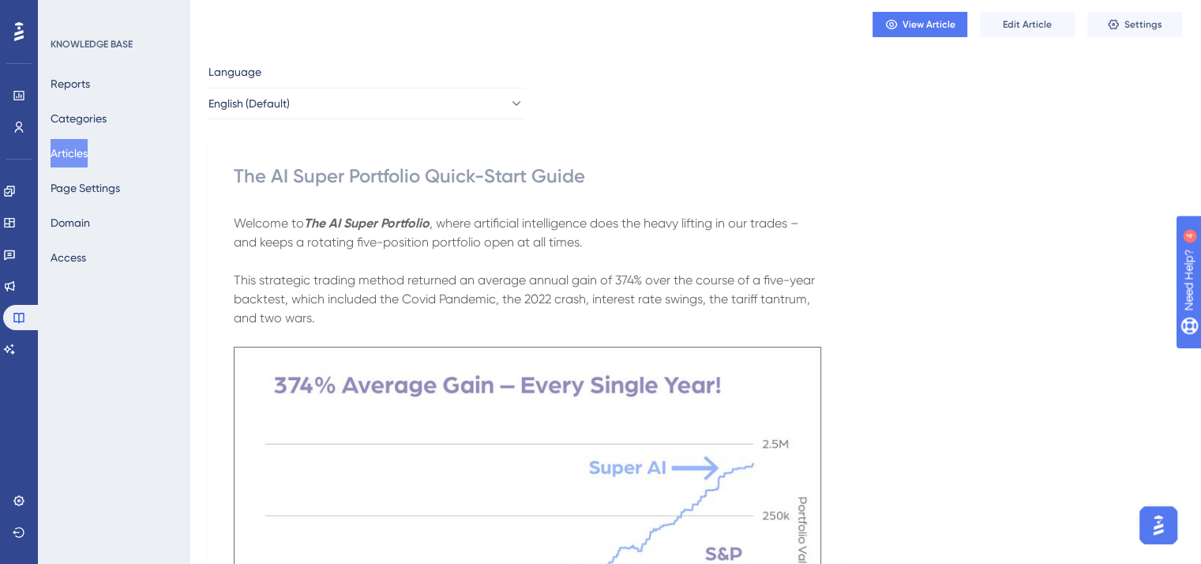
scroll to position [0, 0]
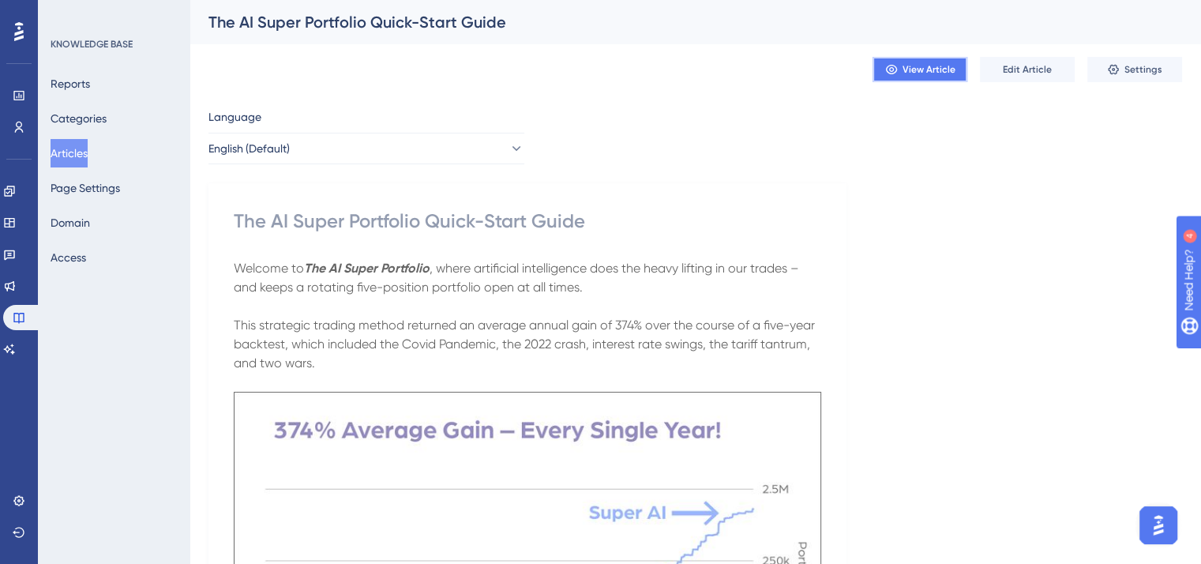
click at [910, 77] on button "View Article" at bounding box center [920, 69] width 95 height 25
click at [16, 284] on icon at bounding box center [9, 286] width 13 height 13
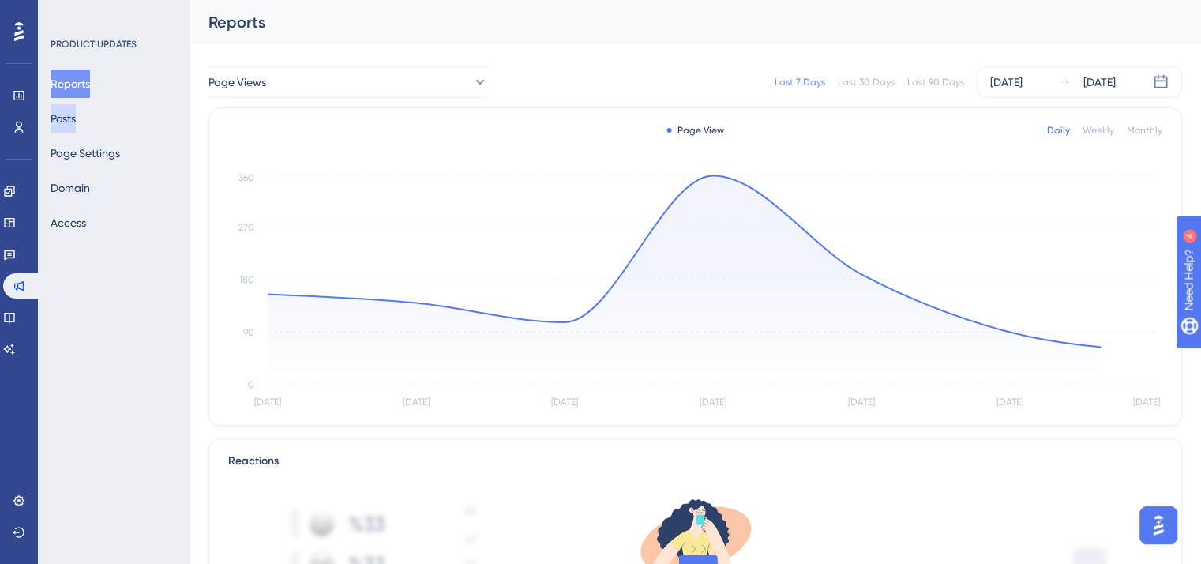
click at [76, 126] on button "Posts" at bounding box center [63, 118] width 25 height 28
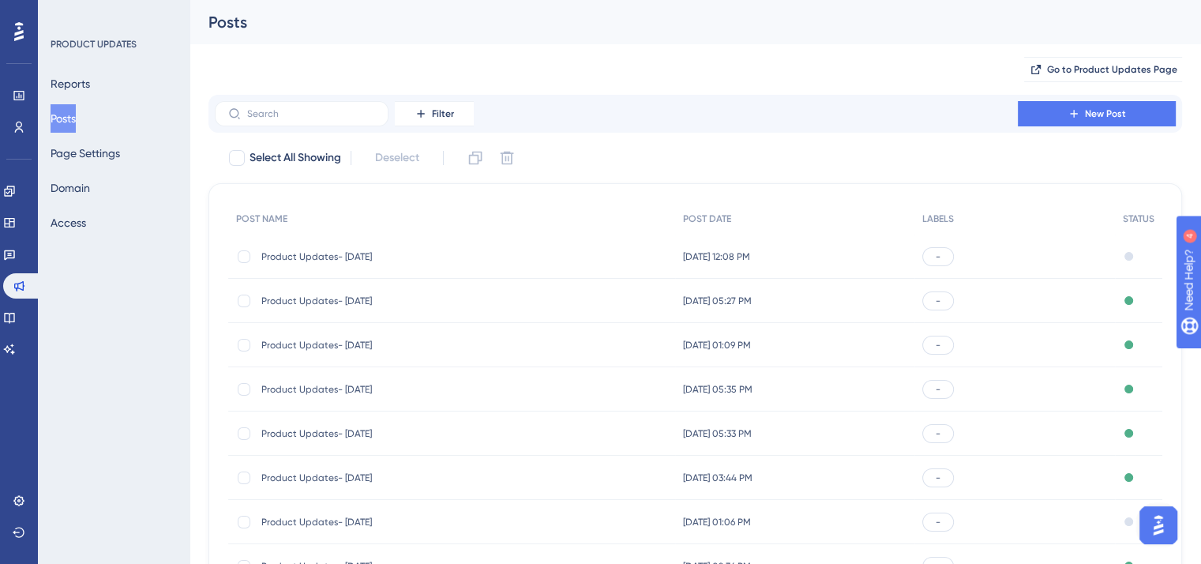
click at [306, 254] on span "Product Updates- [DATE]" at bounding box center [387, 256] width 253 height 13
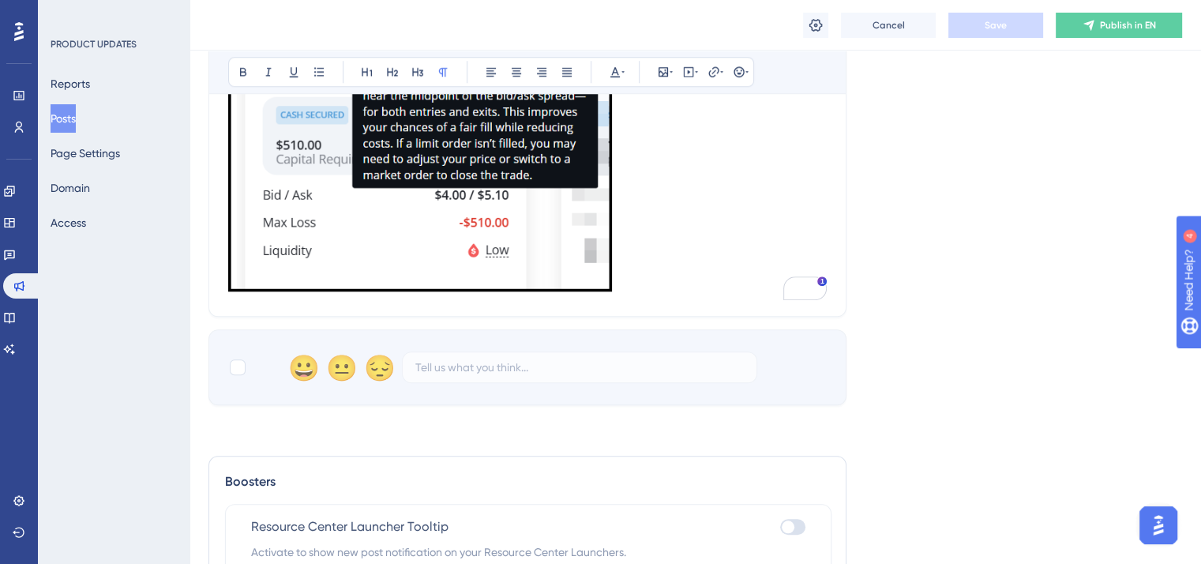
scroll to position [1281, 0]
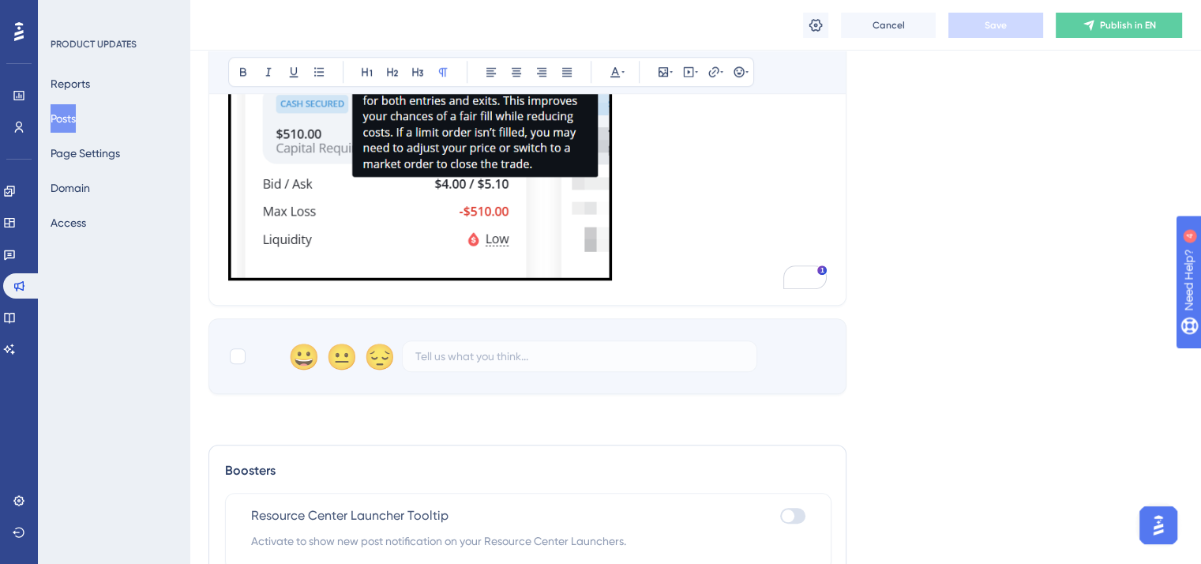
click at [76, 115] on button "Posts" at bounding box center [63, 118] width 25 height 28
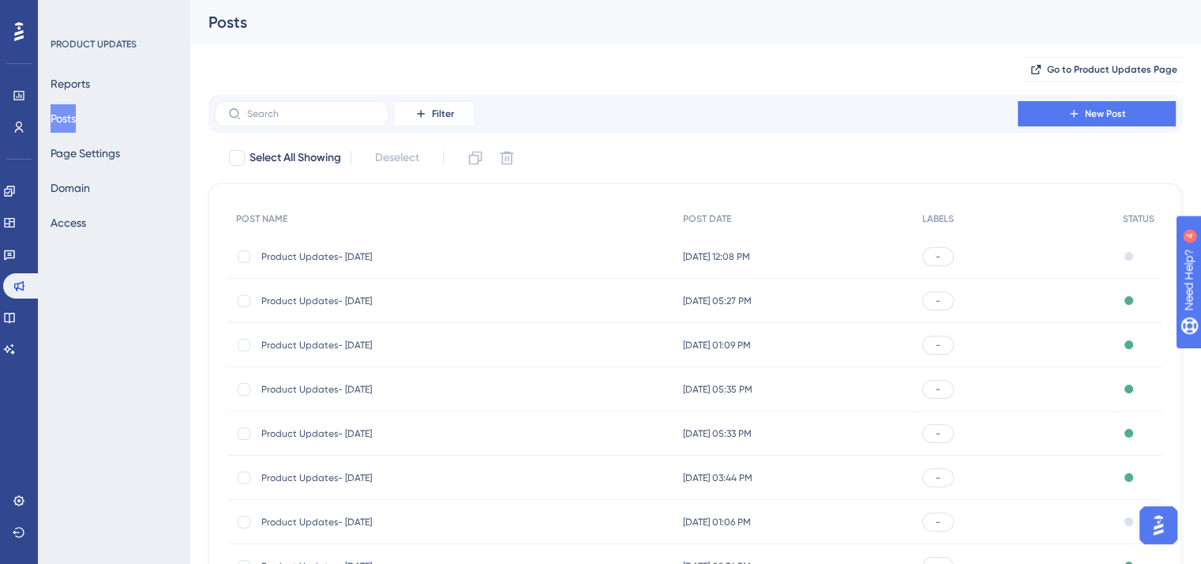
click at [366, 297] on span "Product Updates- [DATE]" at bounding box center [387, 301] width 253 height 13
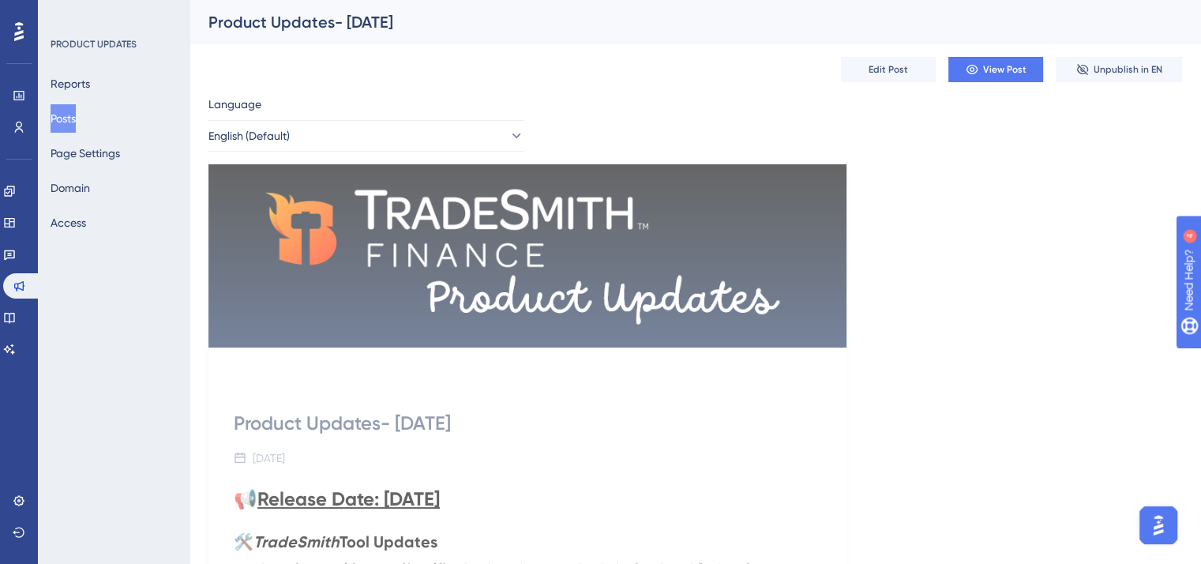
scroll to position [316, 0]
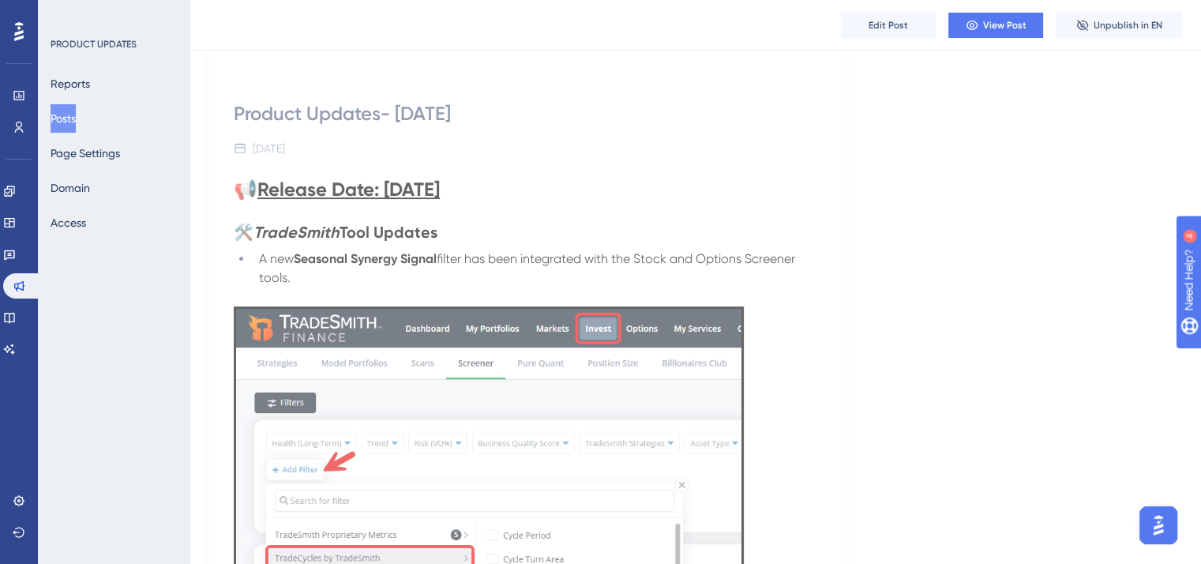
drag, startPoint x: 236, startPoint y: 228, endPoint x: 392, endPoint y: 277, distance: 163.1
click at [392, 277] on div "📢 Release Date: [DATE] 🛠️ TradeSmith Tool Updates A new Seasonal Synergy Signal…" at bounding box center [528, 544] width 588 height 734
copy div "🛠️ TradeSmith Tool Updates A new Seasonal Synergy Signal filter has been integr…"
click at [76, 115] on button "Posts" at bounding box center [63, 118] width 25 height 28
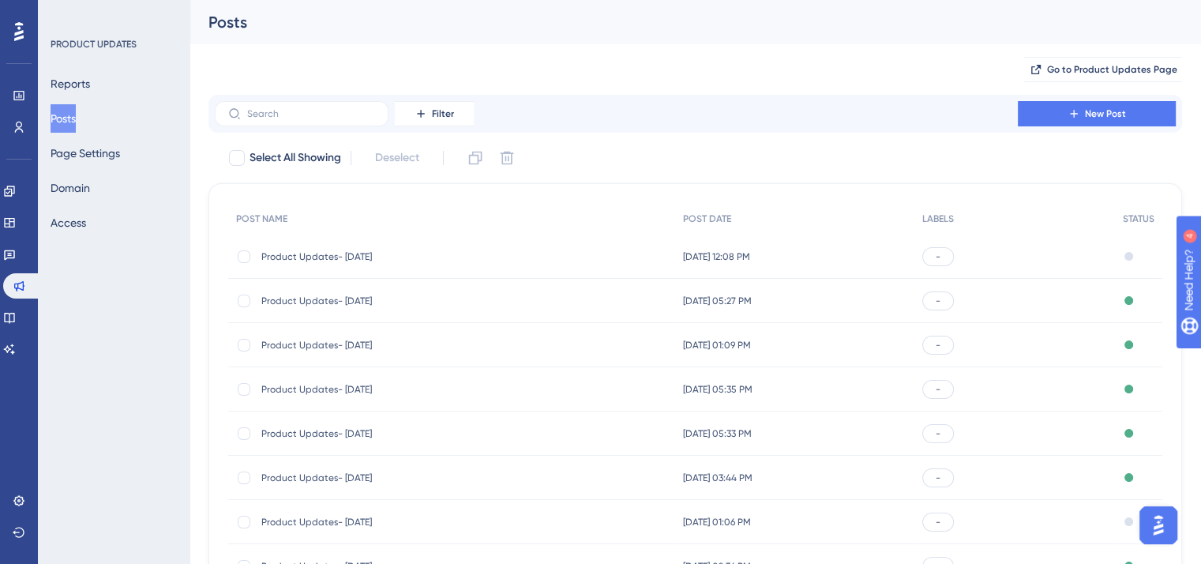
click at [369, 255] on span "Product Updates- [DATE]" at bounding box center [387, 256] width 253 height 13
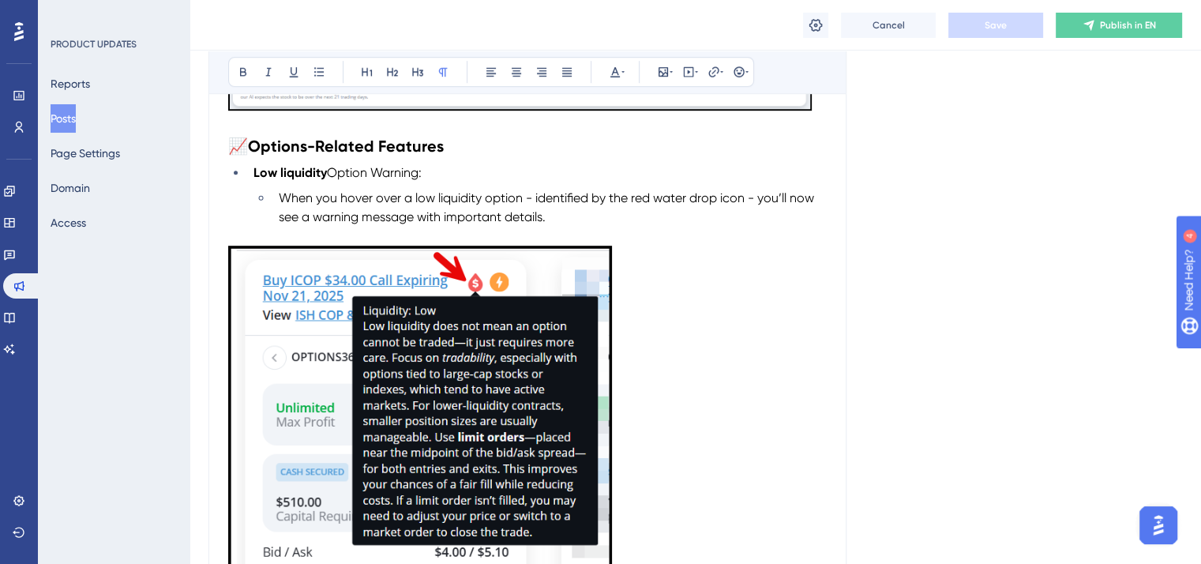
scroll to position [807, 0]
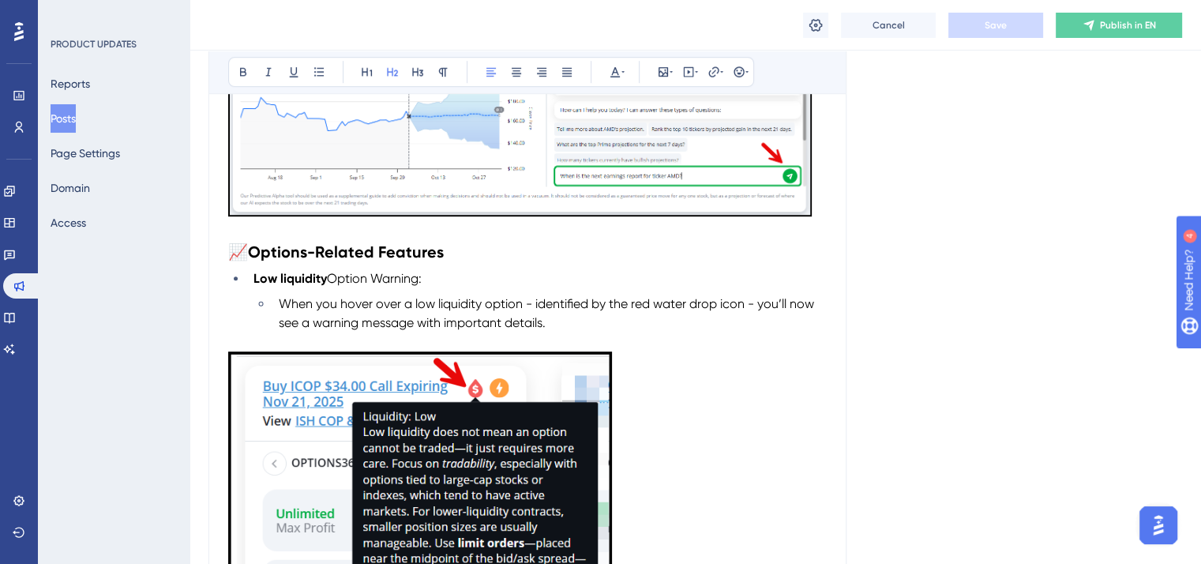
click at [231, 246] on span "📈" at bounding box center [238, 251] width 20 height 19
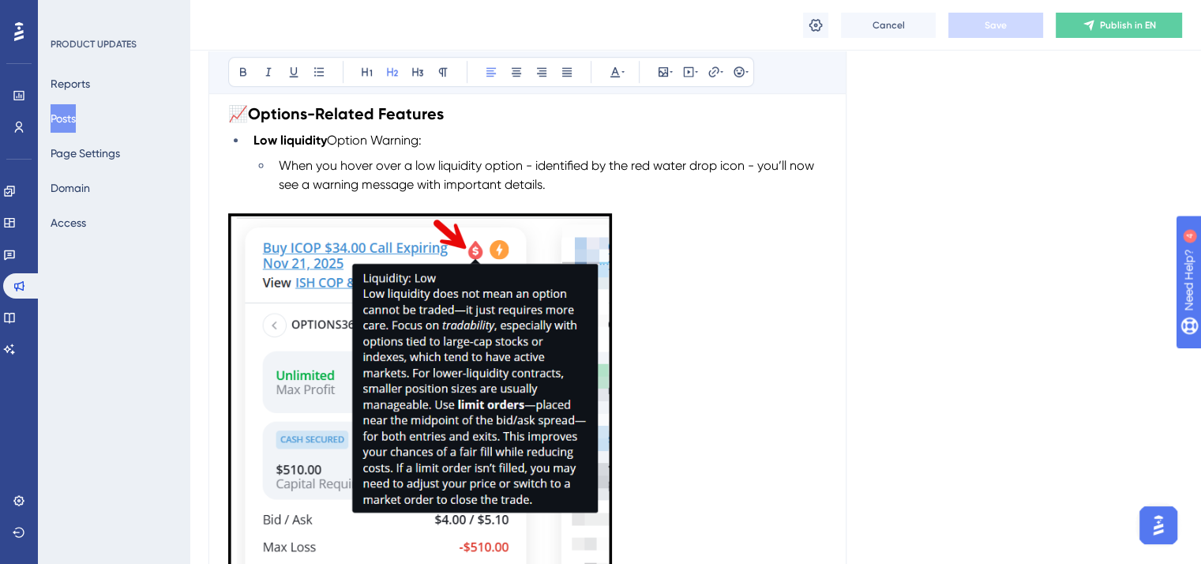
scroll to position [1123, 0]
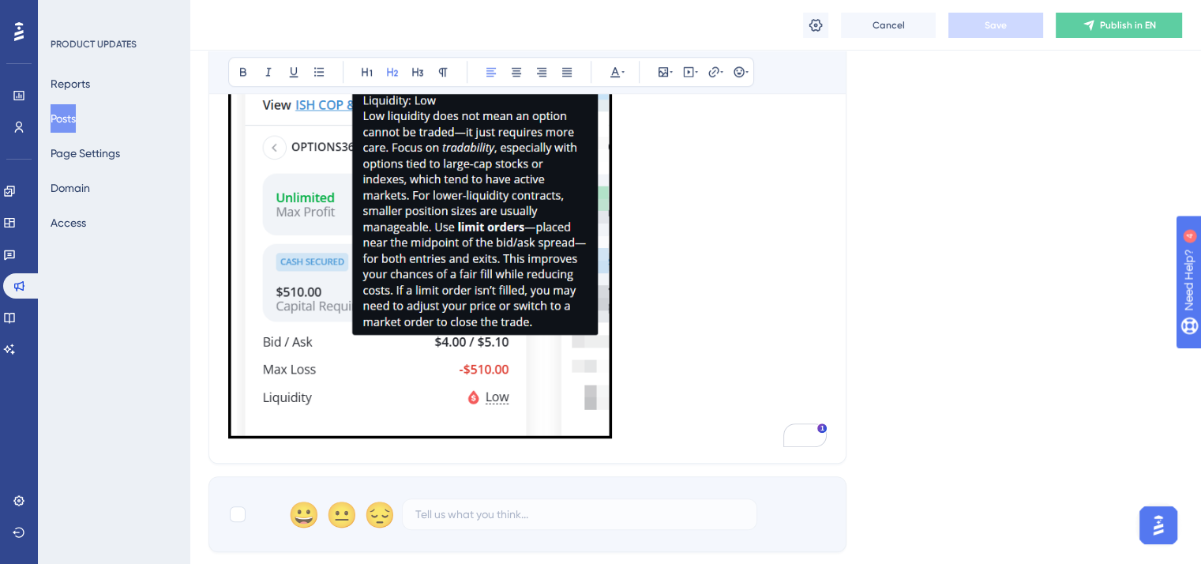
click at [684, 384] on p "To enrich screen reader interactions, please activate Accessibility in Grammarl…" at bounding box center [527, 240] width 599 height 408
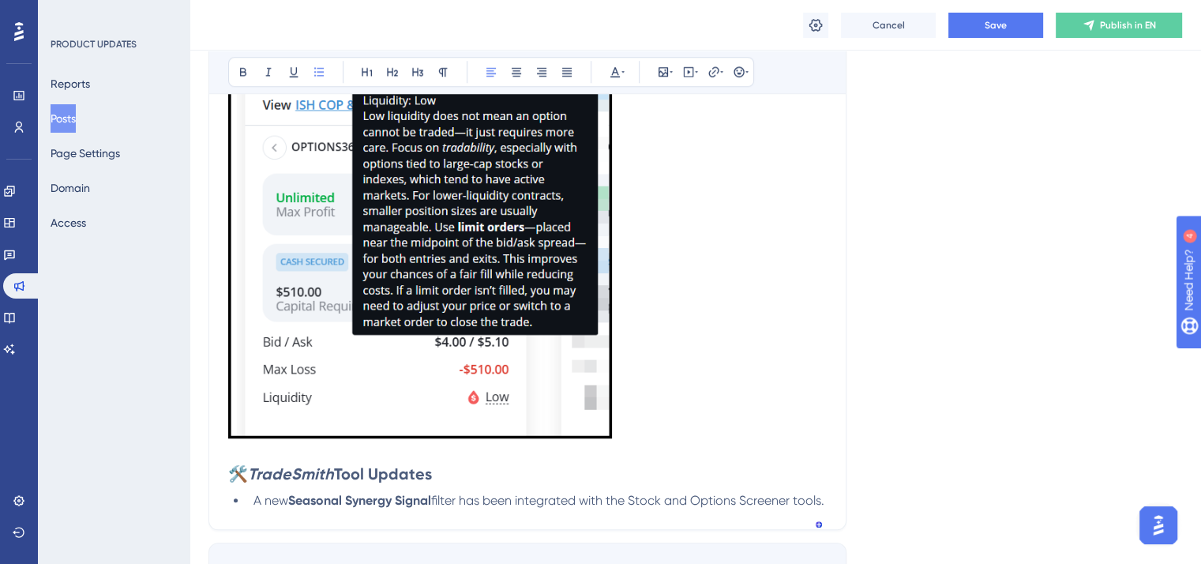
drag, startPoint x: 292, startPoint y: 519, endPoint x: 224, endPoint y: 475, distance: 80.6
click at [614, 70] on icon at bounding box center [615, 72] width 13 height 13
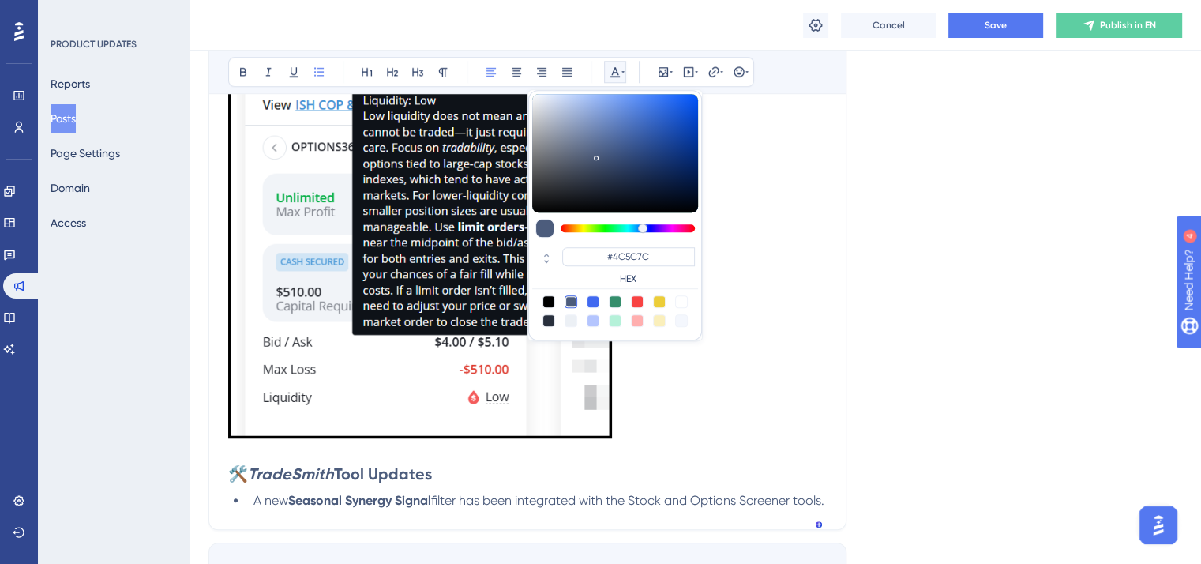
click at [546, 302] on div at bounding box center [549, 301] width 13 height 13
type input "#000000"
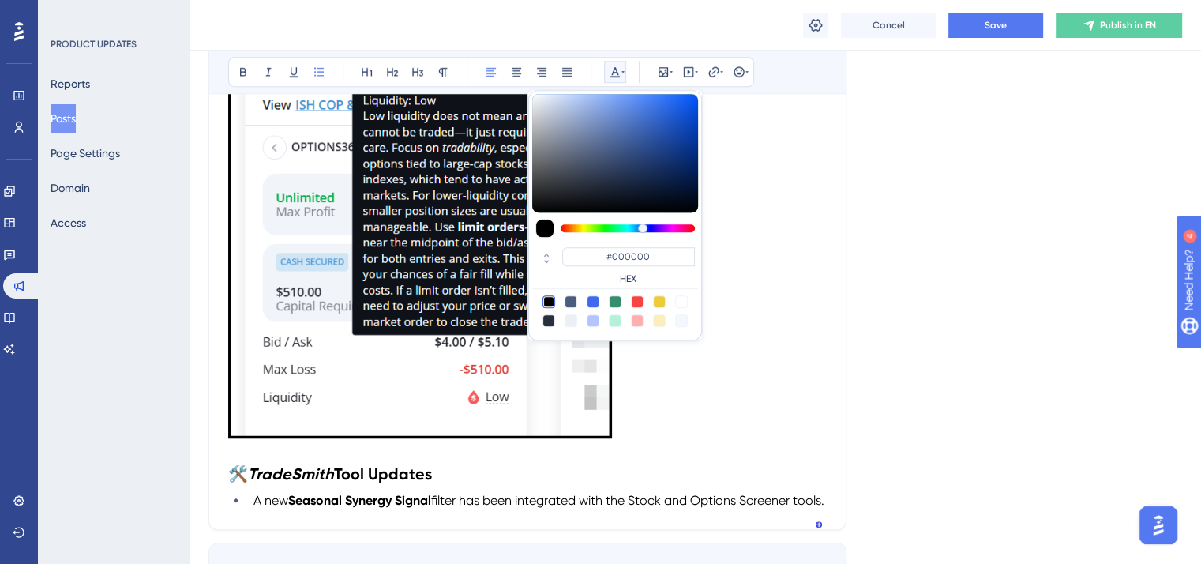
click at [532, 465] on h2 "🛠️ TradeSmith Tool Updates" at bounding box center [527, 474] width 599 height 22
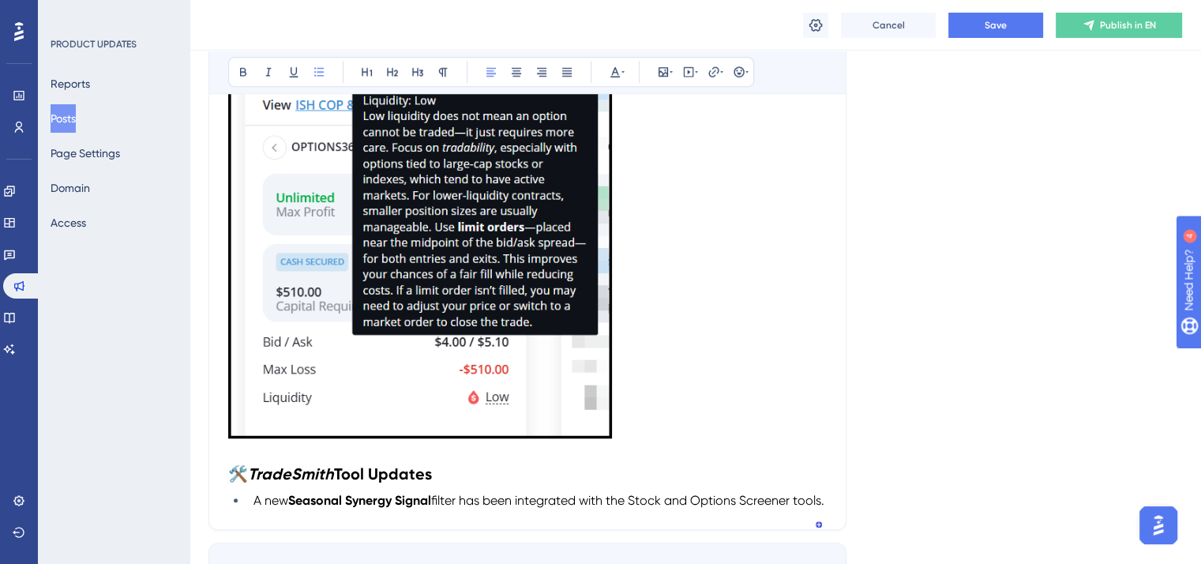
click at [521, 462] on p "To enrich screen reader interactions, please activate Accessibility in Grammarl…" at bounding box center [527, 453] width 599 height 19
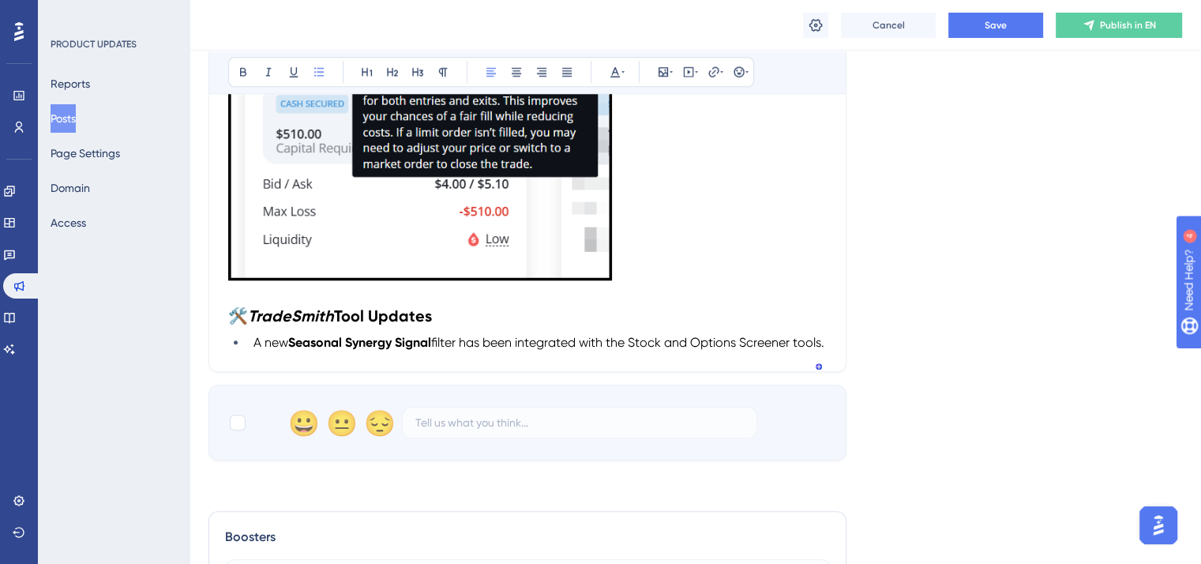
drag, startPoint x: 295, startPoint y: 366, endPoint x: 256, endPoint y: 346, distance: 44.1
click at [256, 346] on li "A new Seasonal Synergy Signal filter has been integrated with the Stock and Opt…" at bounding box center [537, 342] width 580 height 19
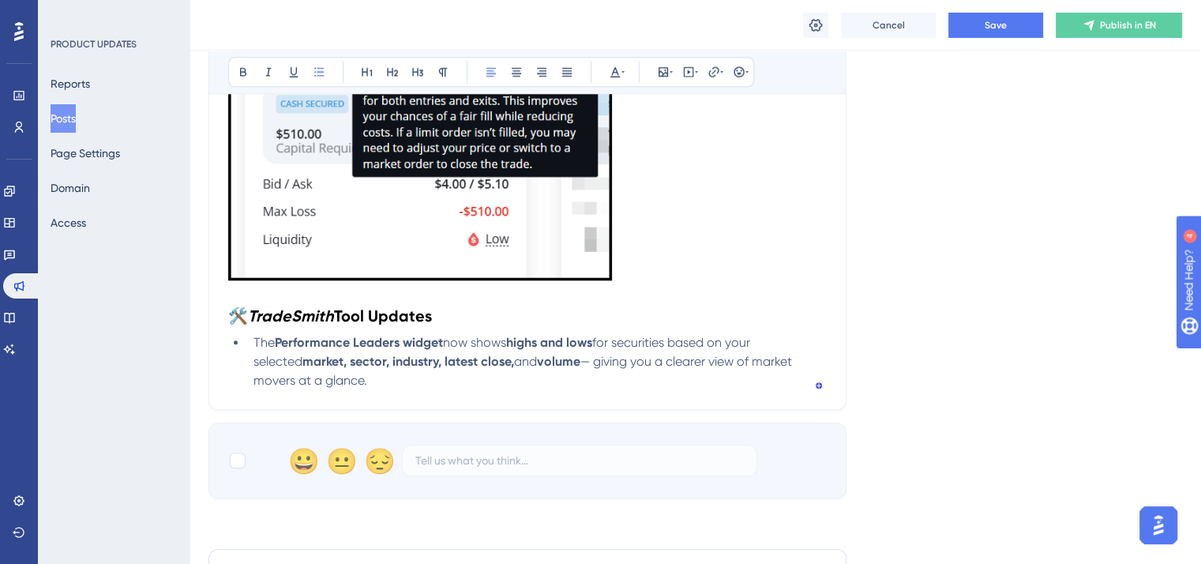
drag, startPoint x: 301, startPoint y: 384, endPoint x: 228, endPoint y: 344, distance: 83.1
click at [228, 344] on ul "The Performance Leaders widget now shows highs and lows for securities based on…" at bounding box center [527, 361] width 599 height 57
click at [617, 70] on icon at bounding box center [615, 72] width 13 height 13
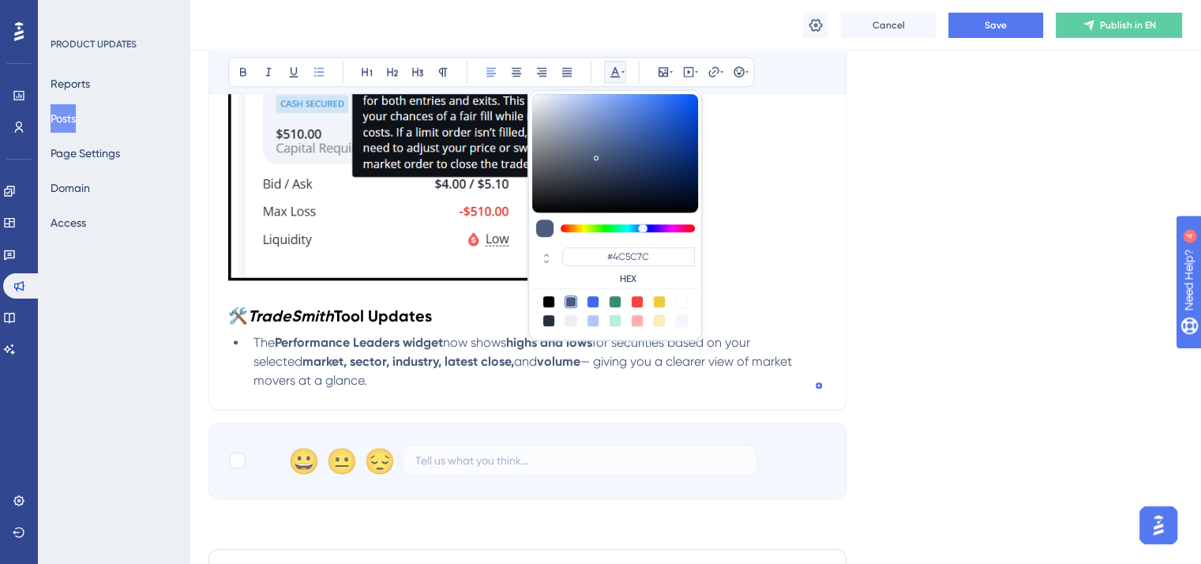
click at [548, 295] on div at bounding box center [549, 301] width 13 height 13
type input "#000000"
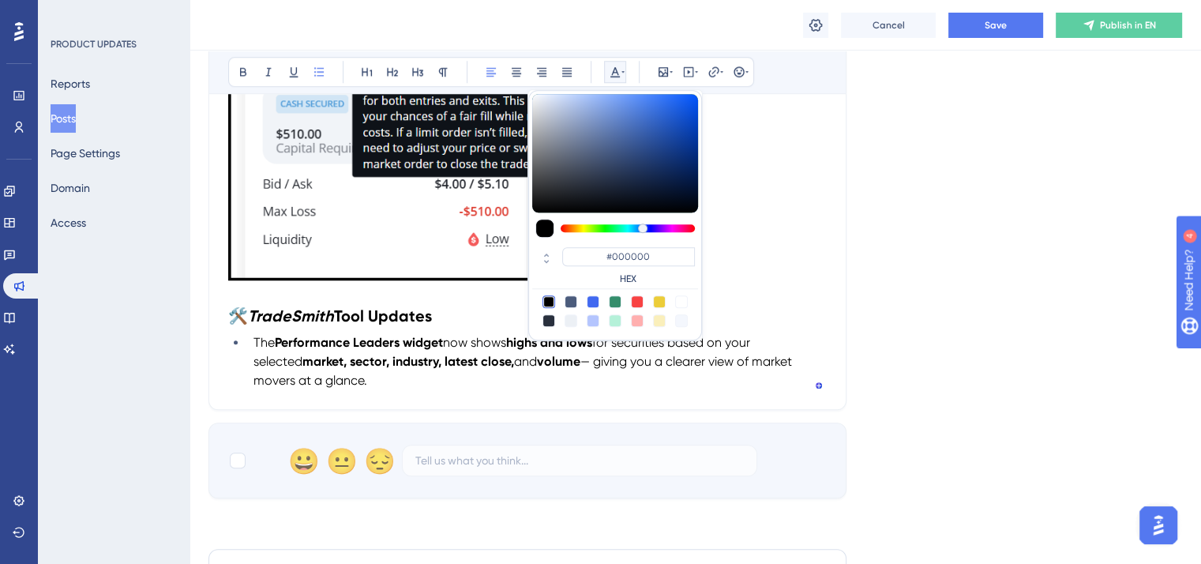
click at [524, 387] on li "The Performance Leaders widget now shows highs and lows for securities based on…" at bounding box center [537, 361] width 580 height 57
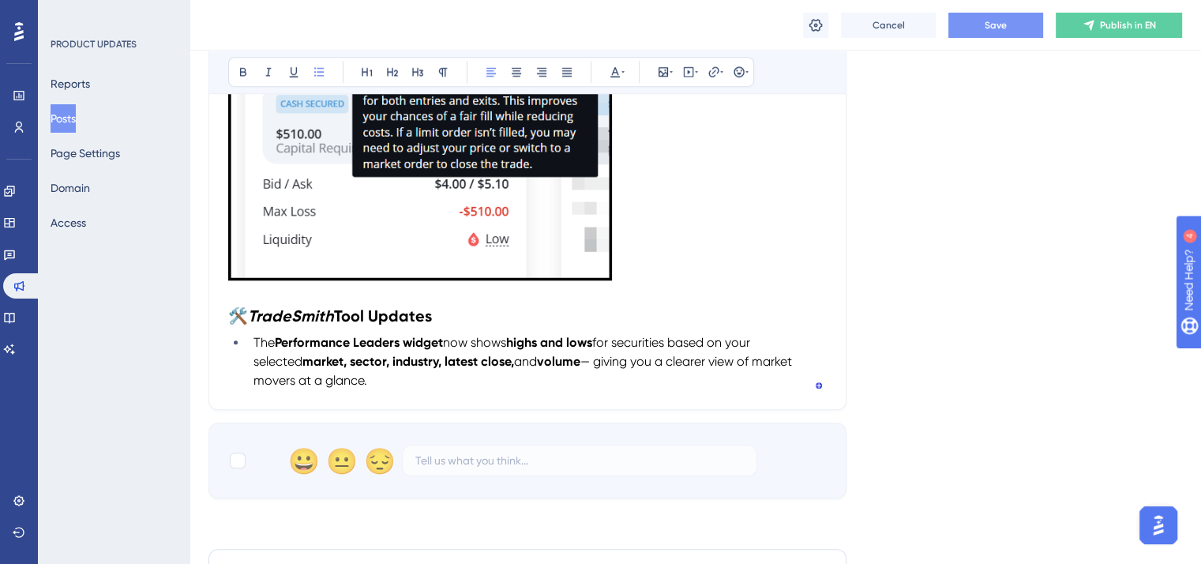
click at [1019, 29] on button "Save" at bounding box center [995, 25] width 95 height 25
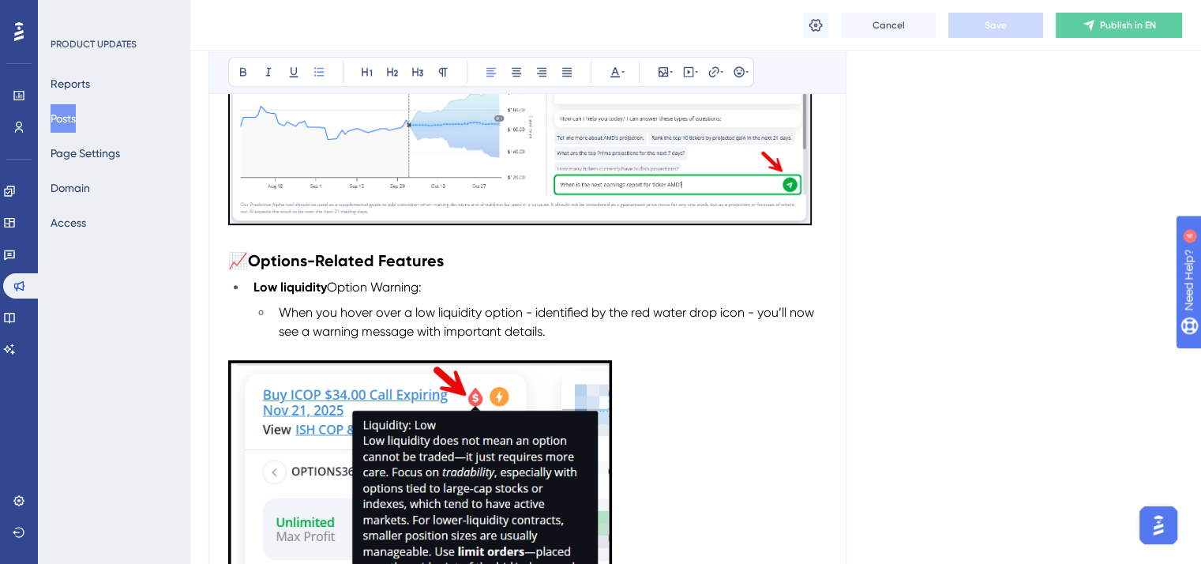
scroll to position [807, 0]
